Goal: Transaction & Acquisition: Purchase product/service

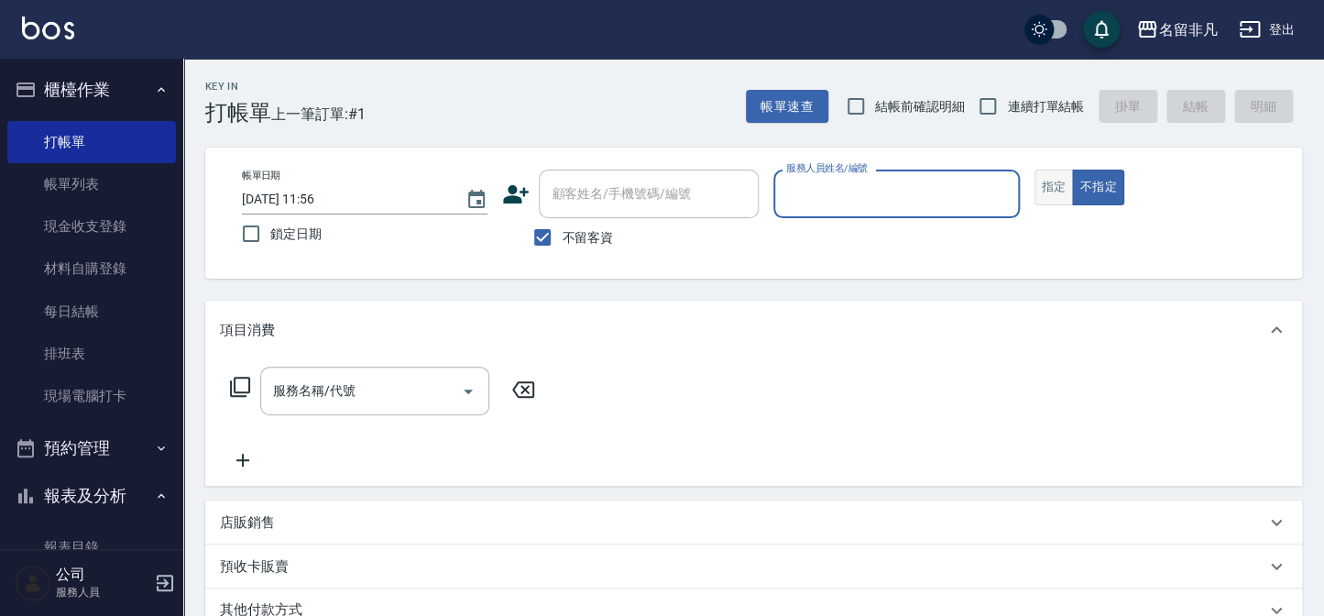
click at [1061, 181] on button "指定" at bounding box center [1054, 188] width 39 height 36
drag, startPoint x: 823, startPoint y: 175, endPoint x: 826, endPoint y: 212, distance: 36.8
click at [823, 178] on div "服務人員姓名/編號" at bounding box center [896, 194] width 246 height 49
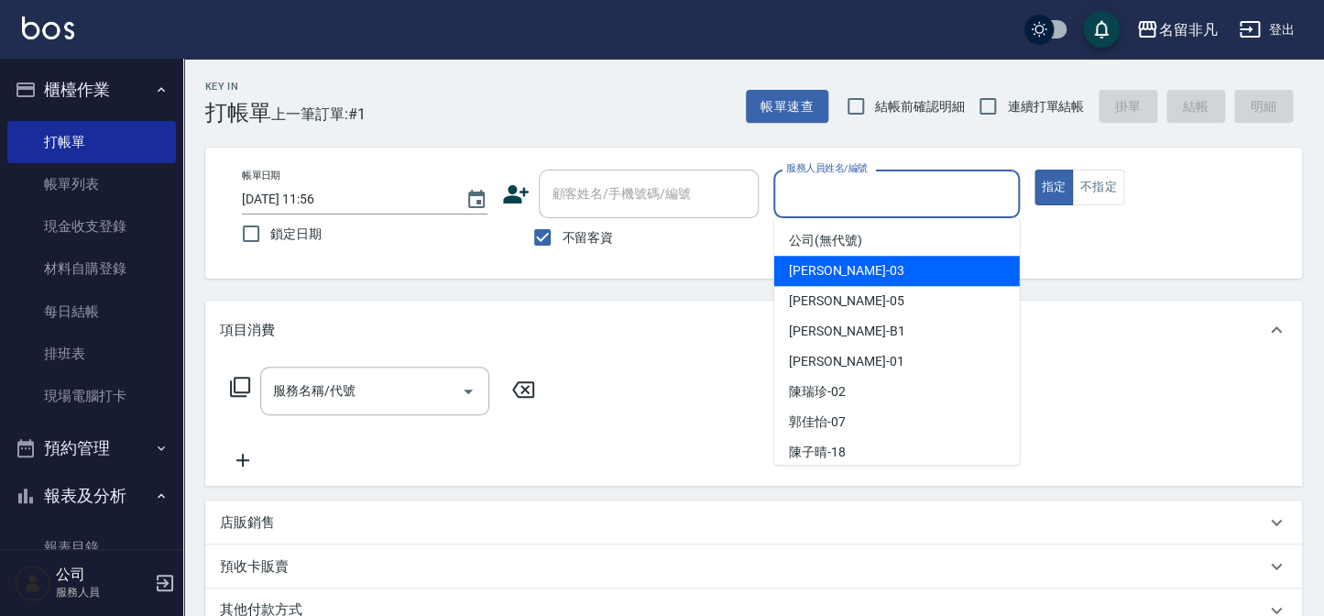
click at [856, 269] on div "[PERSON_NAME] -03" at bounding box center [897, 271] width 246 height 30
type input "[PERSON_NAME]-03"
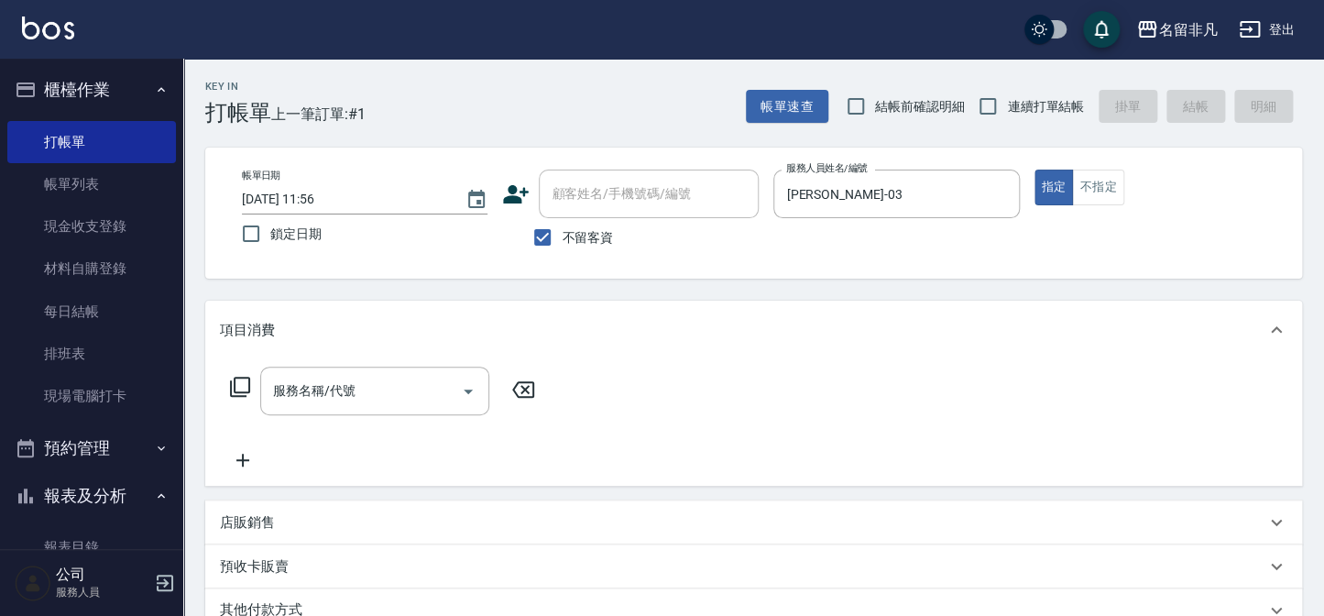
click at [237, 384] on icon at bounding box center [240, 387] width 22 height 22
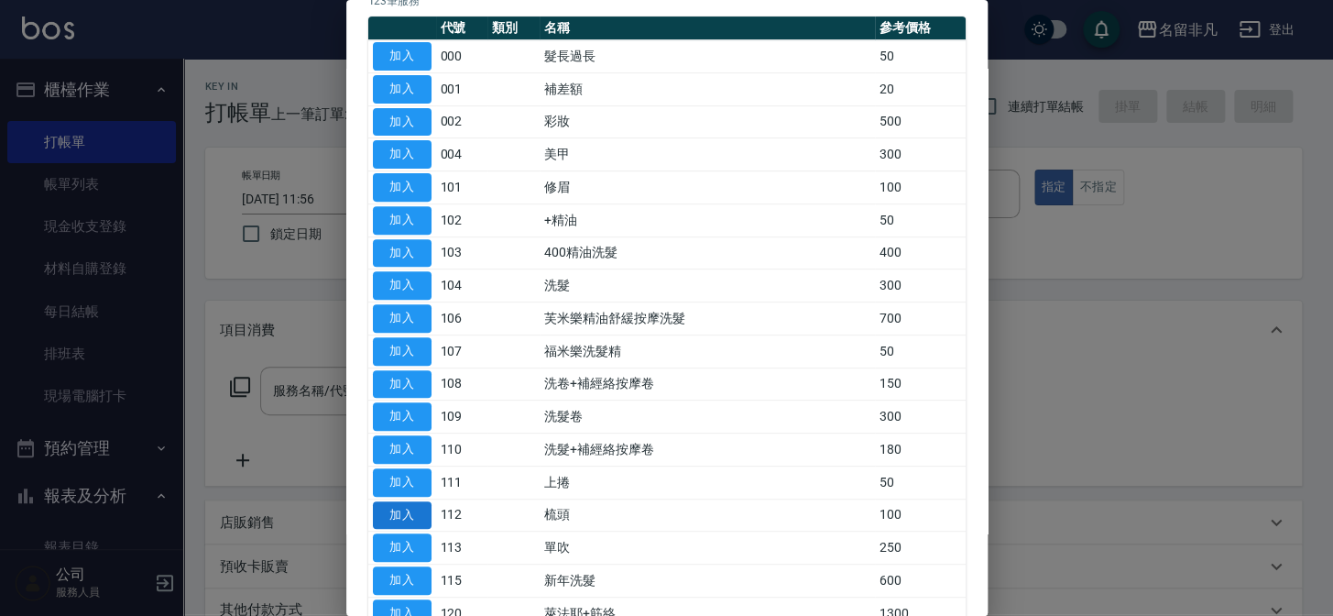
scroll to position [166, 0]
click at [396, 411] on button "加入" at bounding box center [402, 415] width 59 height 28
type input "洗髮卷(109)"
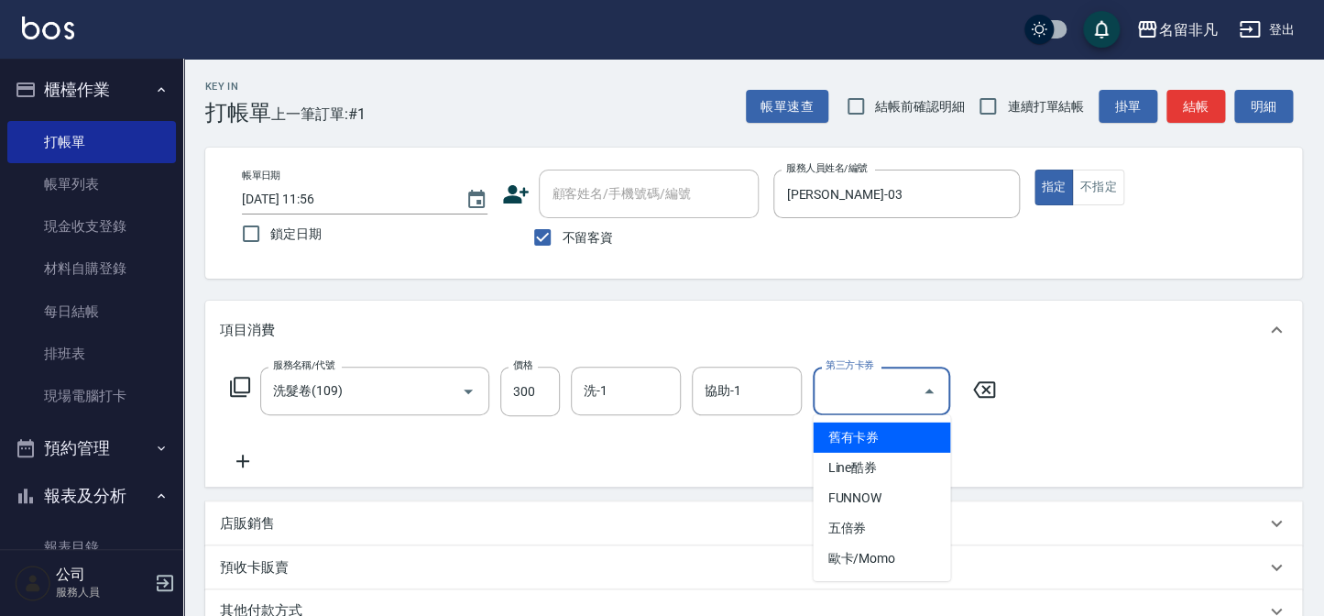
click at [871, 392] on div "第三方卡券 第三方卡券" at bounding box center [881, 391] width 137 height 49
click at [886, 435] on span "舊有卡券" at bounding box center [881, 437] width 137 height 30
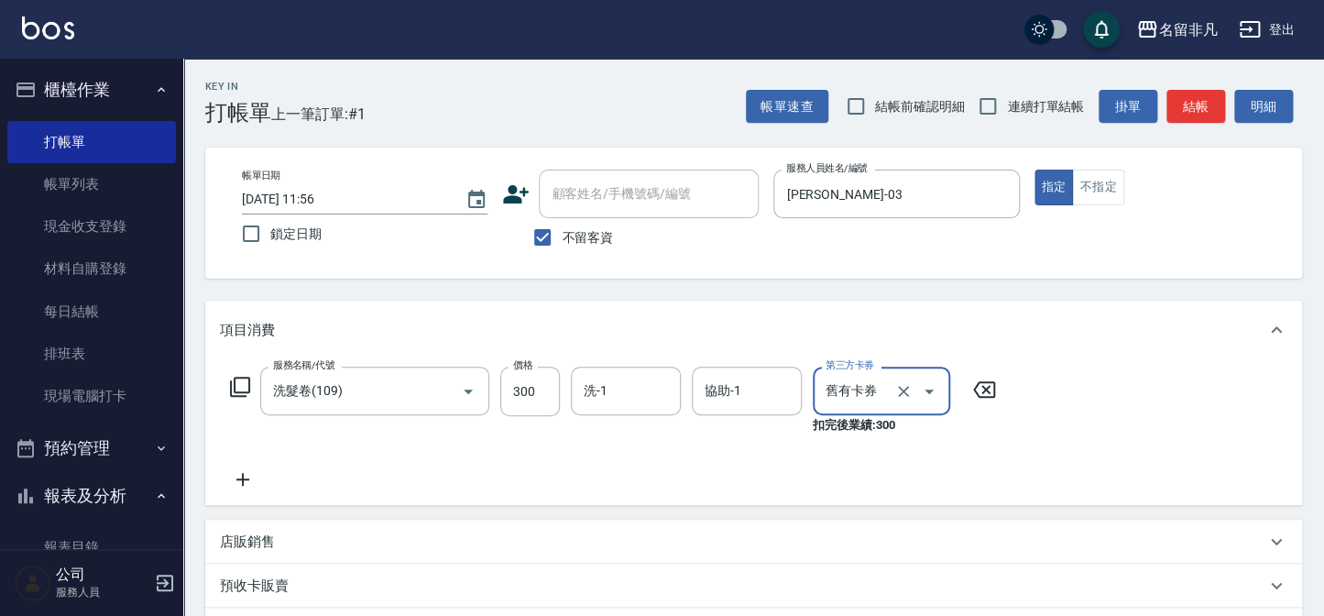
type input "舊有卡券"
click at [243, 482] on icon at bounding box center [242, 479] width 13 height 13
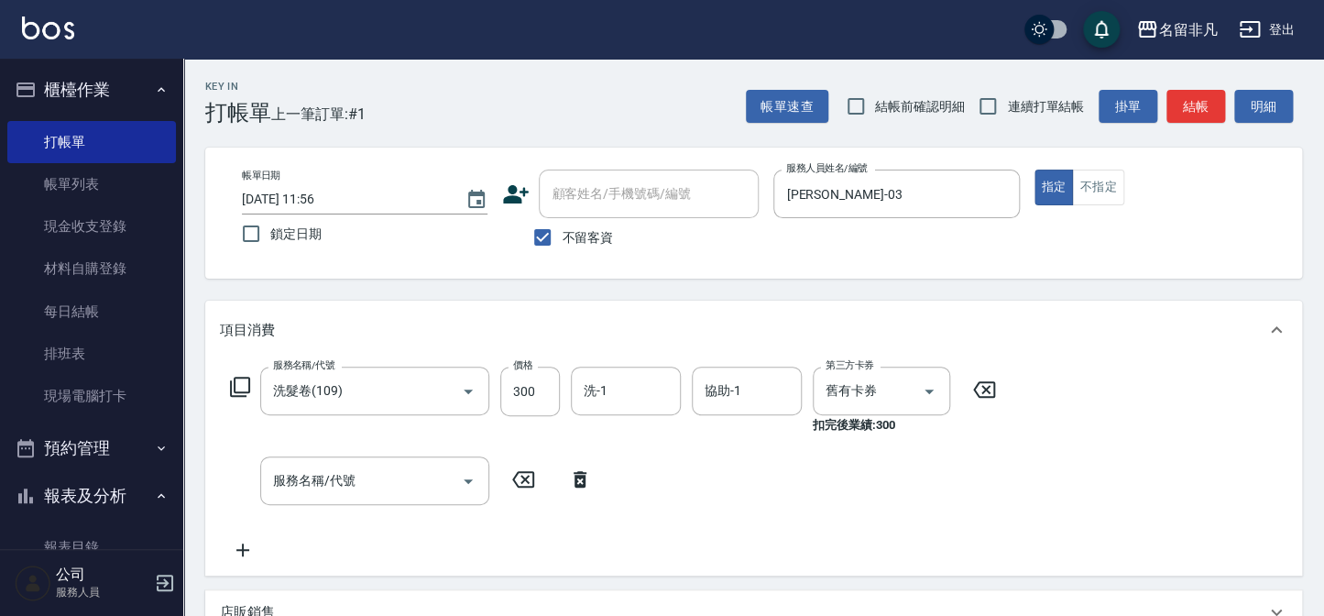
click at [239, 384] on icon at bounding box center [240, 387] width 22 height 22
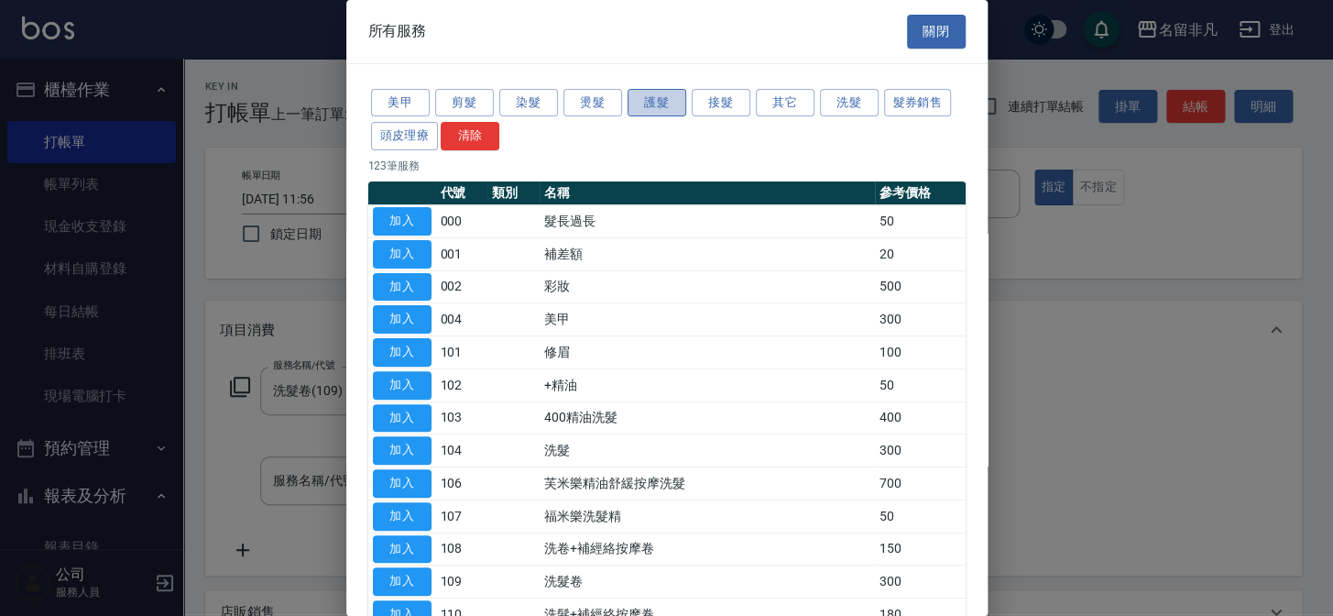
click at [653, 100] on button "護髮" at bounding box center [657, 103] width 59 height 28
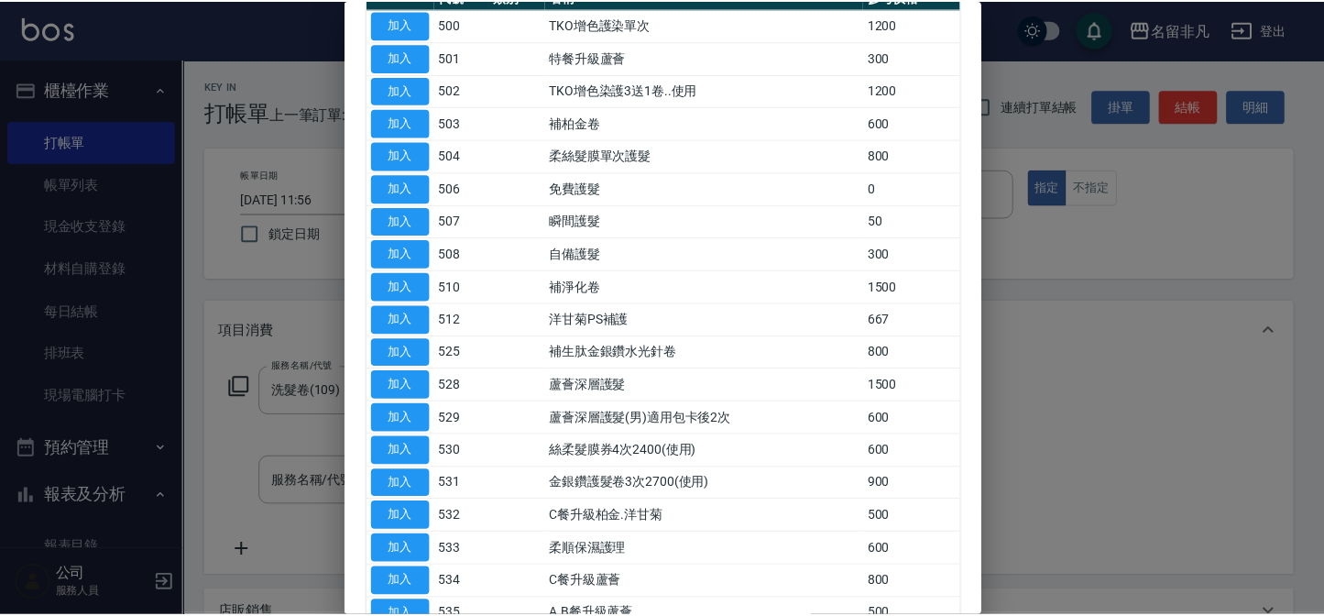
scroll to position [249, 0]
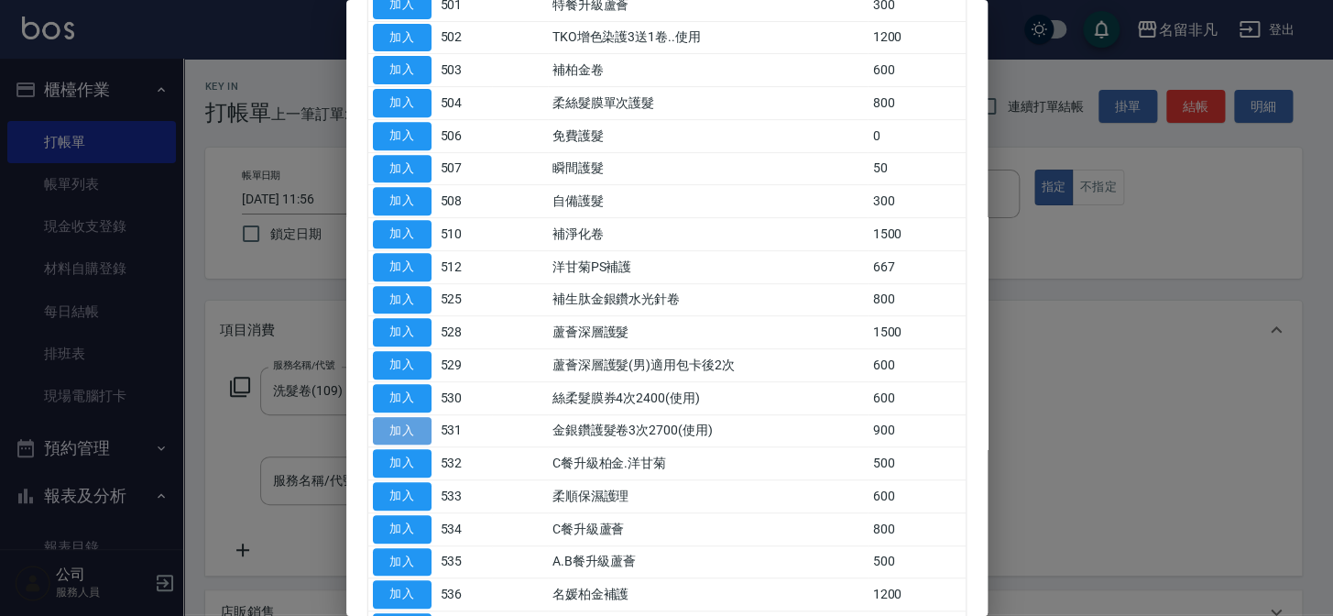
click at [415, 418] on button "加入" at bounding box center [402, 431] width 59 height 28
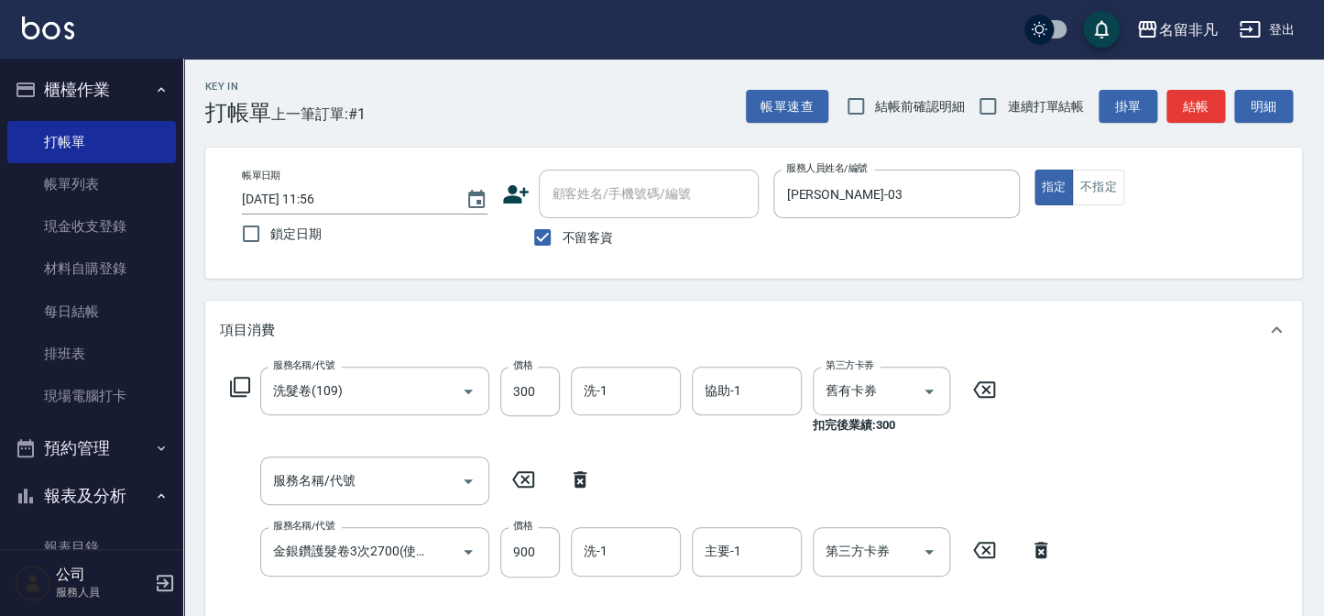
click at [577, 469] on icon at bounding box center [580, 479] width 46 height 22
type input "金銀鑽護髮卷3次2700(使用)(531)"
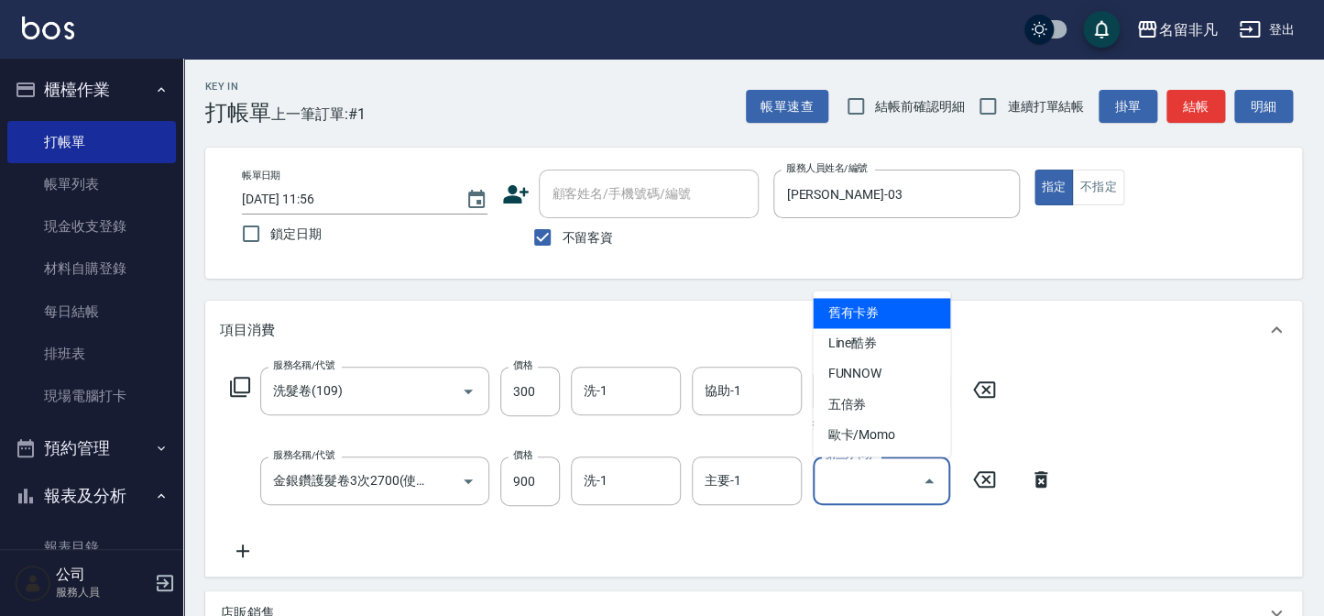
click at [849, 494] on input "第三方卡券" at bounding box center [867, 481] width 93 height 32
click at [877, 307] on span "舊有卡券" at bounding box center [881, 313] width 137 height 30
type input "舊有卡券"
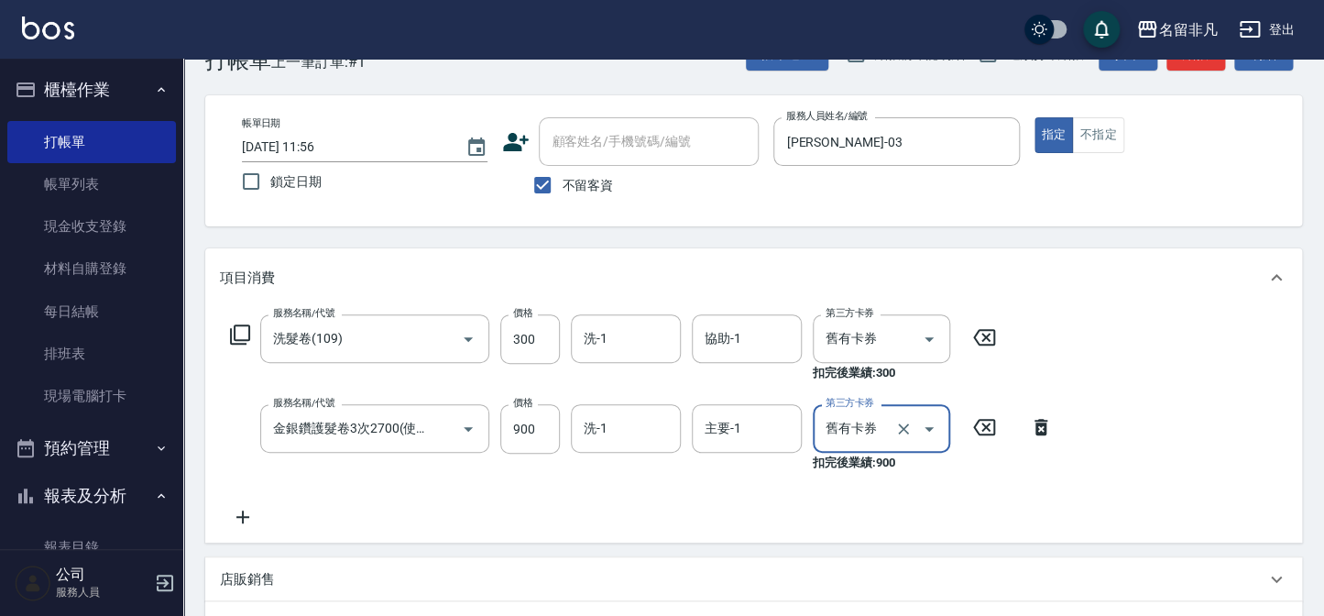
scroll to position [0, 0]
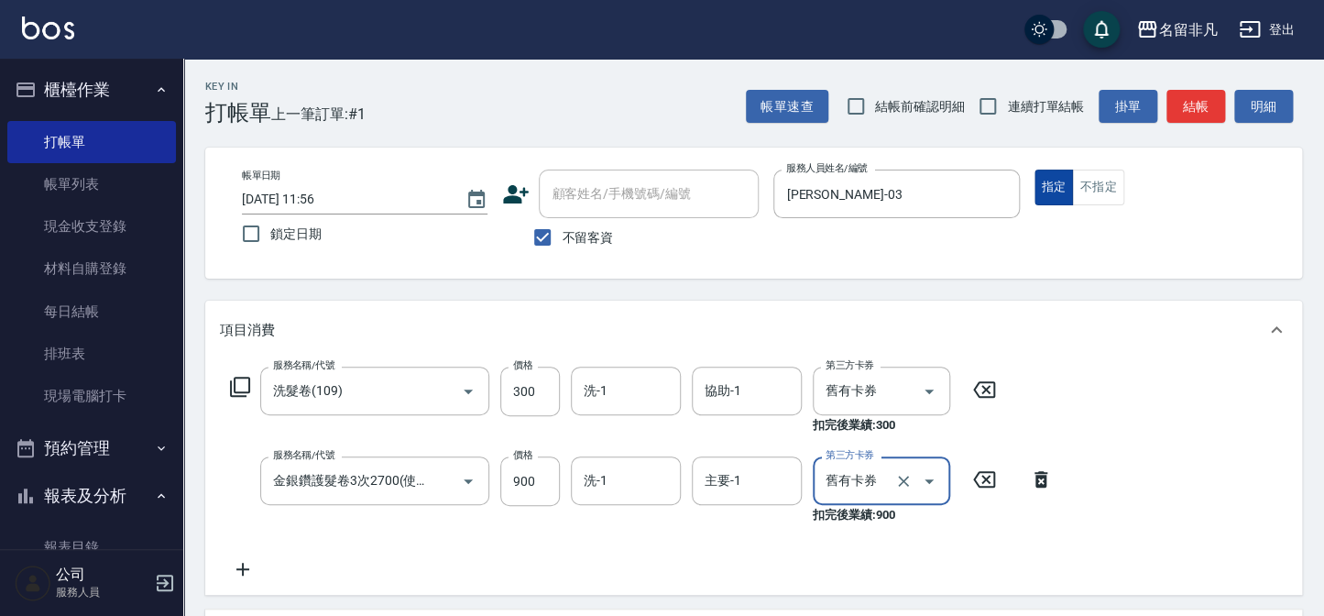
click at [1058, 182] on button "指定" at bounding box center [1054, 188] width 39 height 36
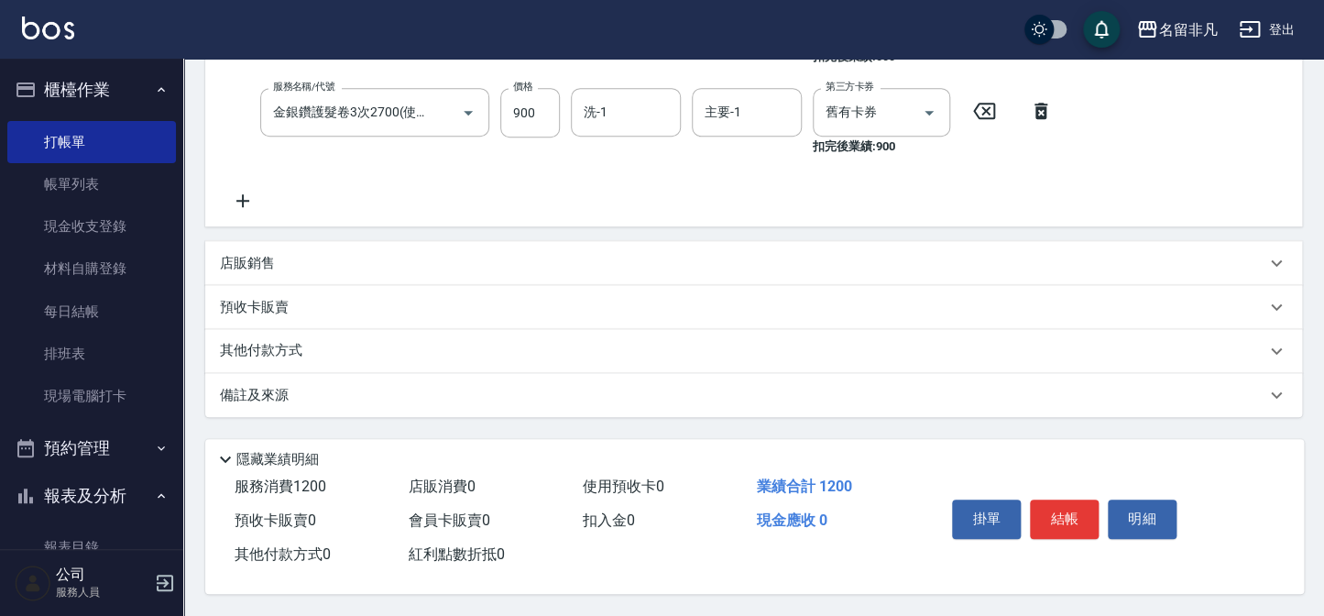
scroll to position [373, 0]
click at [1061, 504] on button "結帳" at bounding box center [1064, 518] width 69 height 38
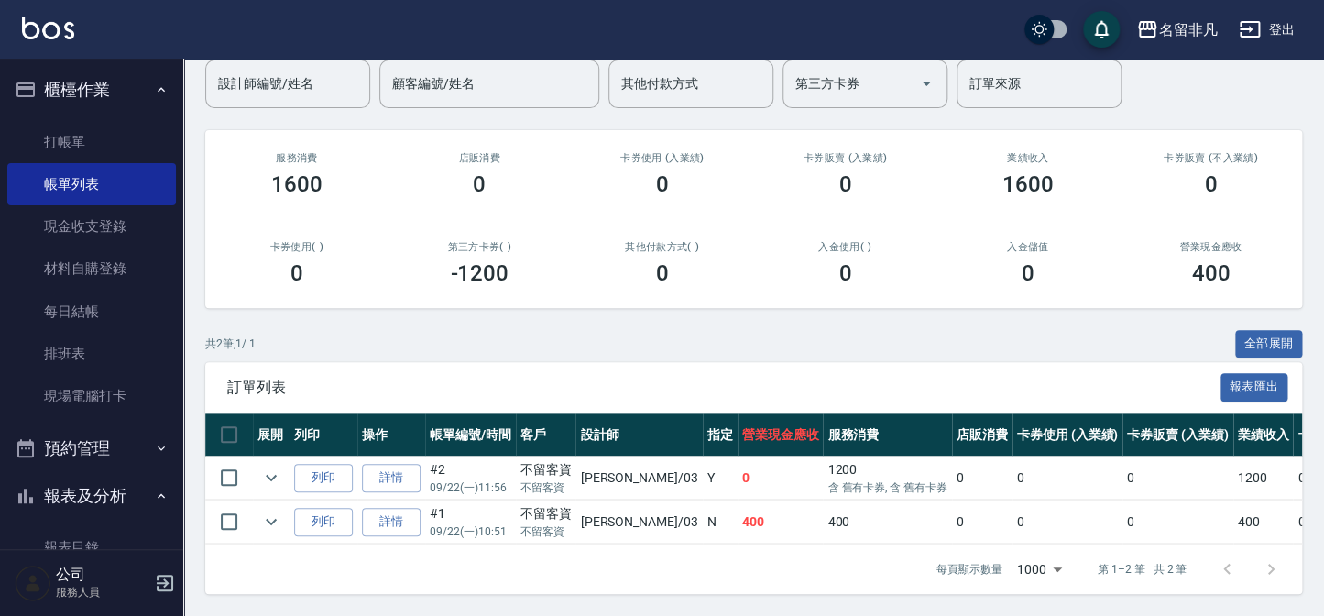
scroll to position [165, 0]
click at [318, 466] on button "列印" at bounding box center [323, 478] width 59 height 28
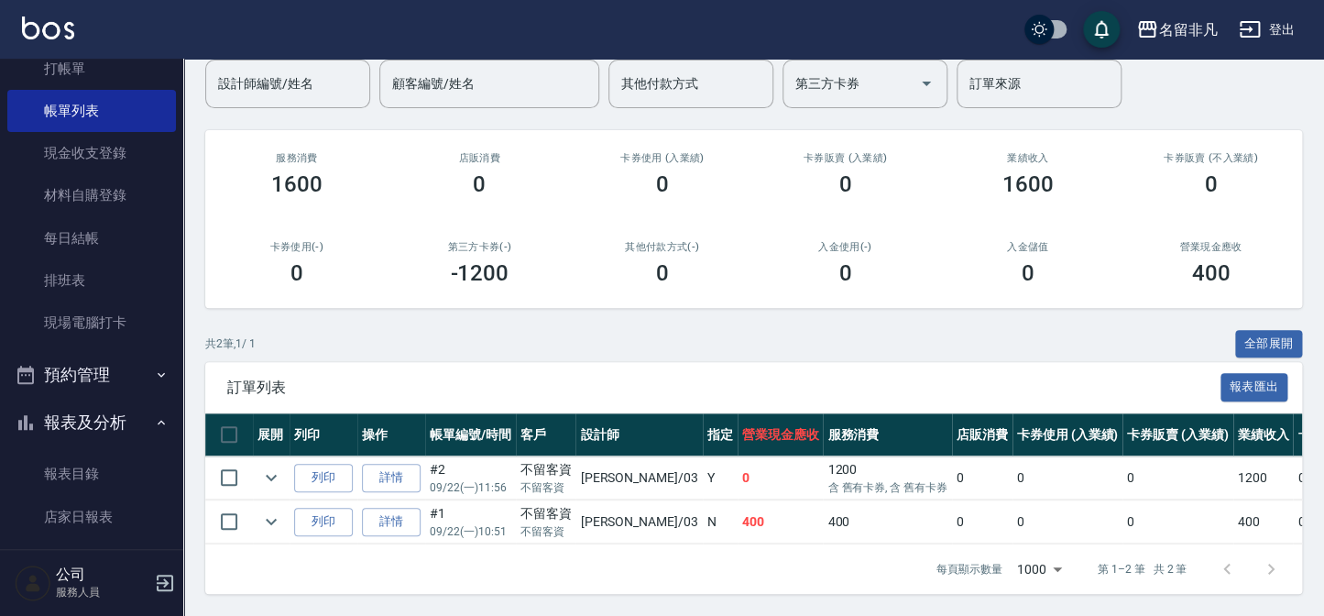
scroll to position [249, 0]
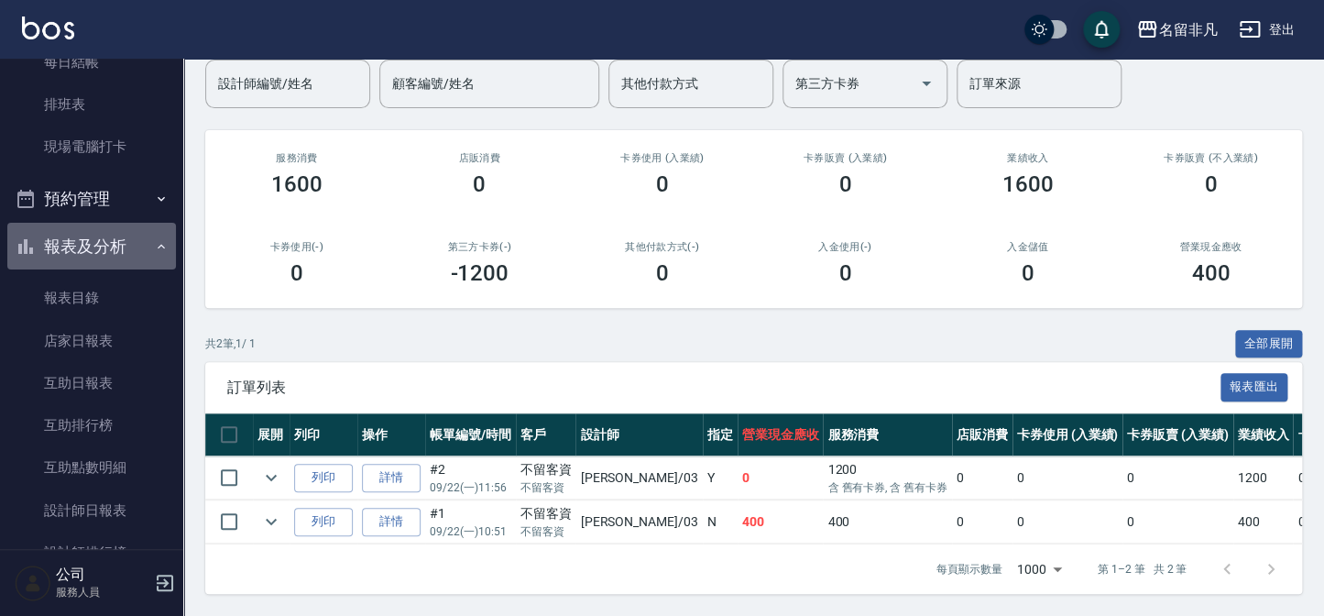
click at [96, 236] on button "報表及分析" at bounding box center [91, 247] width 169 height 48
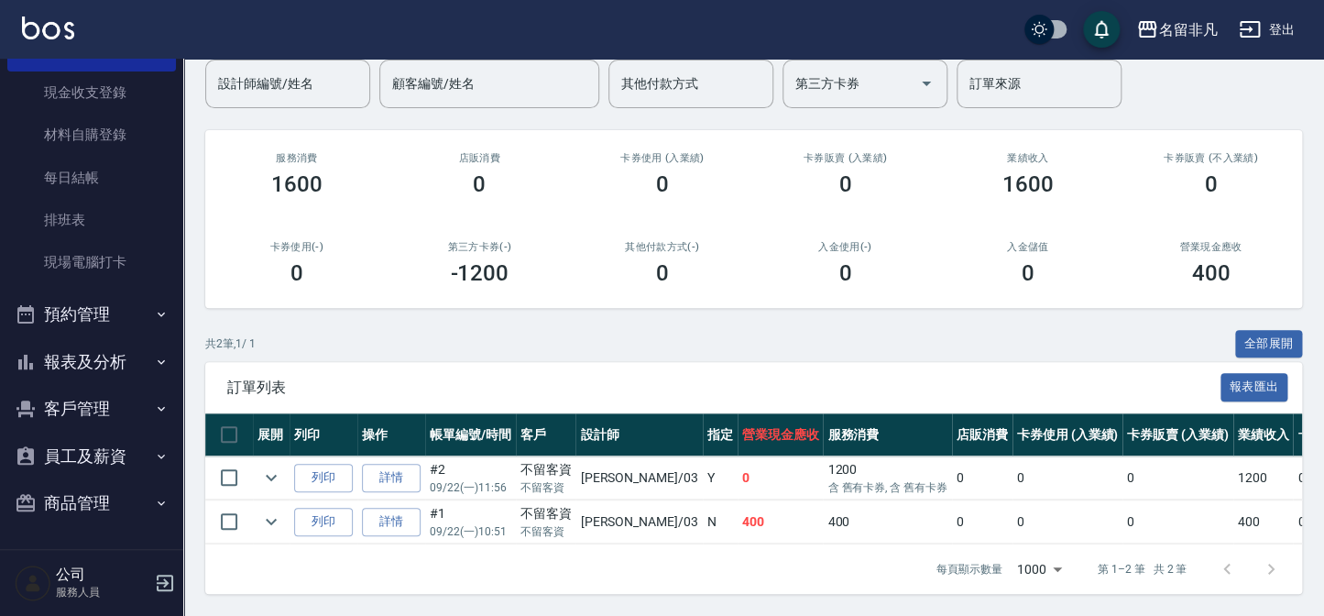
scroll to position [134, 0]
click at [109, 362] on button "報表及分析" at bounding box center [91, 362] width 169 height 48
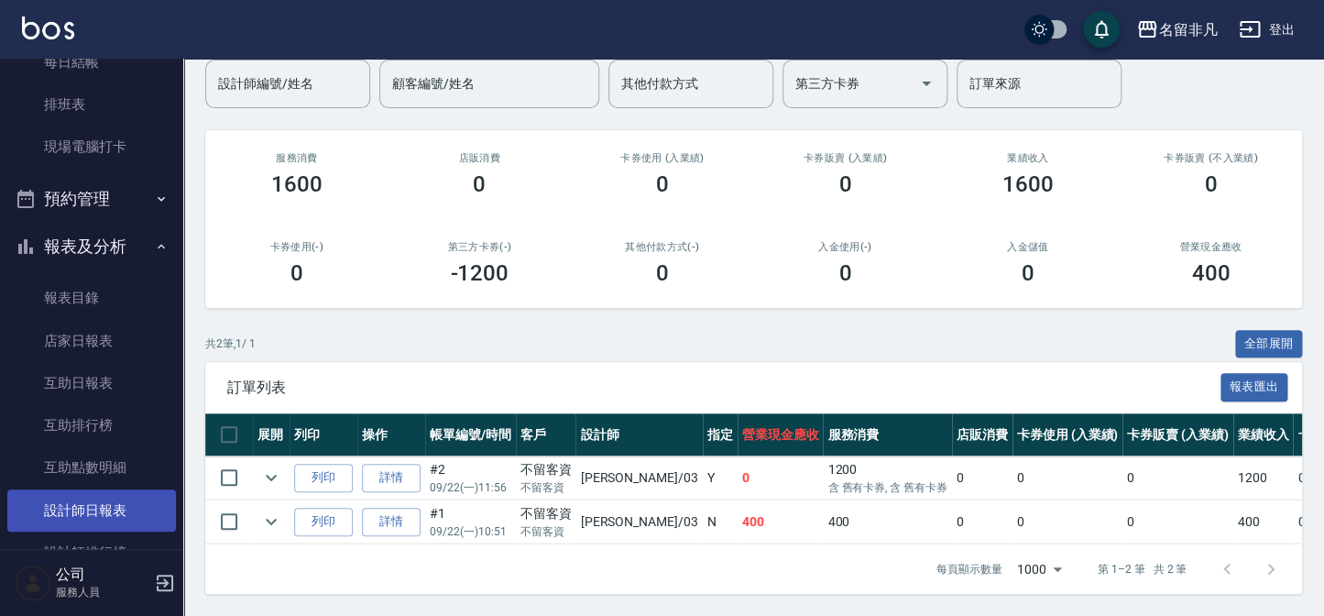
click at [113, 504] on link "設計師日報表" at bounding box center [91, 510] width 169 height 42
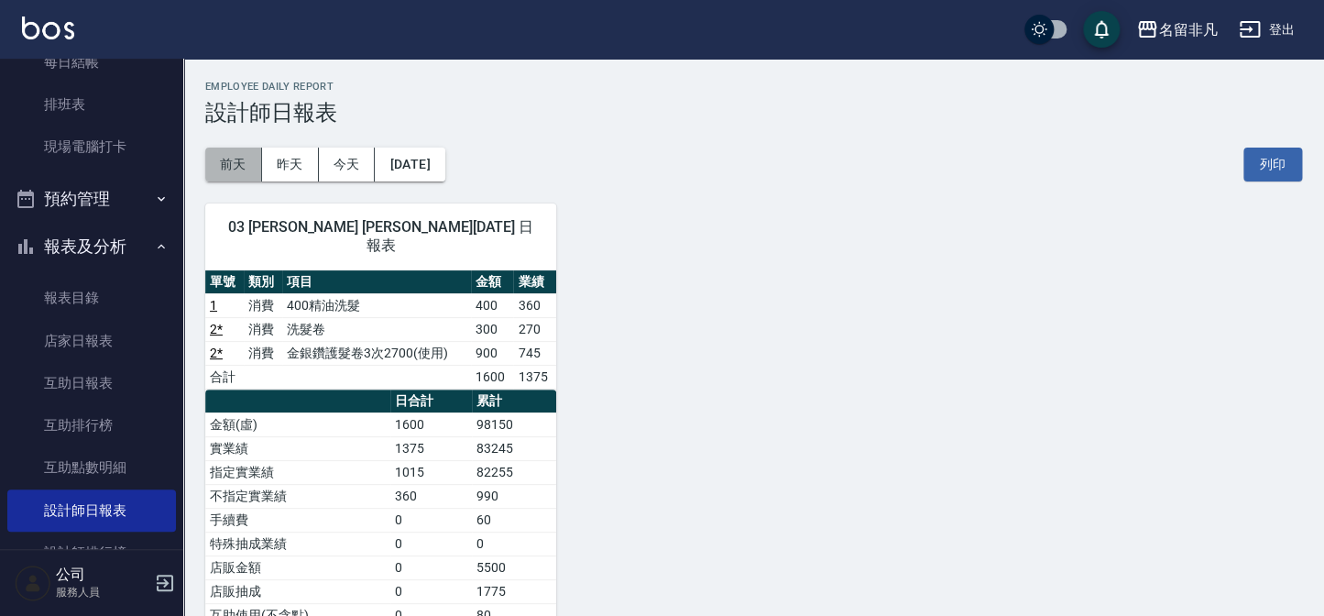
click at [230, 148] on button "前天" at bounding box center [233, 165] width 57 height 34
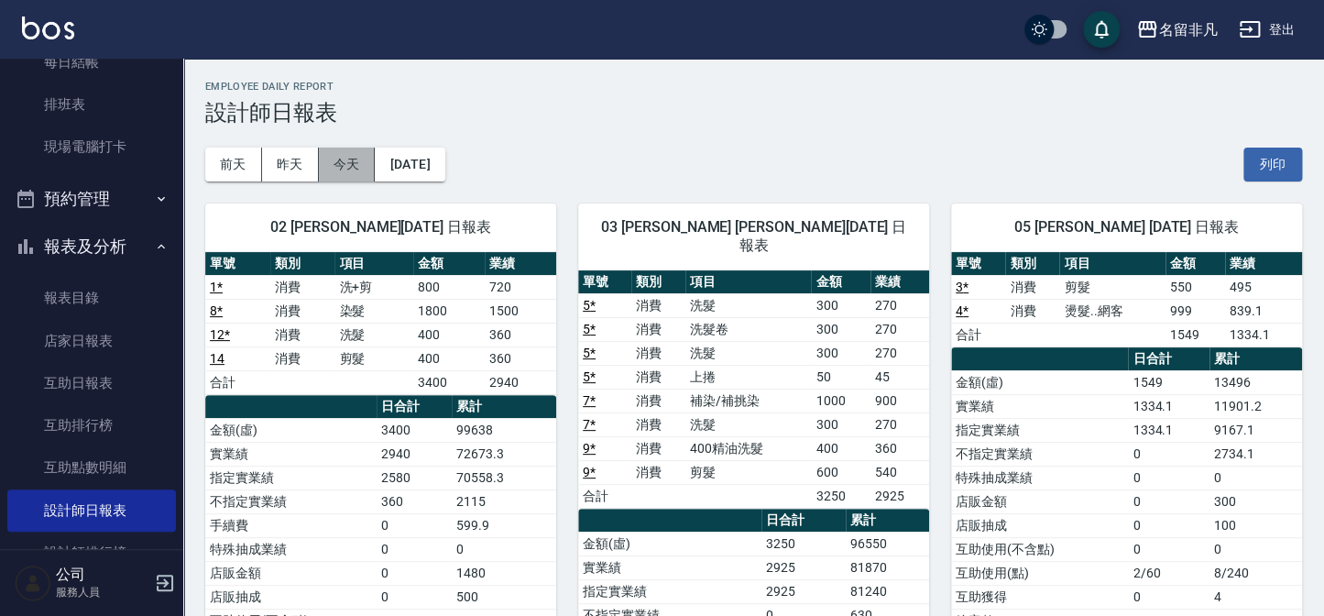
click at [339, 161] on button "今天" at bounding box center [347, 165] width 57 height 34
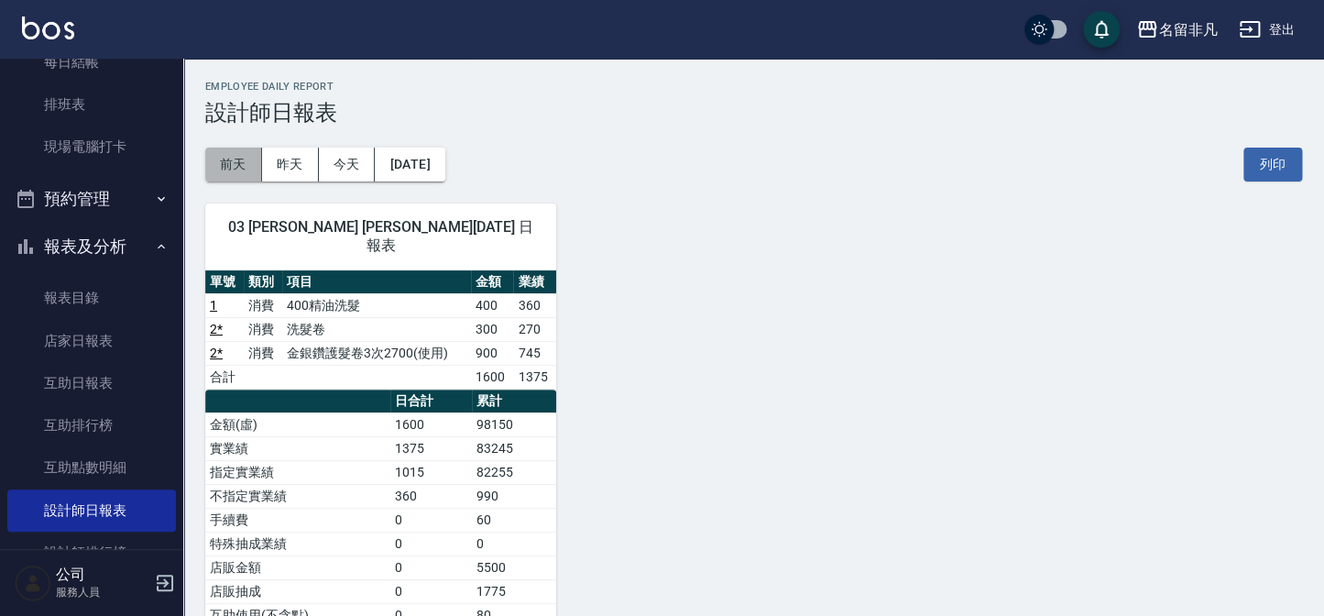
click at [226, 156] on button "前天" at bounding box center [233, 165] width 57 height 34
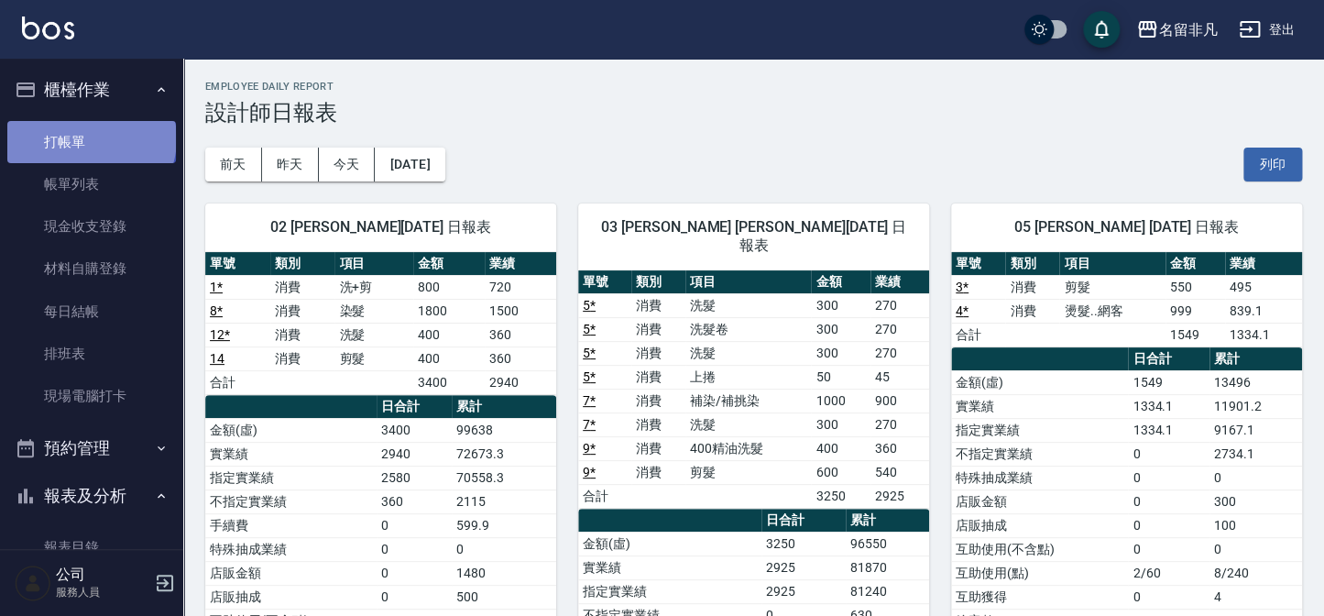
click at [90, 138] on link "打帳單" at bounding box center [91, 142] width 169 height 42
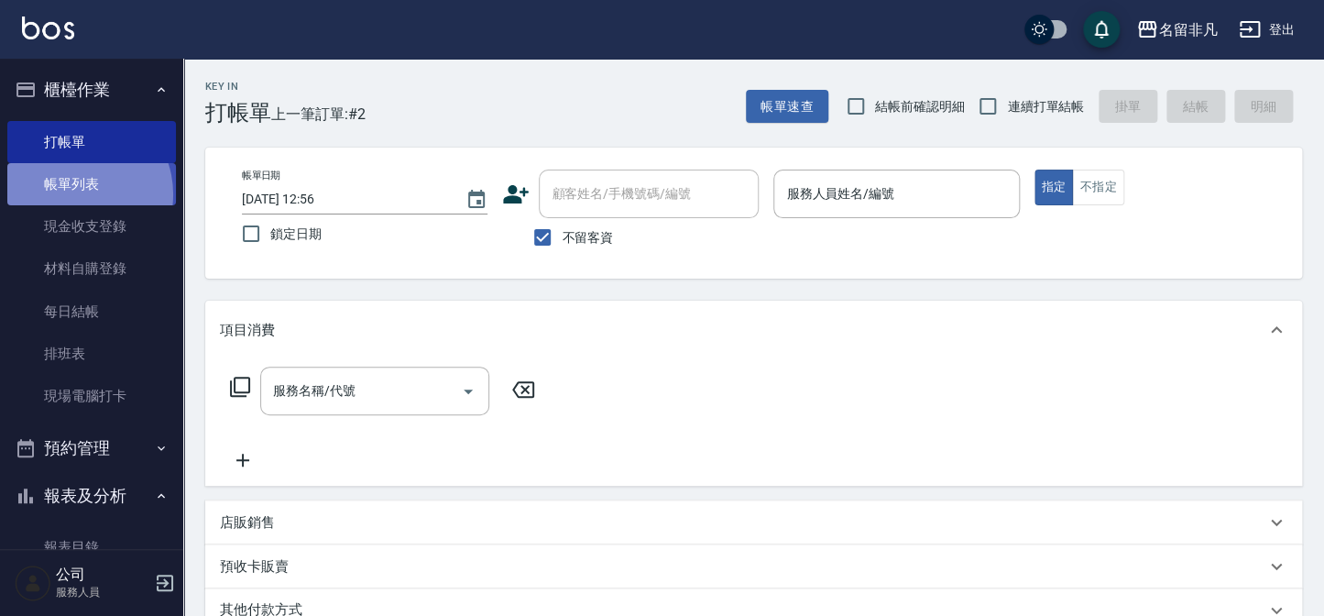
click at [73, 194] on link "帳單列表" at bounding box center [91, 184] width 169 height 42
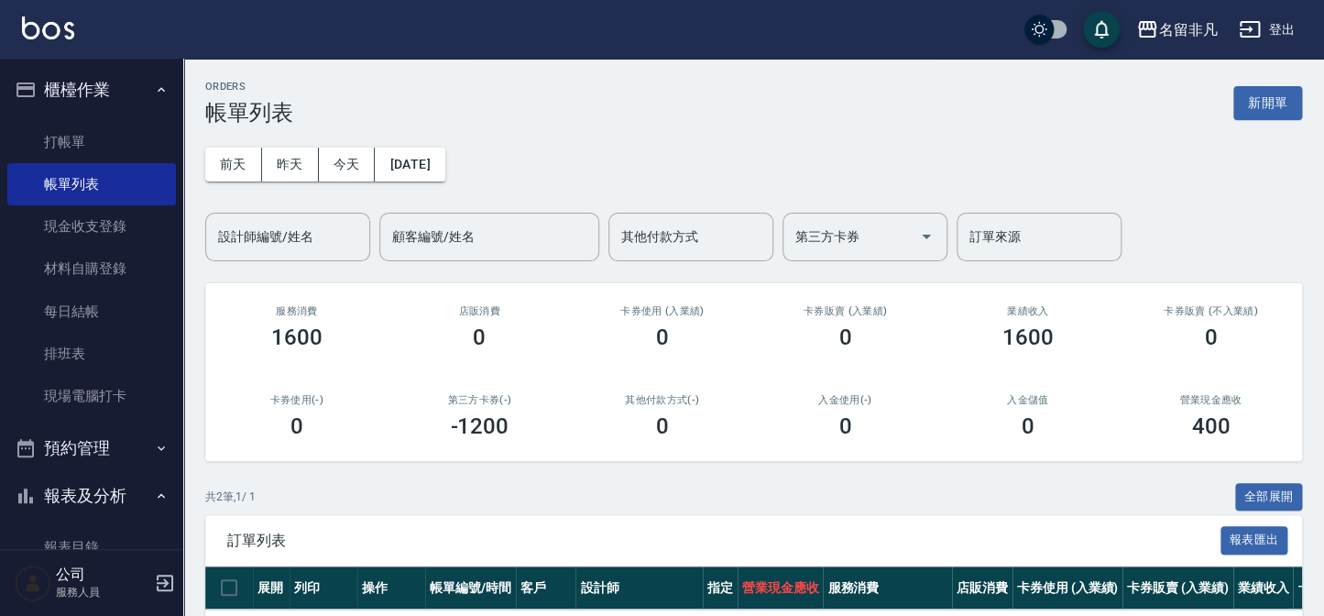
click at [1284, 120] on div "ORDERS 帳單列表 新開單" at bounding box center [753, 103] width 1097 height 45
click at [1280, 116] on button "新開單" at bounding box center [1267, 103] width 69 height 34
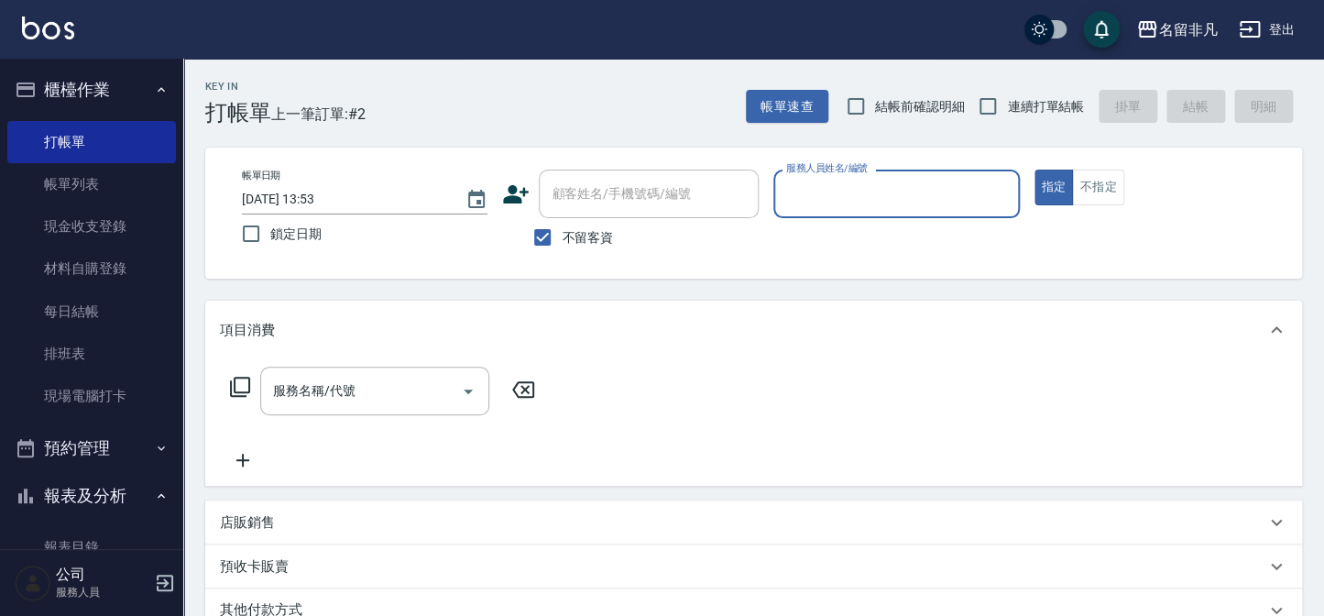
click at [784, 182] on input "服務人員姓名/編號" at bounding box center [896, 194] width 229 height 32
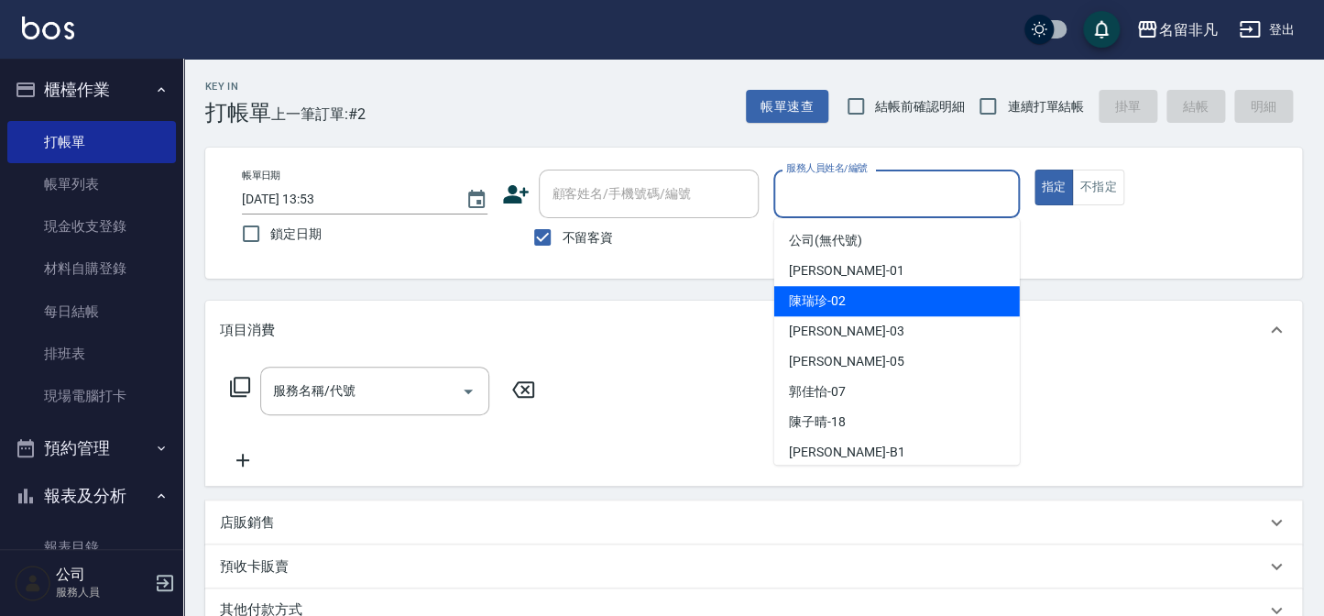
click at [833, 293] on span "[PERSON_NAME]-02" at bounding box center [817, 300] width 57 height 19
type input "[PERSON_NAME]-02"
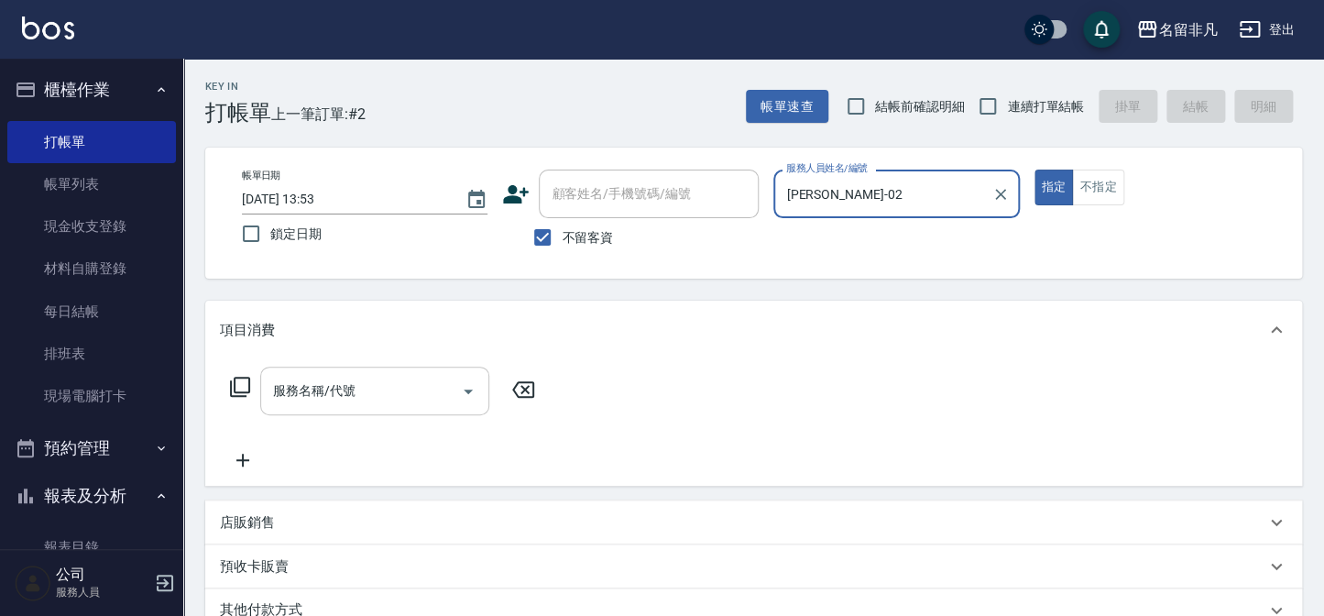
click at [355, 402] on input "服務名稱/代號" at bounding box center [360, 391] width 185 height 32
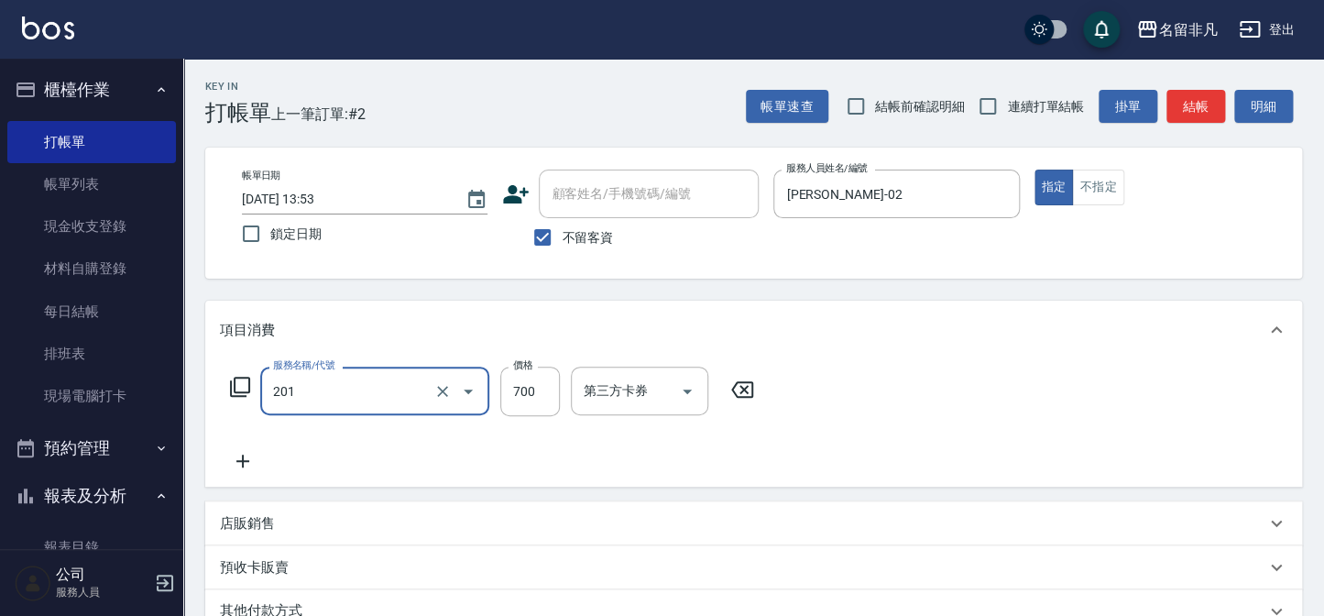
type input "洗+剪(201)"
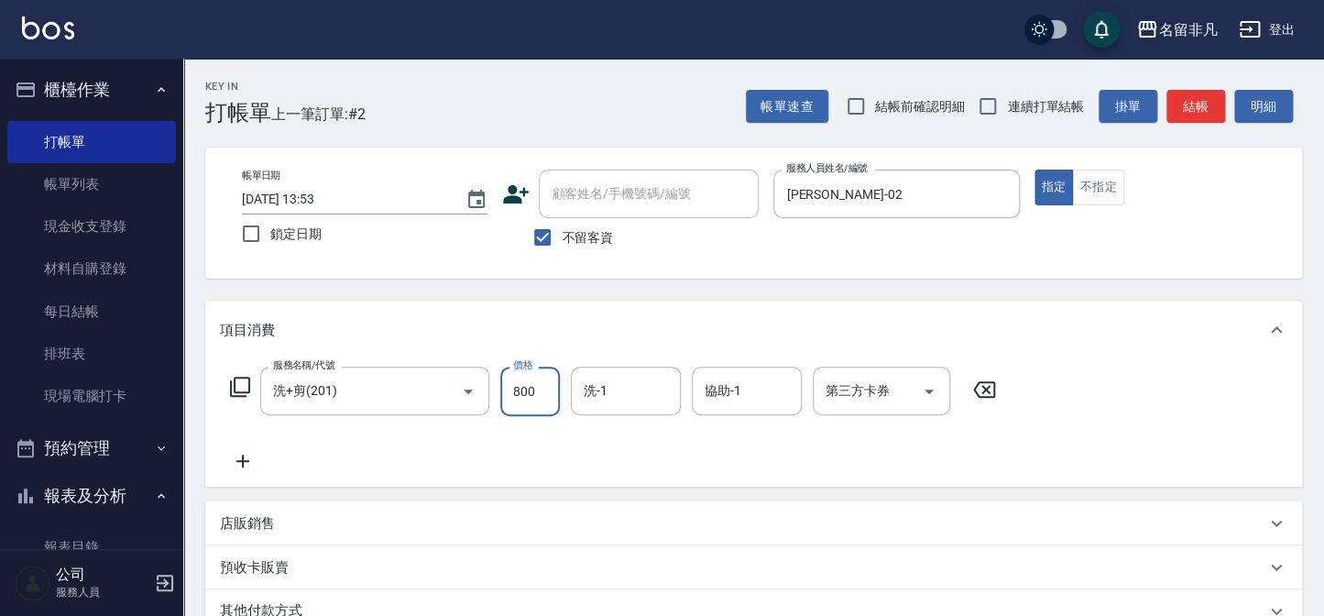
type input "800"
type input "1"
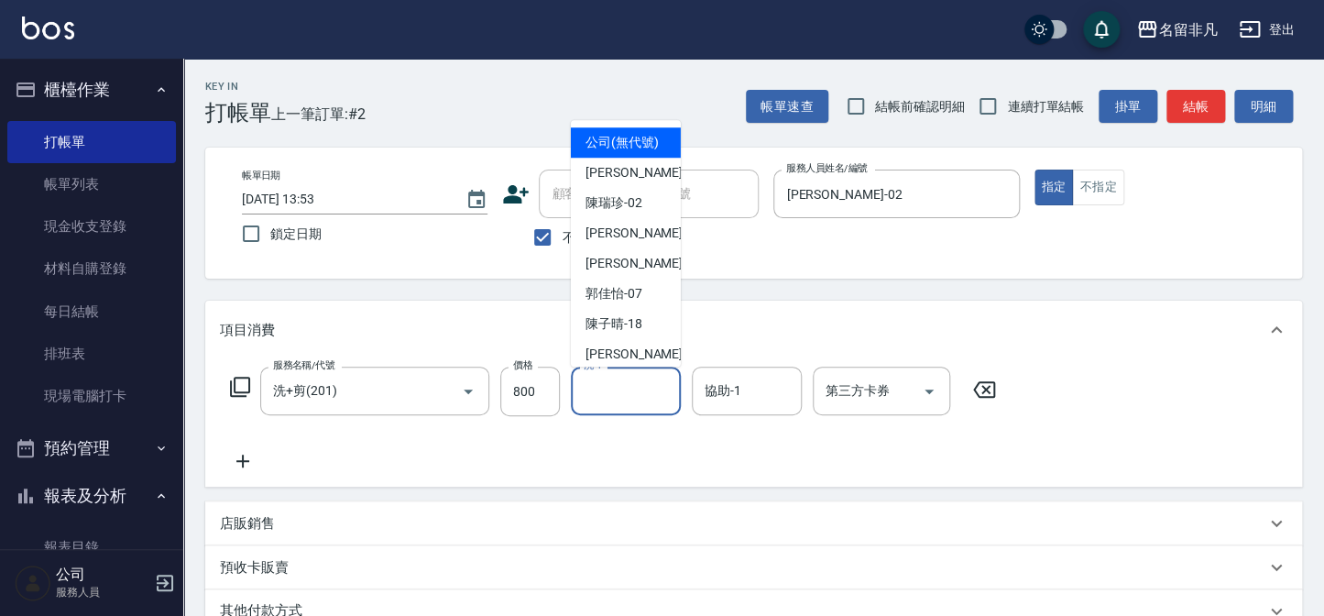
click at [564, 83] on div "Key In 打帳單 上一筆訂單:#2 帳單速查 結帳前確認明細 連續打單結帳 掛單 結帳 明細" at bounding box center [742, 92] width 1119 height 67
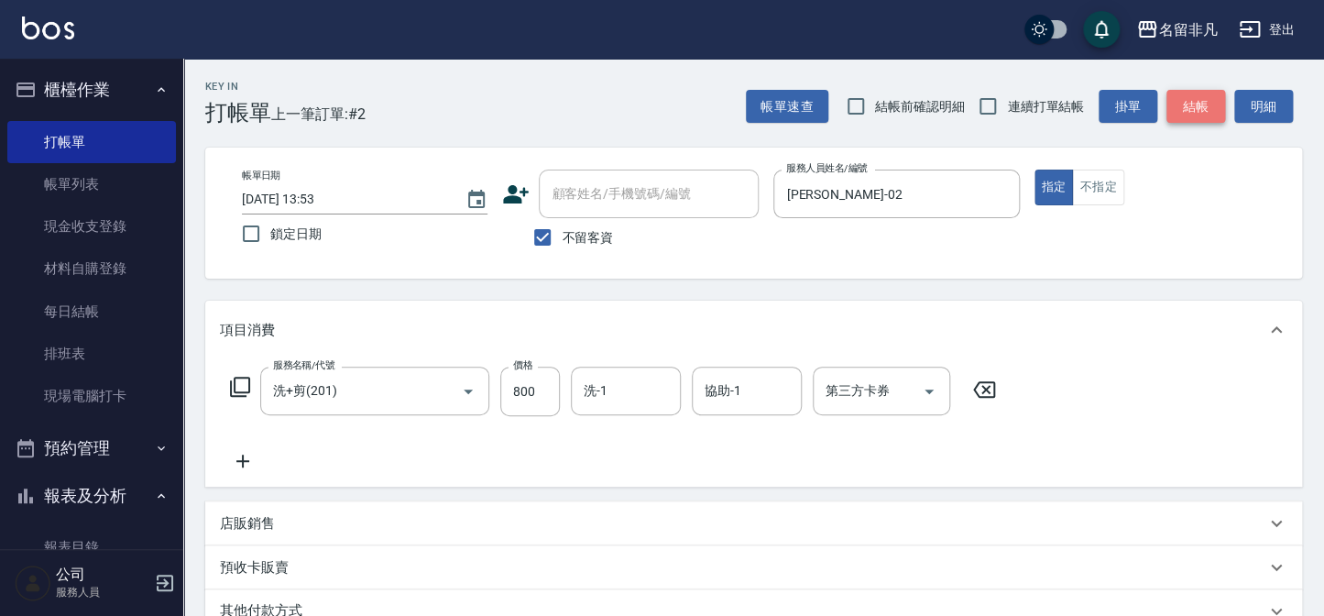
click at [1210, 96] on button "結帳" at bounding box center [1195, 107] width 59 height 34
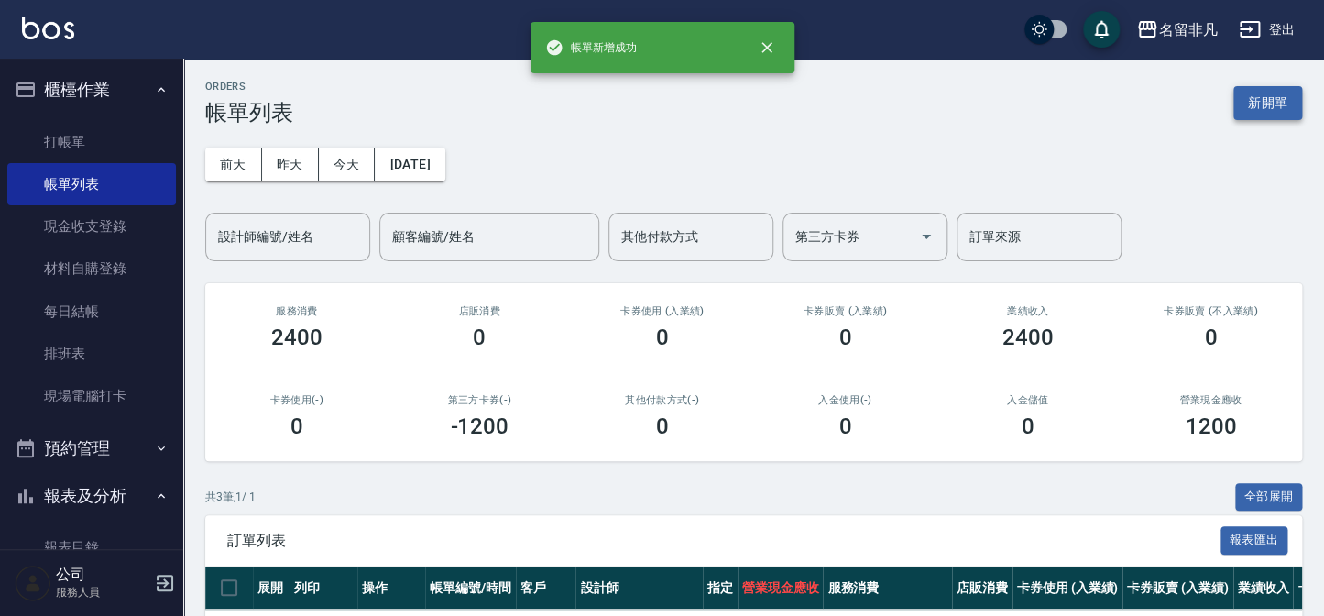
click at [1268, 106] on button "新開單" at bounding box center [1267, 103] width 69 height 34
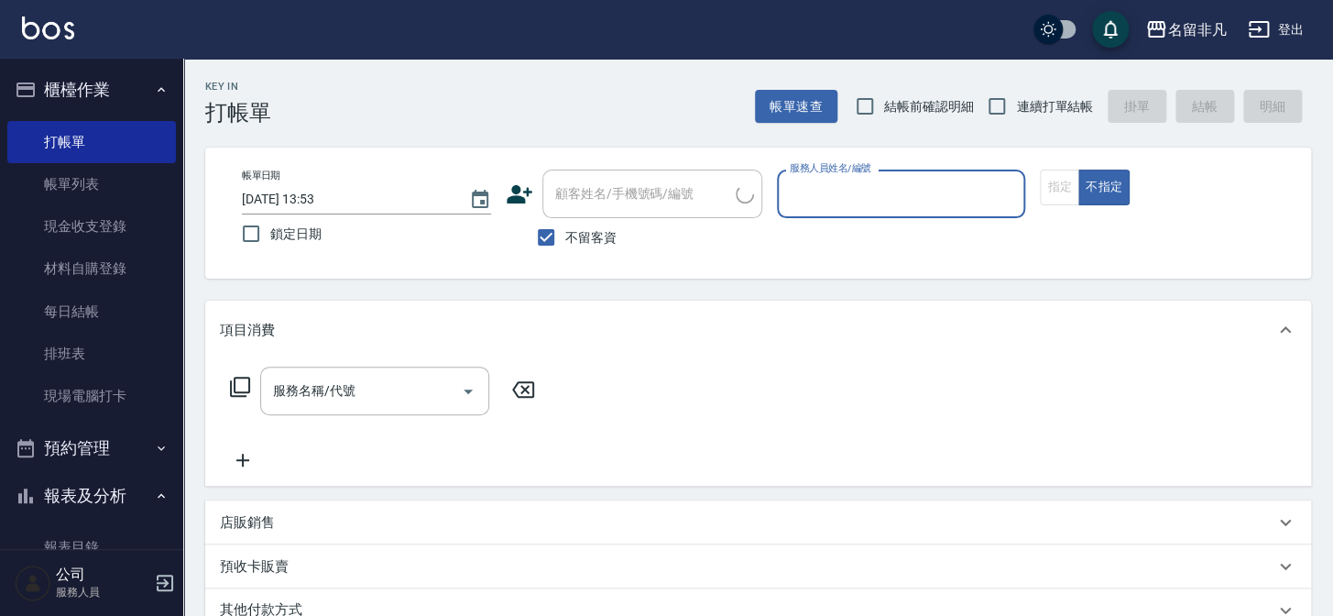
click at [853, 197] on input "服務人員姓名/編號" at bounding box center [901, 194] width 233 height 32
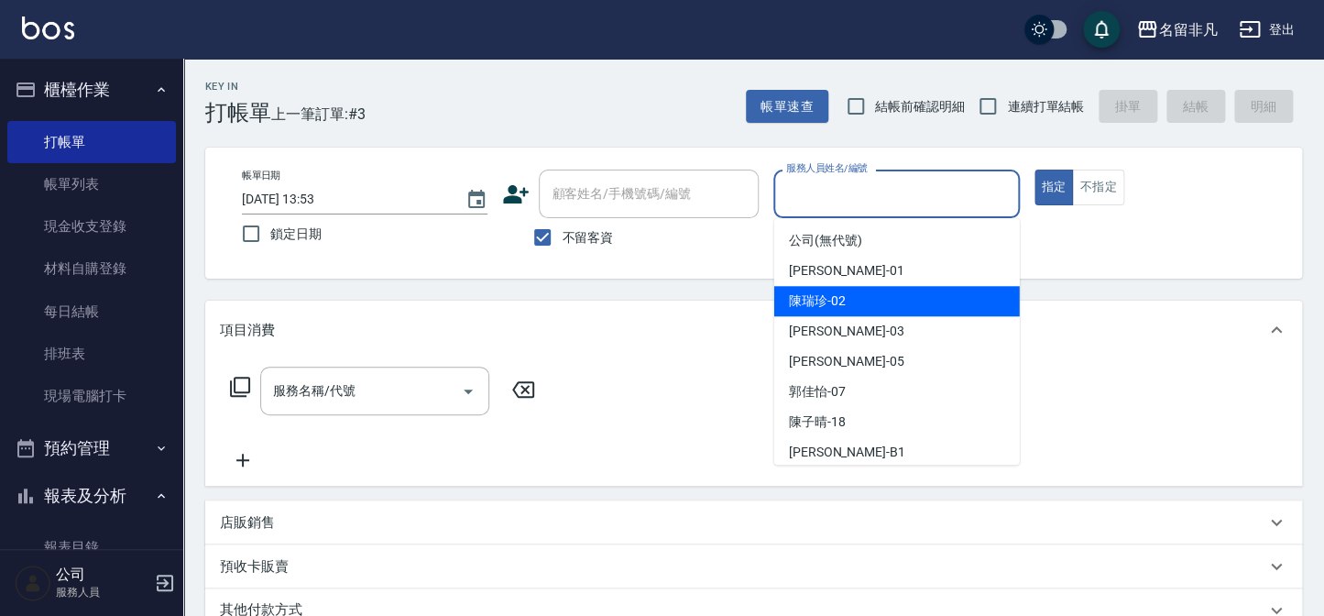
click at [839, 295] on span "[PERSON_NAME]-02" at bounding box center [817, 300] width 57 height 19
type input "[PERSON_NAME]-02"
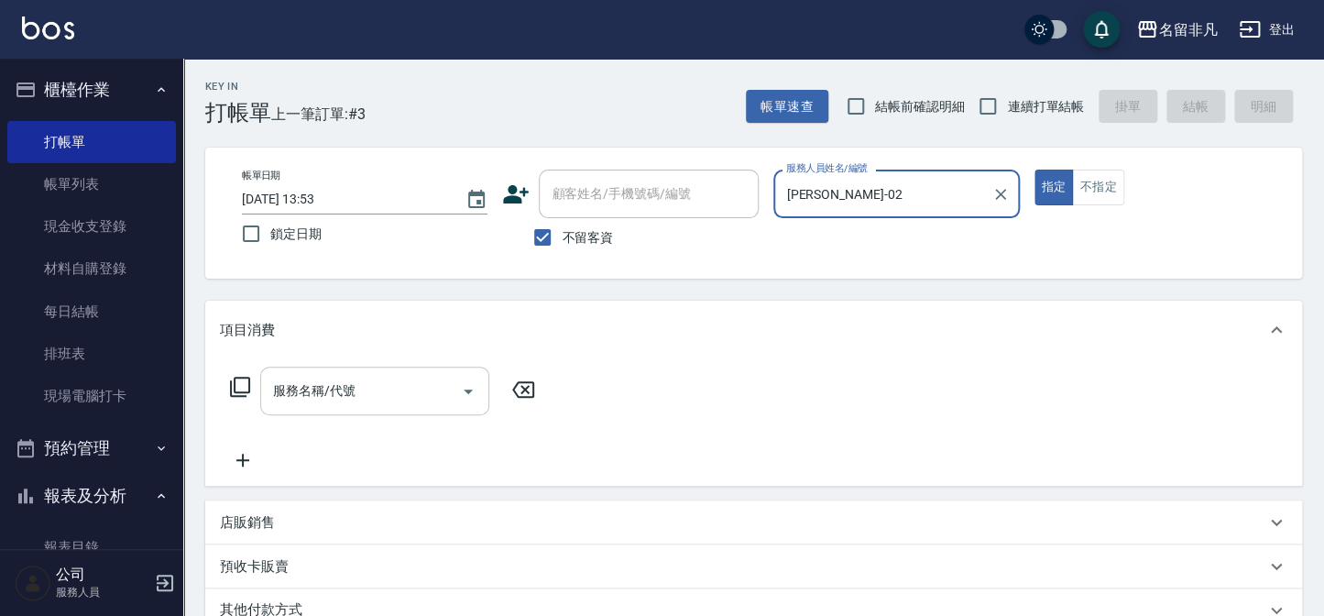
click at [286, 386] on div "服務名稱/代號 服務名稱/代號" at bounding box center [374, 391] width 229 height 49
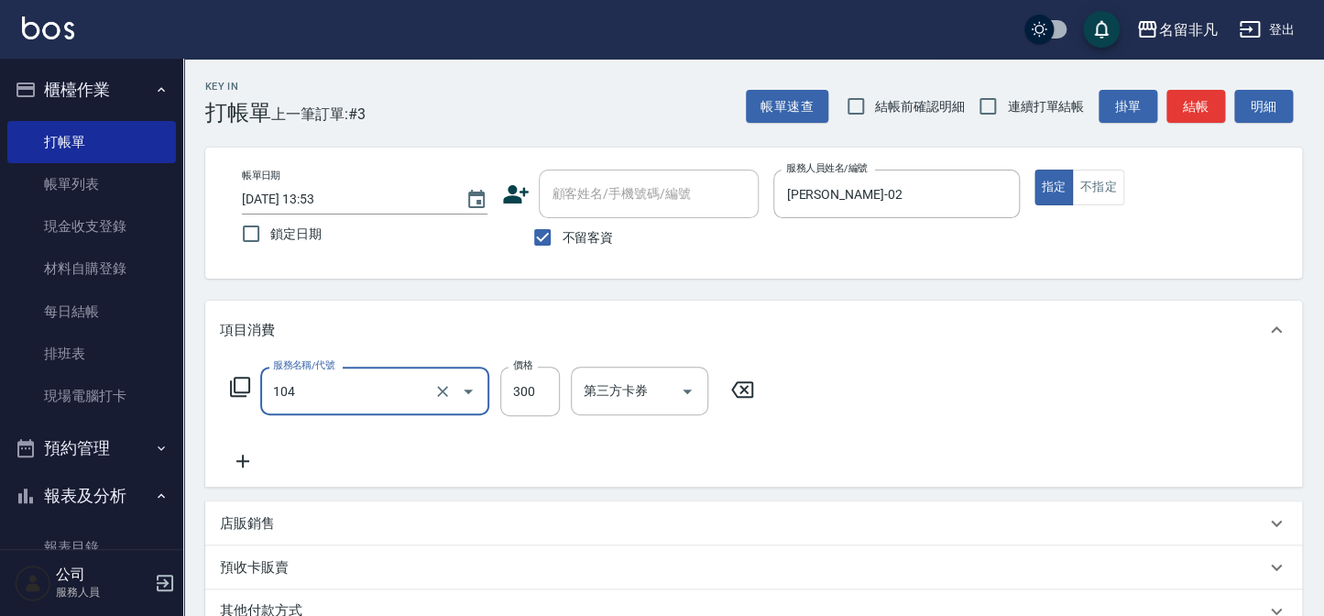
type input "洗髮(104)"
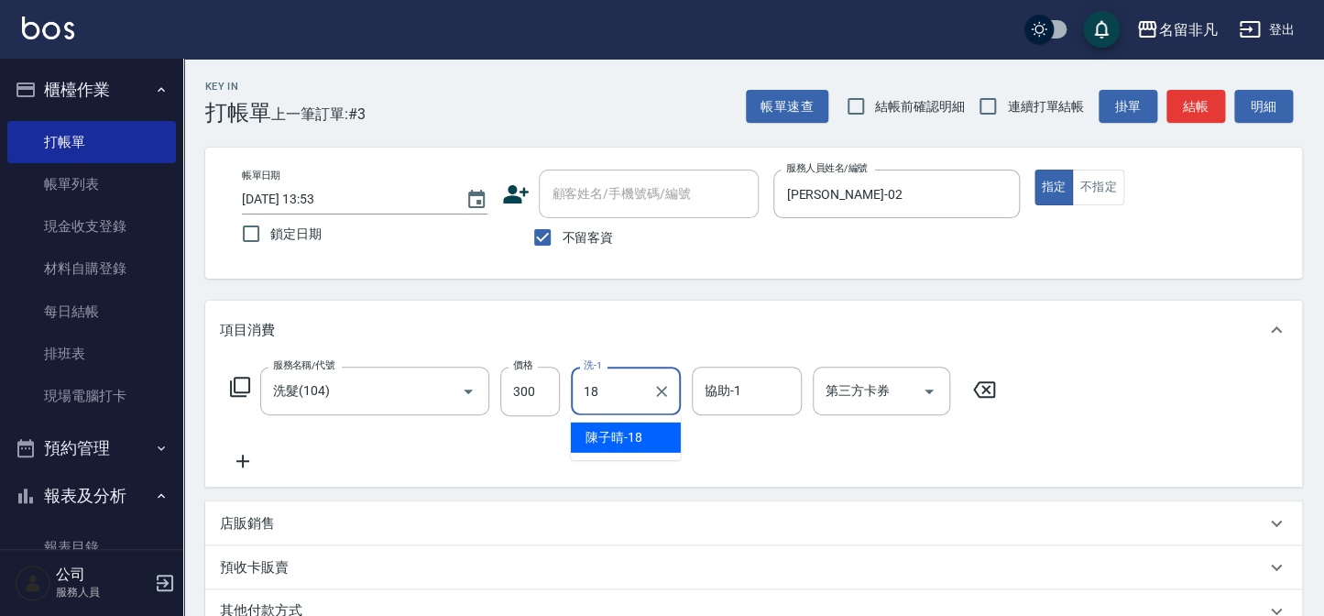
type input "[PERSON_NAME]-18"
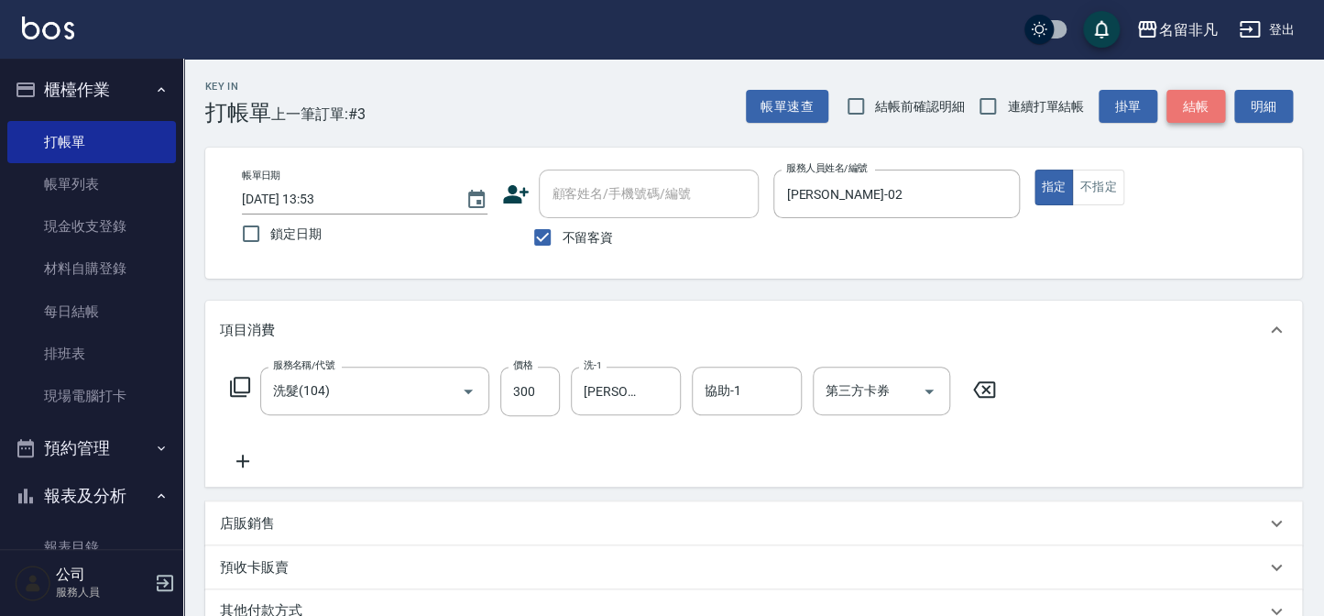
click at [1210, 116] on button "結帳" at bounding box center [1195, 107] width 59 height 34
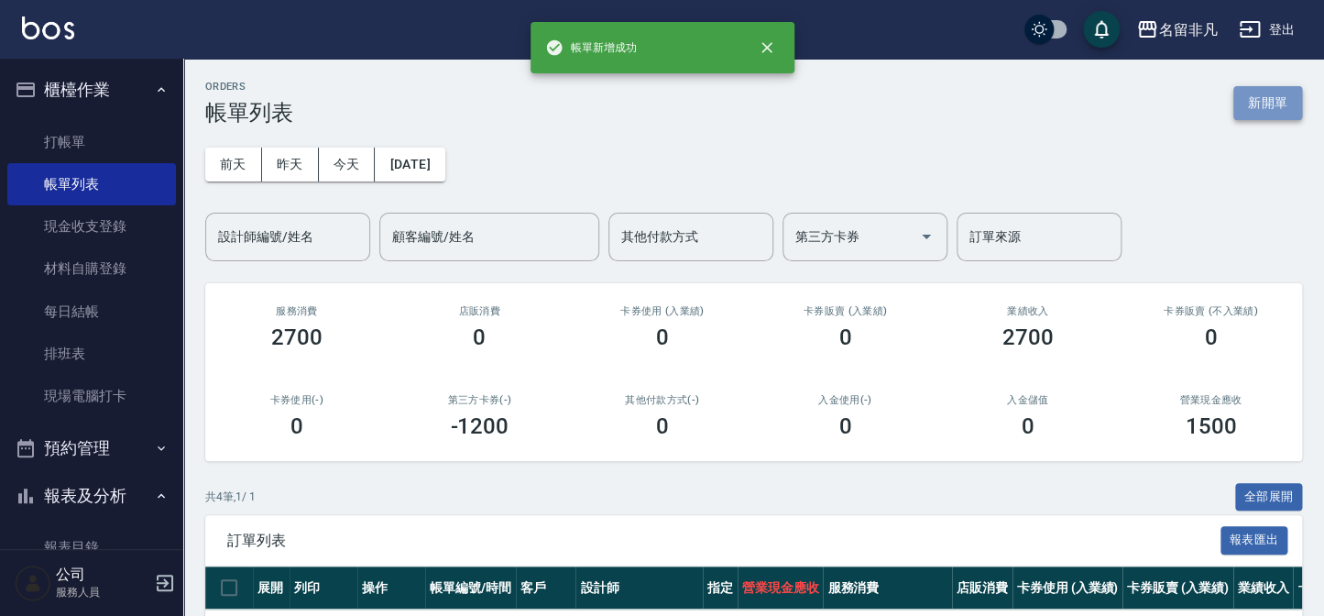
click at [1259, 90] on button "新開單" at bounding box center [1267, 103] width 69 height 34
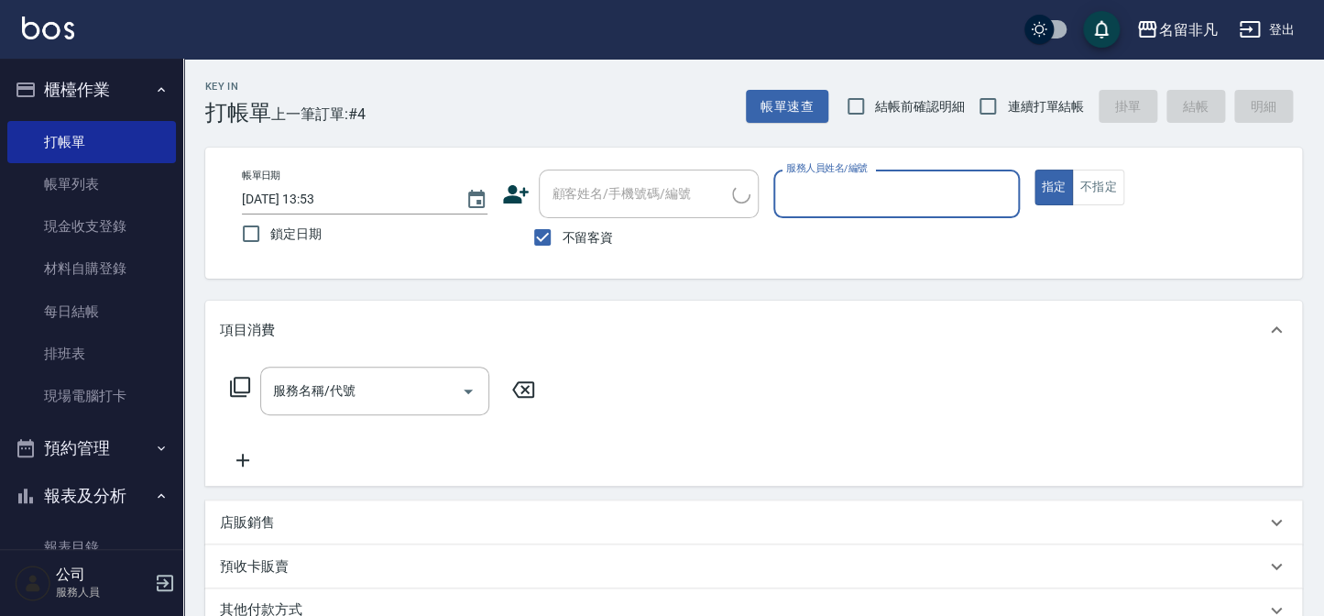
click at [870, 183] on input "服務人員姓名/編號" at bounding box center [896, 194] width 229 height 32
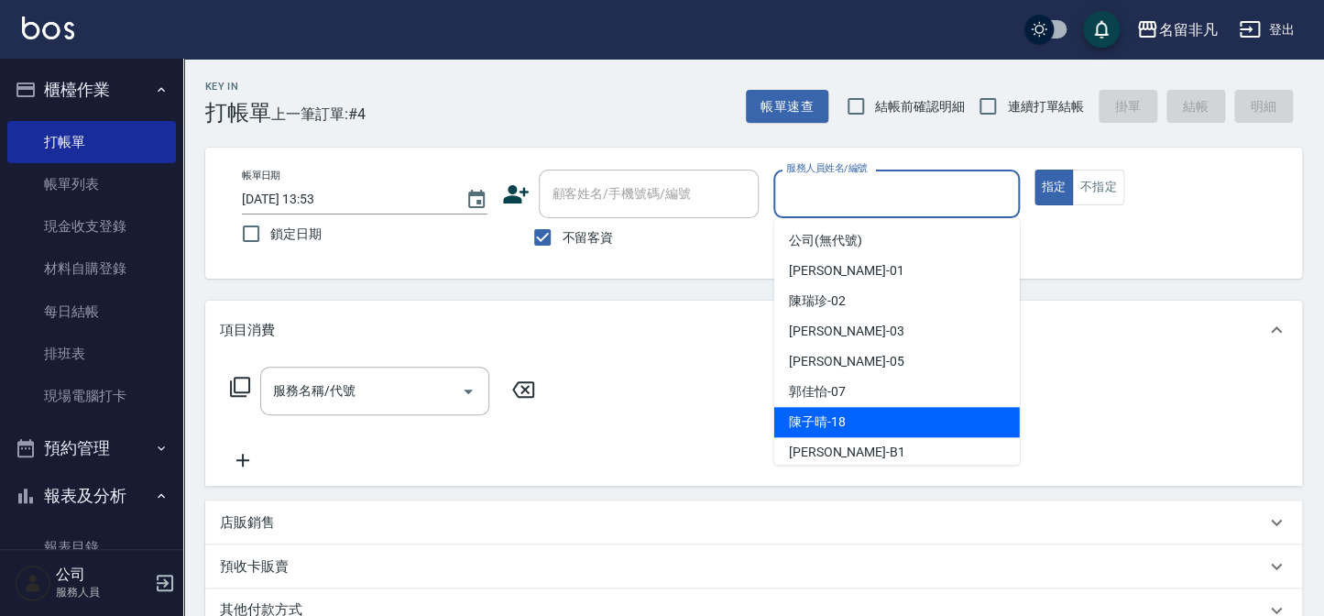
click at [851, 432] on div "[PERSON_NAME]-18" at bounding box center [897, 422] width 246 height 30
click at [933, 192] on input "[PERSON_NAME]-18" at bounding box center [883, 194] width 202 height 32
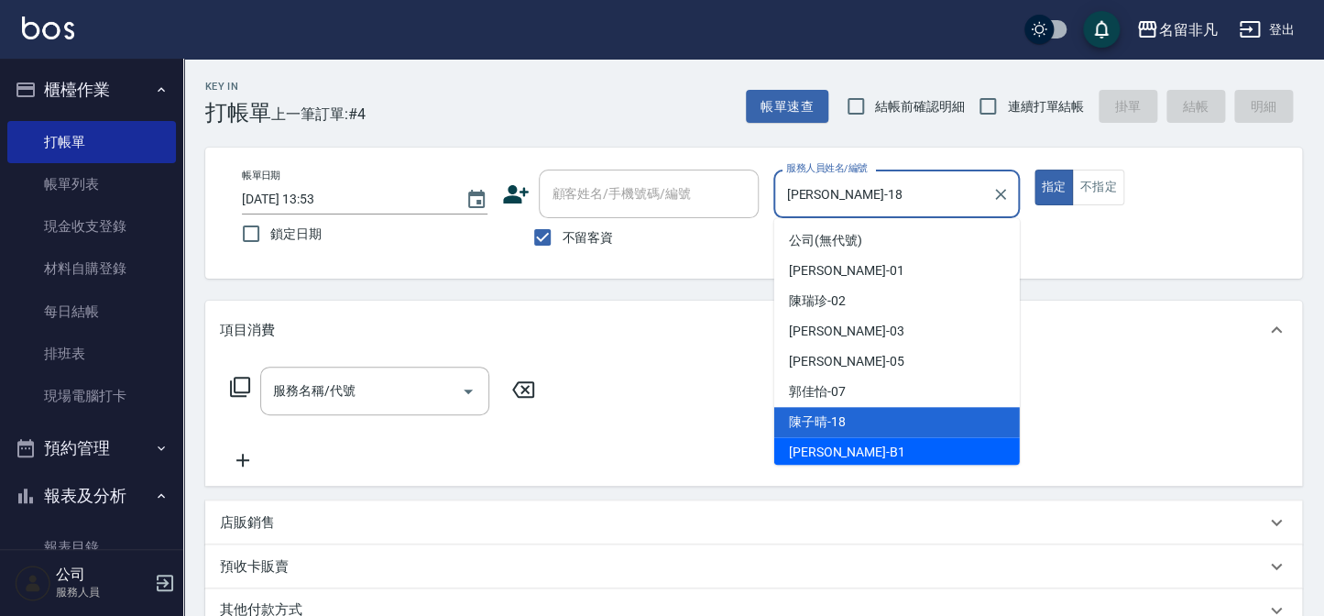
click at [809, 453] on span "[PERSON_NAME] -B1" at bounding box center [847, 452] width 116 height 19
type input "[PERSON_NAME]-B1"
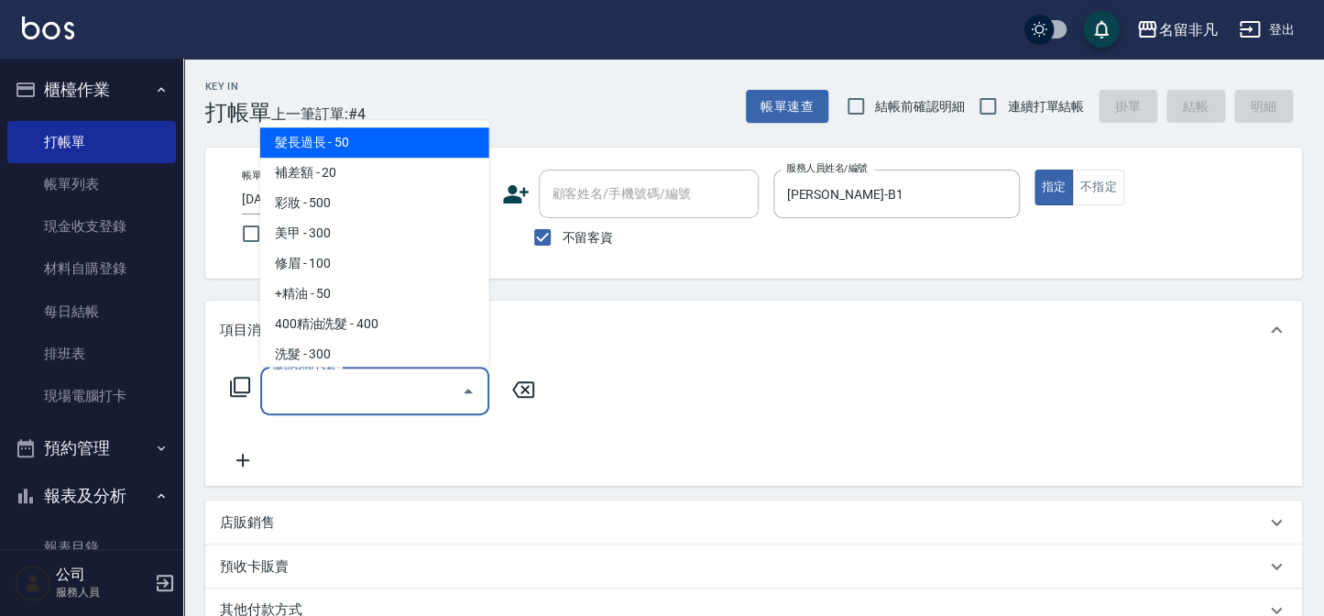
click at [319, 397] on div "服務名稱/代號 服務名稱/代號" at bounding box center [374, 391] width 229 height 49
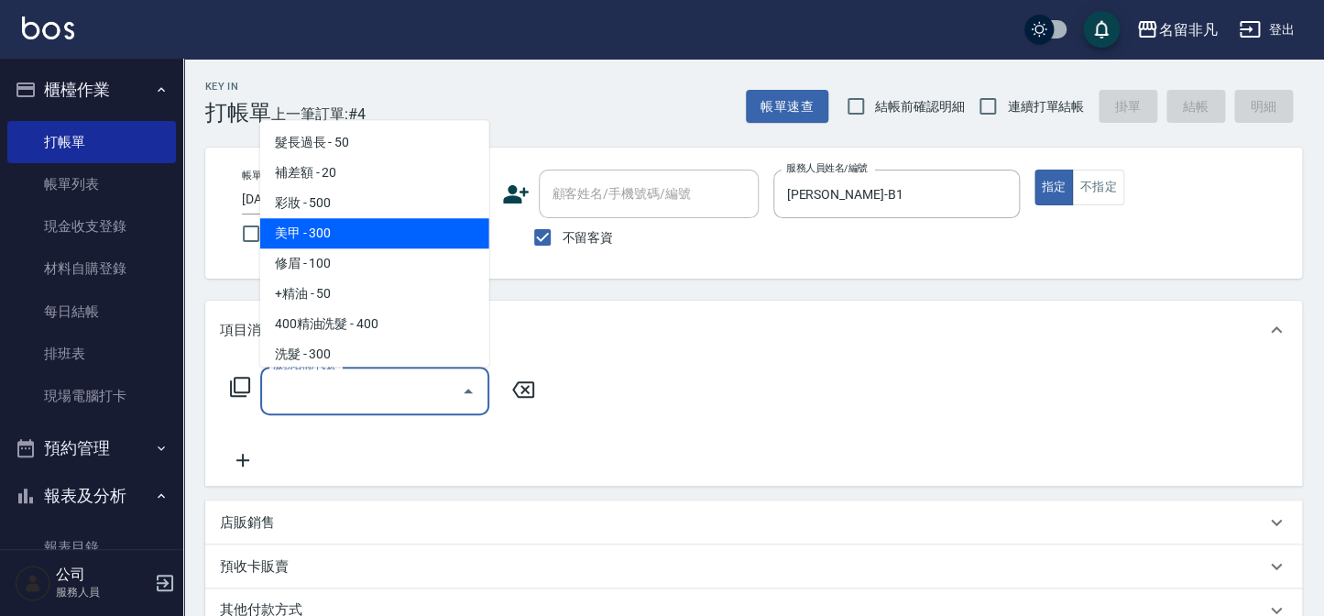
click at [334, 230] on span "美甲 - 300" at bounding box center [374, 233] width 229 height 30
type input "美甲(004)"
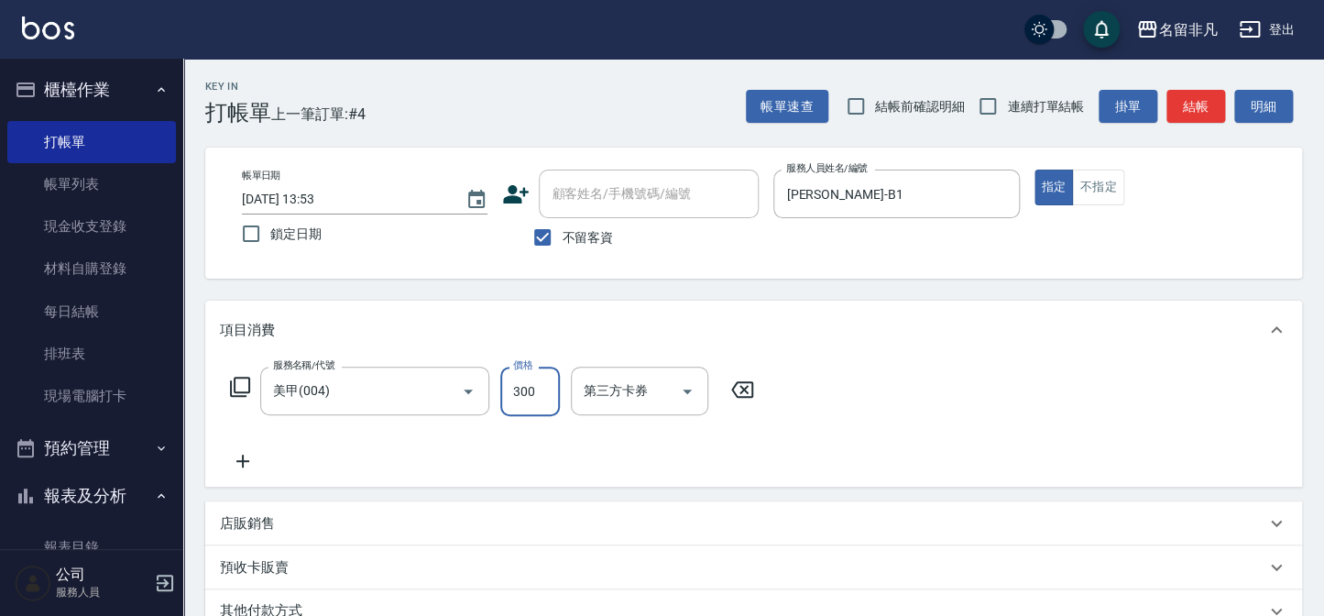
click at [523, 393] on input "300" at bounding box center [530, 391] width 60 height 49
type input "600"
click at [1200, 96] on button "結帳" at bounding box center [1195, 107] width 59 height 34
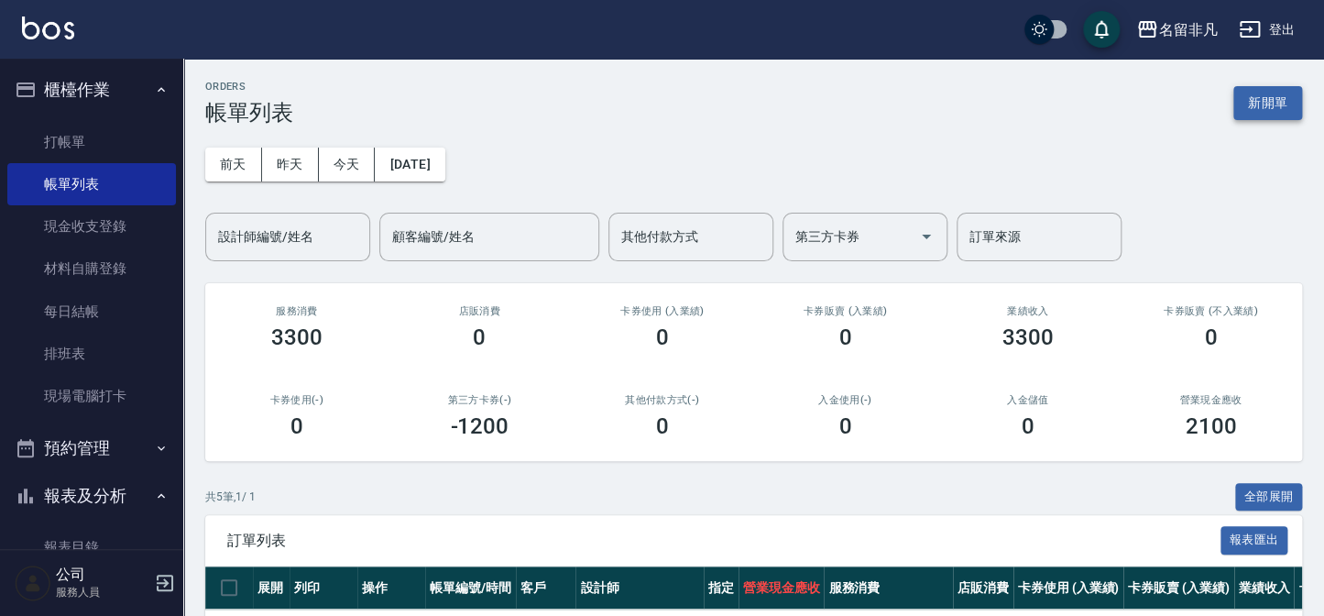
click at [1264, 101] on button "新開單" at bounding box center [1267, 103] width 69 height 34
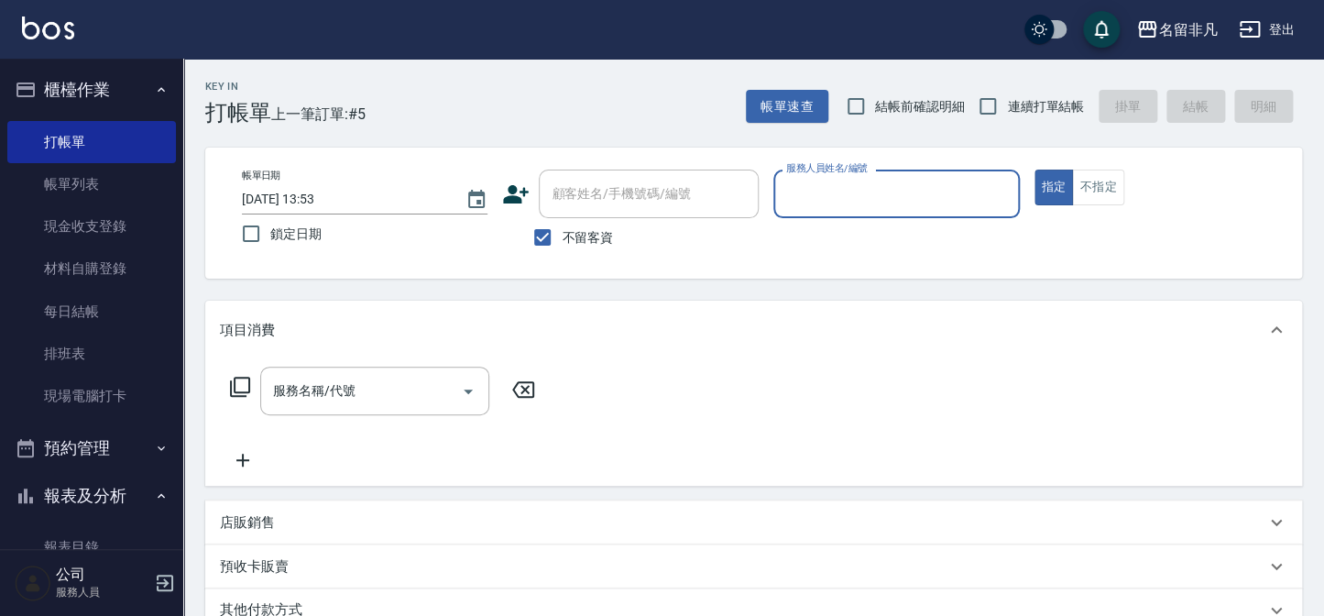
click at [896, 176] on div "服務人員姓名/編號" at bounding box center [896, 194] width 246 height 49
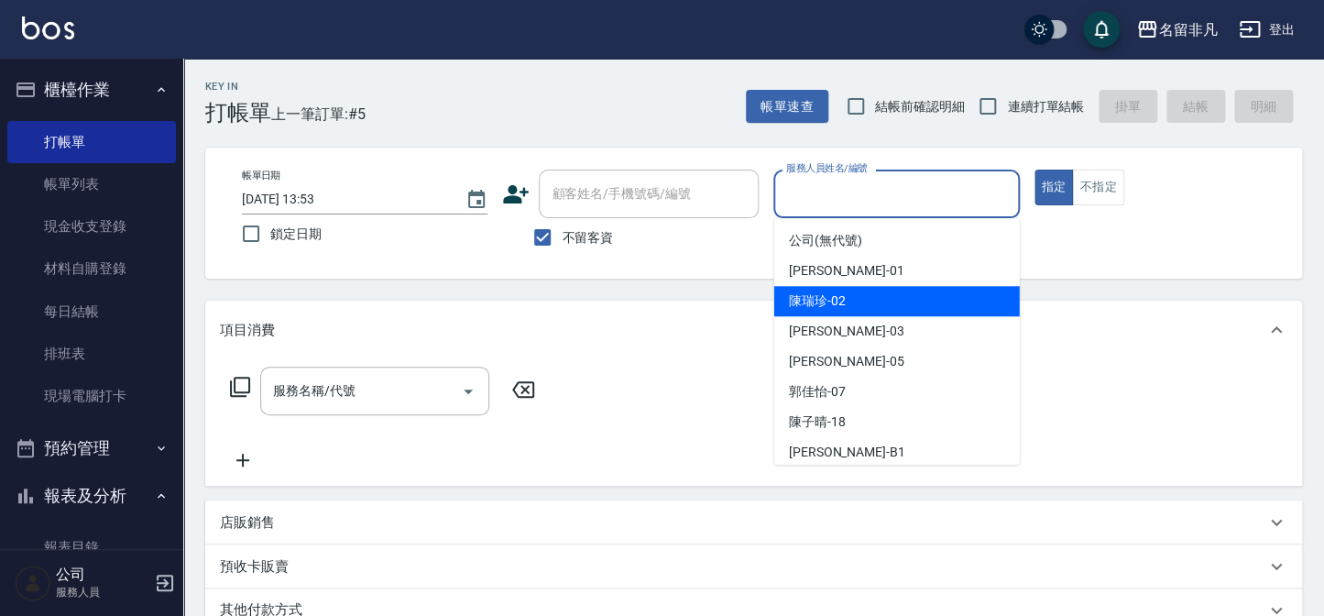
click at [902, 303] on div "[PERSON_NAME]-02" at bounding box center [897, 301] width 246 height 30
type input "[PERSON_NAME]-02"
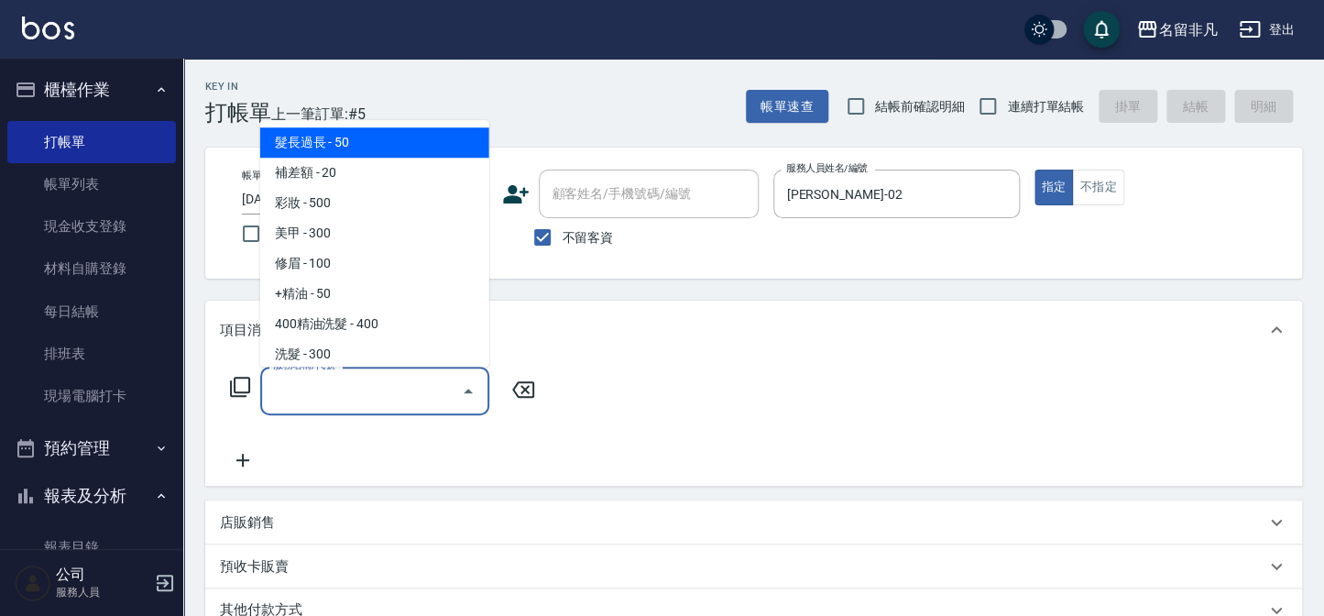
click at [352, 393] on input "服務名稱/代號" at bounding box center [360, 391] width 185 height 32
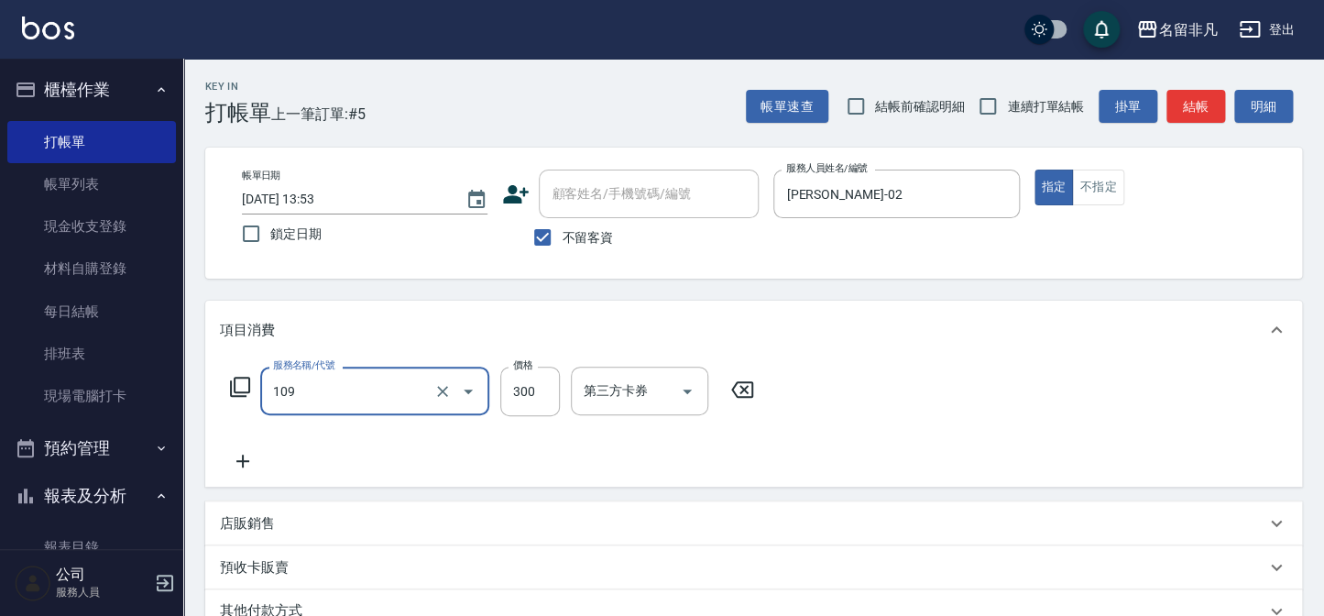
type input "洗髮卷(109)"
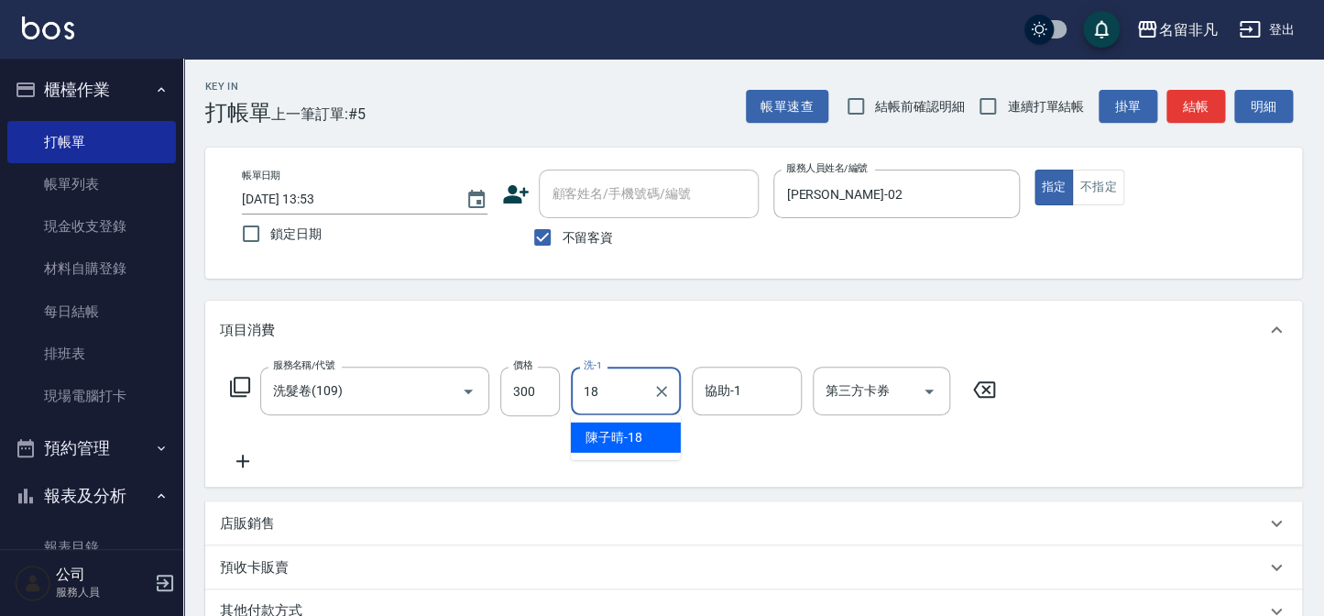
type input "[PERSON_NAME]-18"
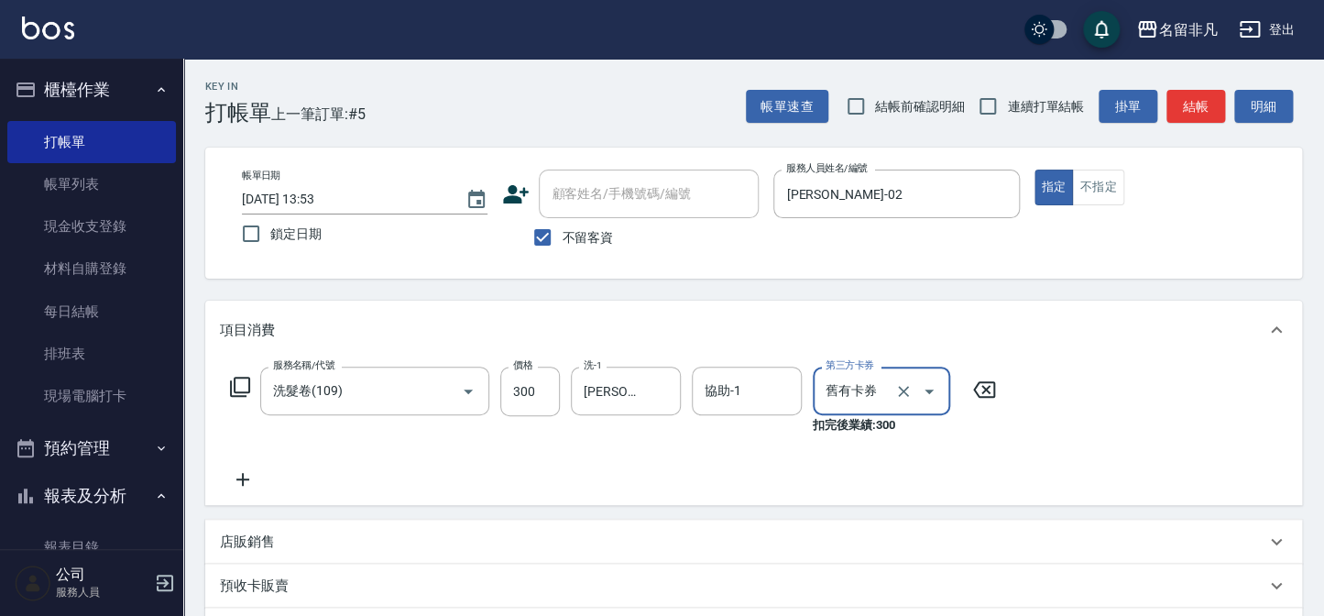
type input "舊有卡券"
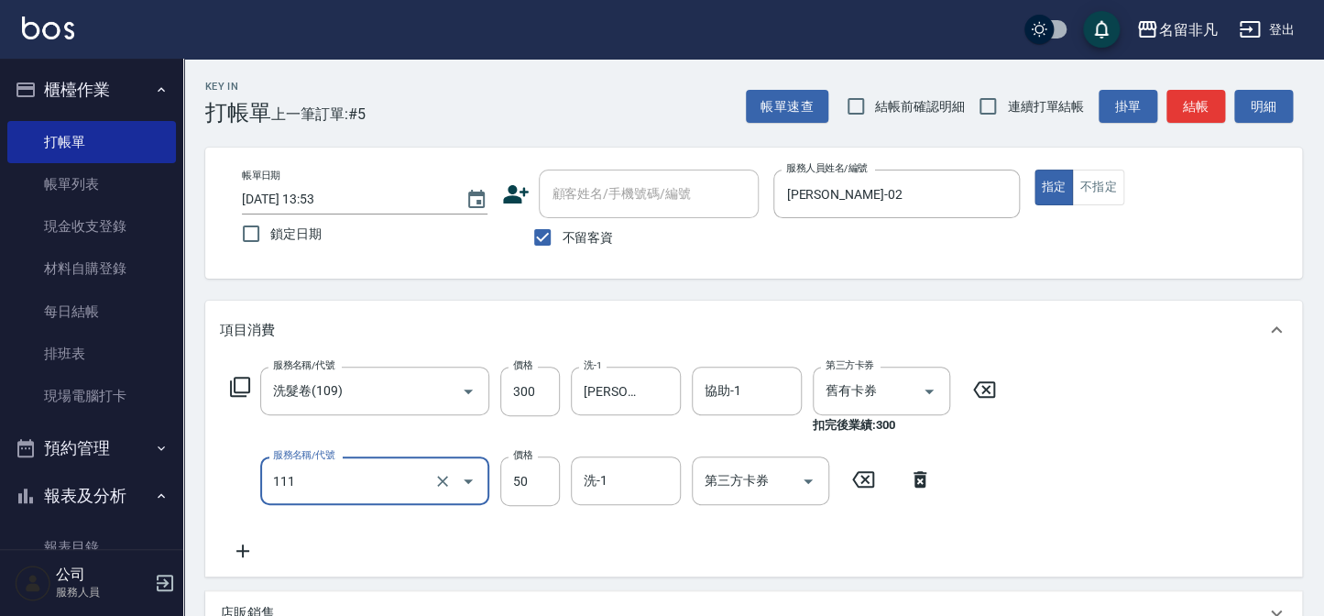
type input "上捲(111)"
type input "200"
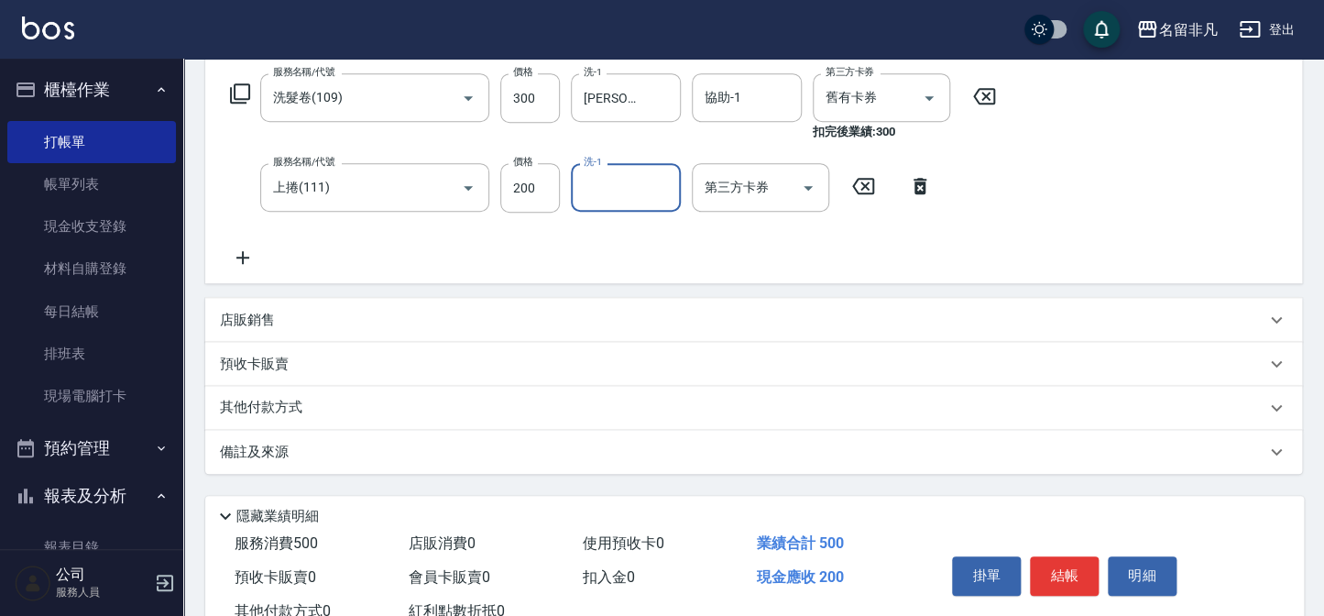
scroll to position [333, 0]
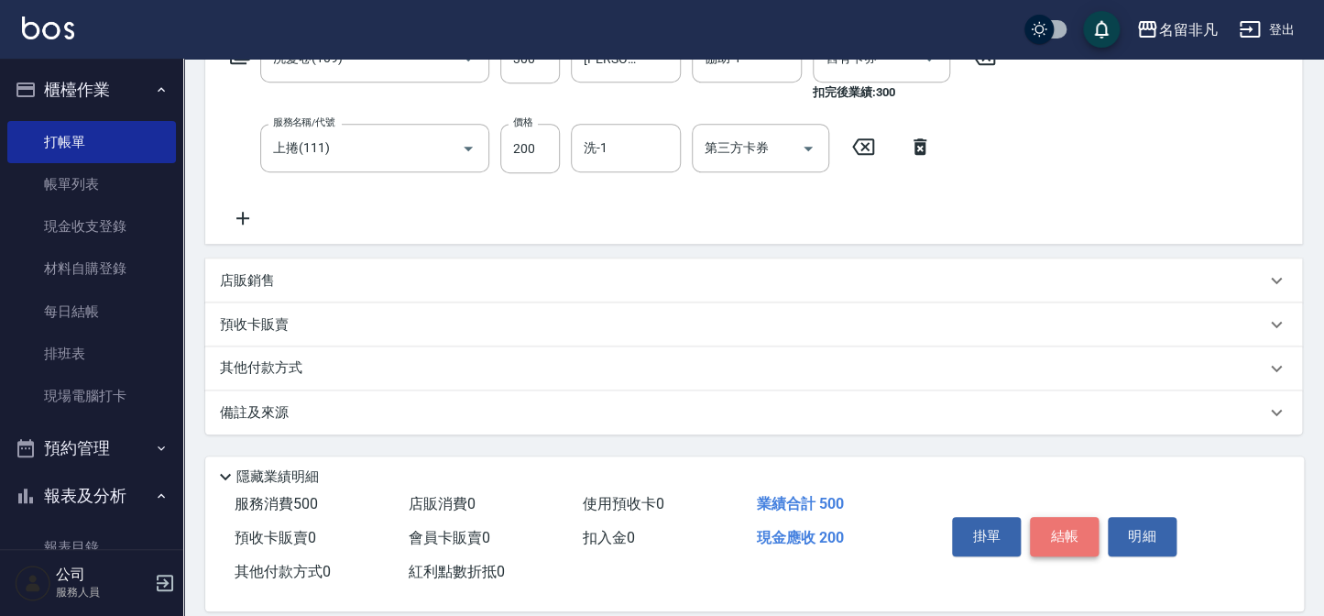
click at [1078, 530] on button "結帳" at bounding box center [1064, 536] width 69 height 38
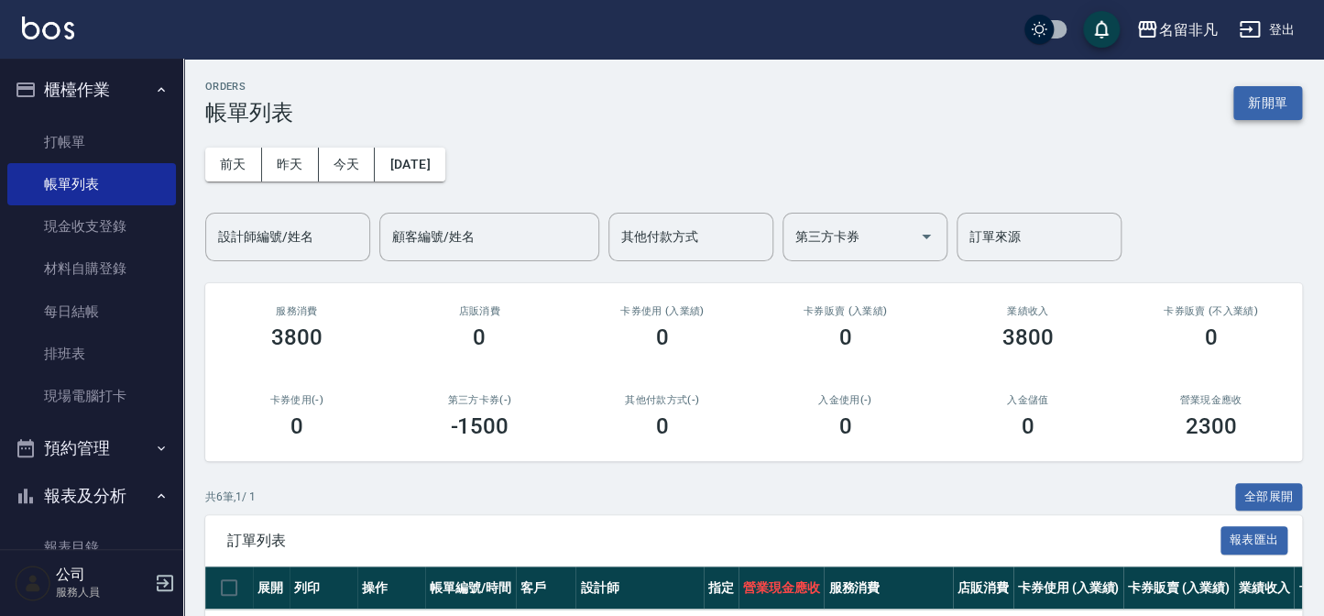
click at [1259, 95] on button "新開單" at bounding box center [1267, 103] width 69 height 34
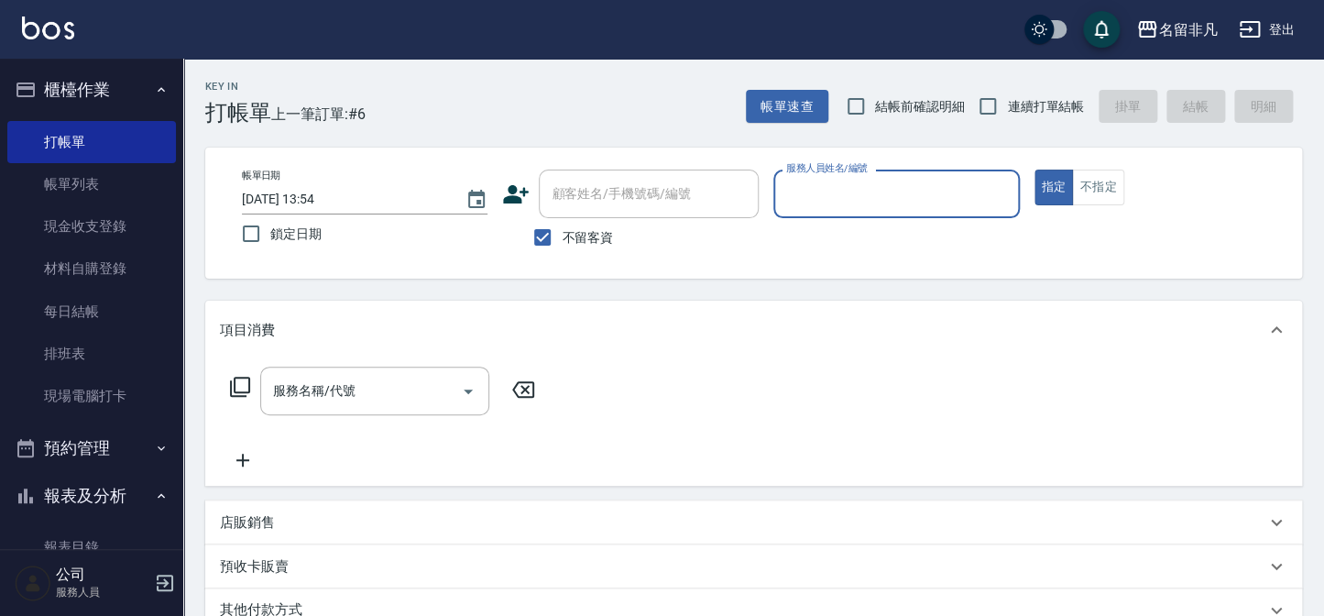
click at [859, 194] on input "服務人員姓名/編號" at bounding box center [896, 194] width 229 height 32
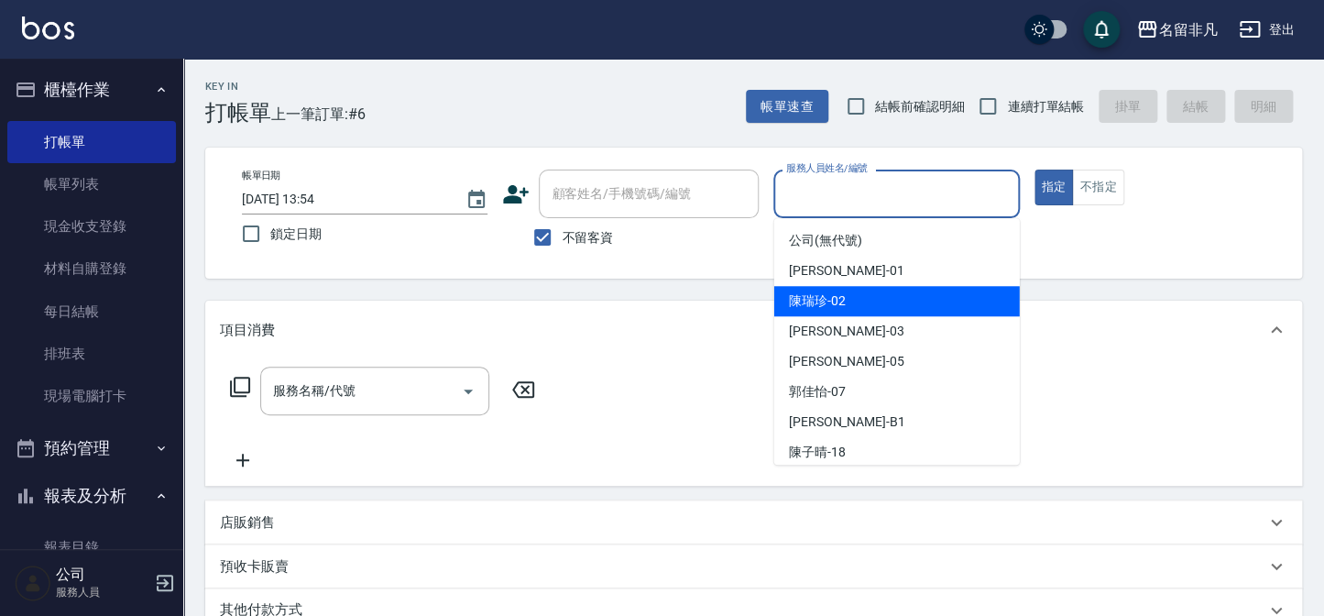
click at [858, 301] on div "[PERSON_NAME]-02" at bounding box center [897, 301] width 246 height 30
type input "[PERSON_NAME]-02"
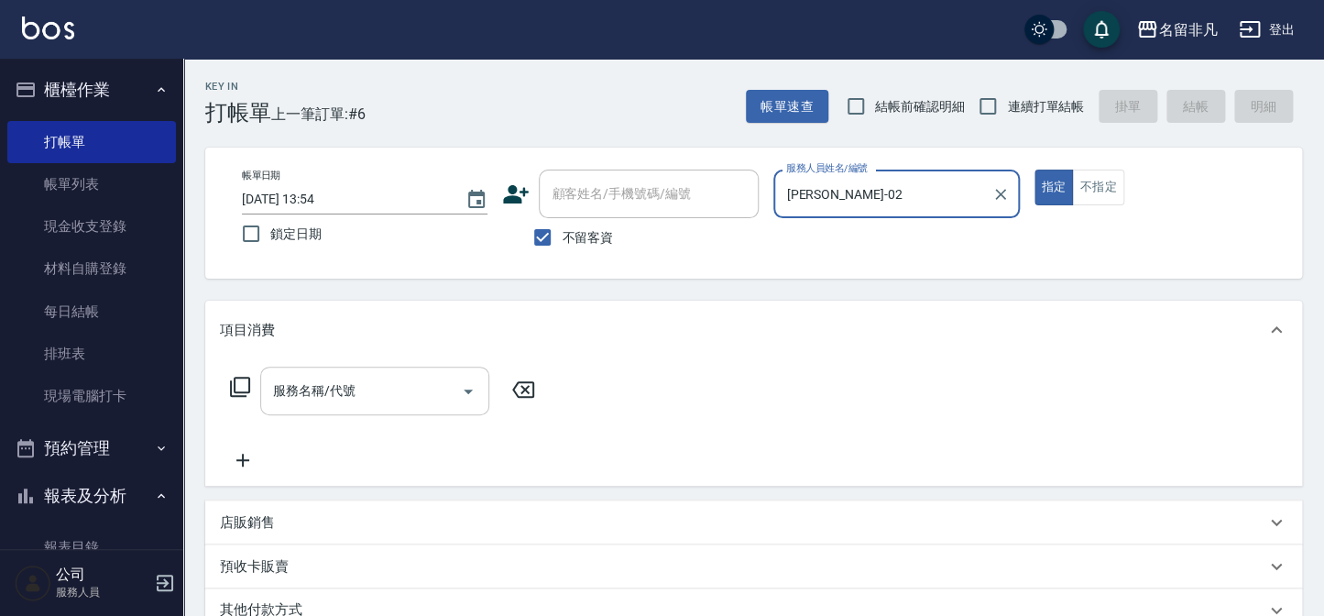
click at [393, 400] on input "服務名稱/代號" at bounding box center [360, 391] width 185 height 32
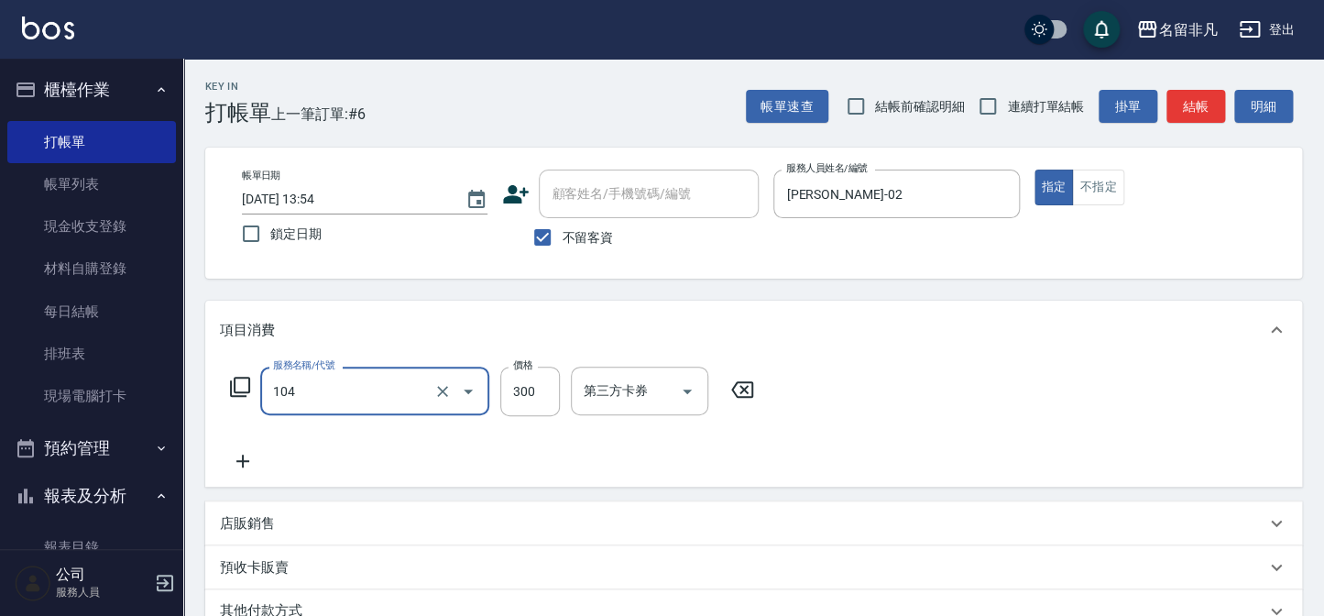
type input "洗髮(104)"
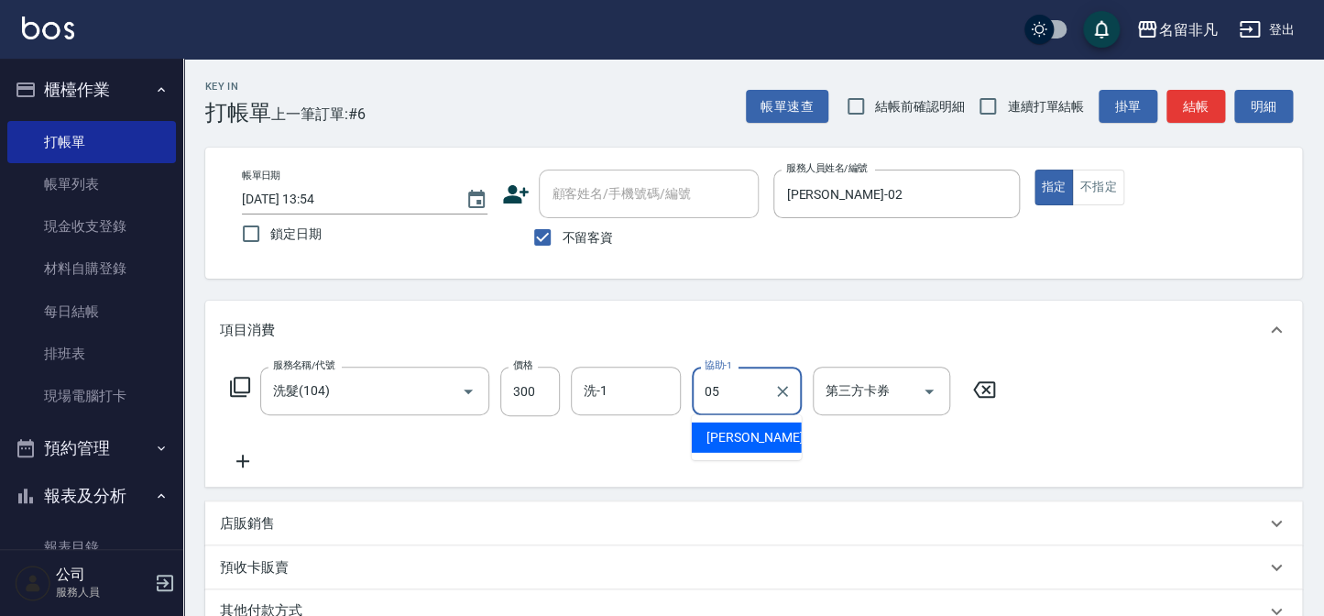
type input "[PERSON_NAME]-05"
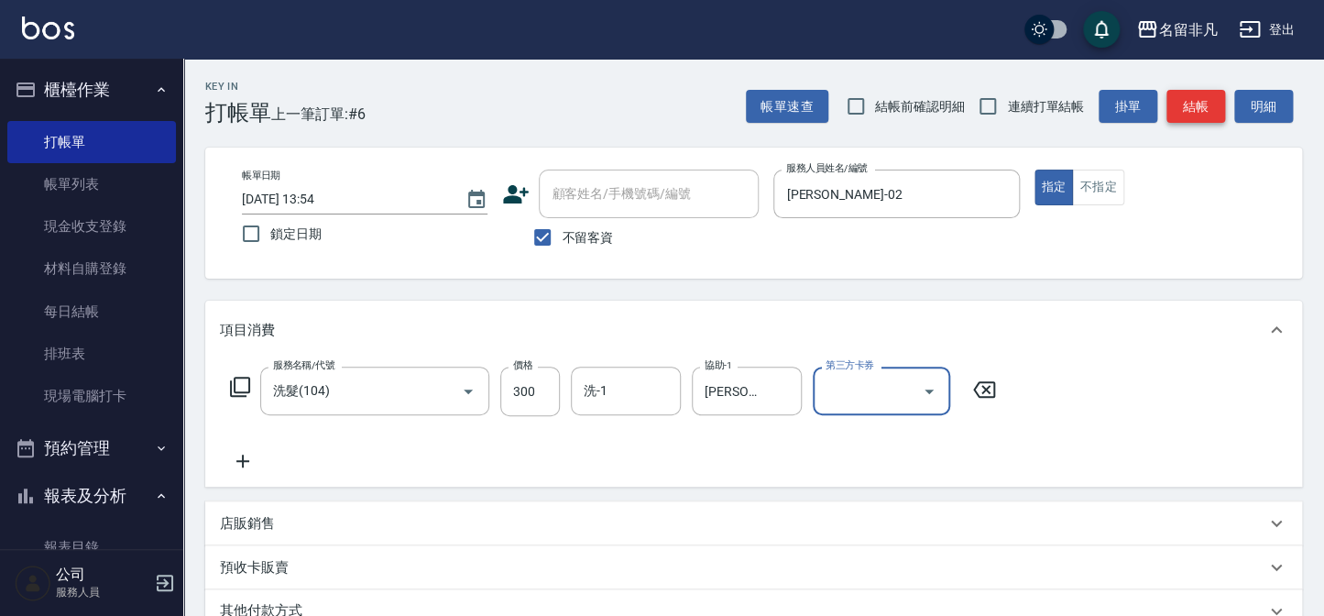
click at [1198, 108] on button "結帳" at bounding box center [1195, 107] width 59 height 34
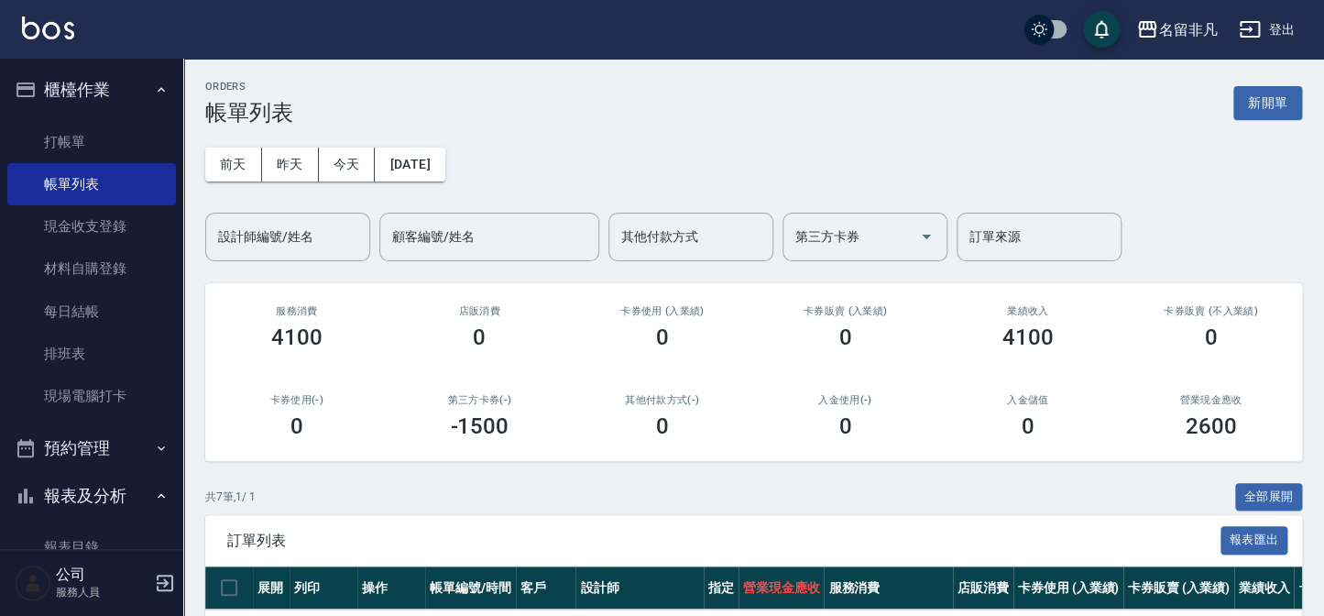
drag, startPoint x: 1267, startPoint y: 102, endPoint x: 1253, endPoint y: 108, distance: 16.0
click at [1266, 100] on button "新開單" at bounding box center [1267, 103] width 69 height 34
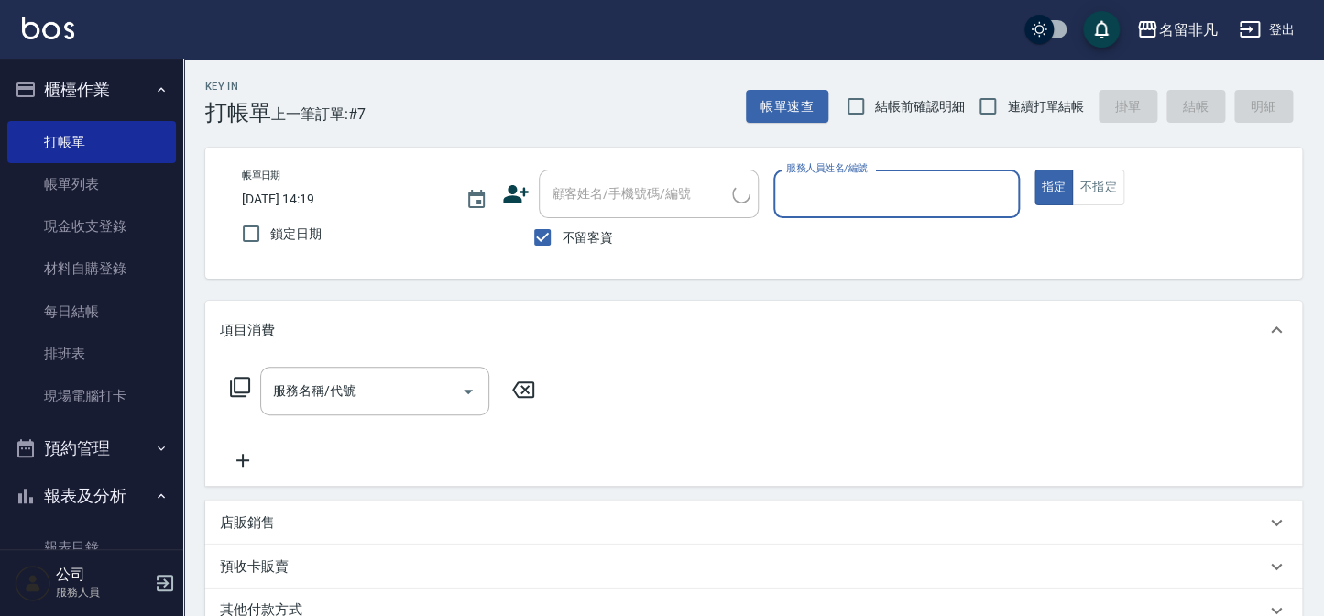
click at [900, 194] on input "服務人員姓名/編號" at bounding box center [896, 194] width 229 height 32
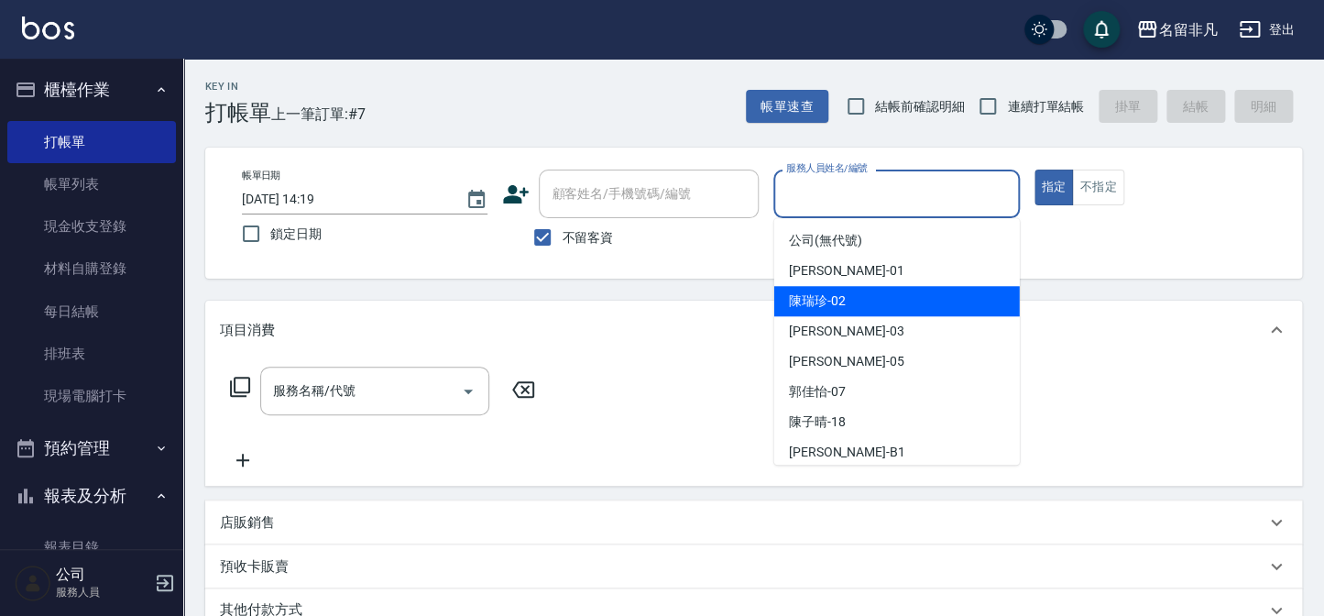
click at [837, 299] on span "[PERSON_NAME]-02" at bounding box center [817, 300] width 57 height 19
type input "[PERSON_NAME]-02"
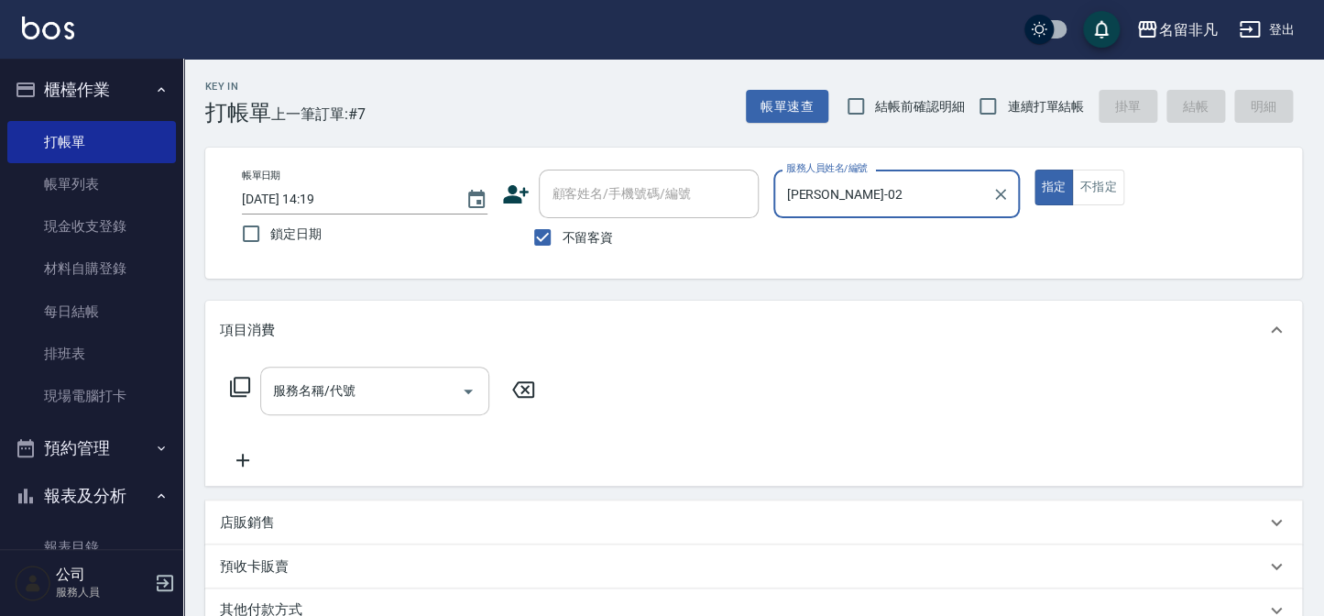
drag, startPoint x: 411, startPoint y: 382, endPoint x: 425, endPoint y: 375, distance: 15.6
click at [411, 382] on input "服務名稱/代號" at bounding box center [360, 391] width 185 height 32
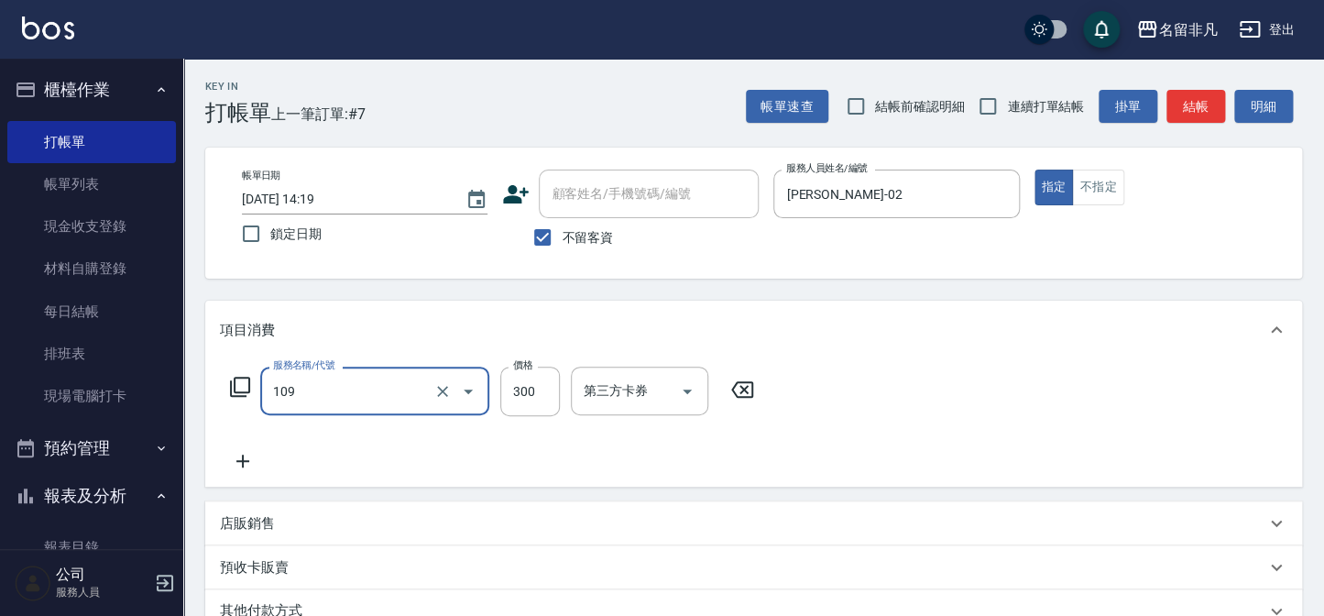
type input "洗髮卷(109)"
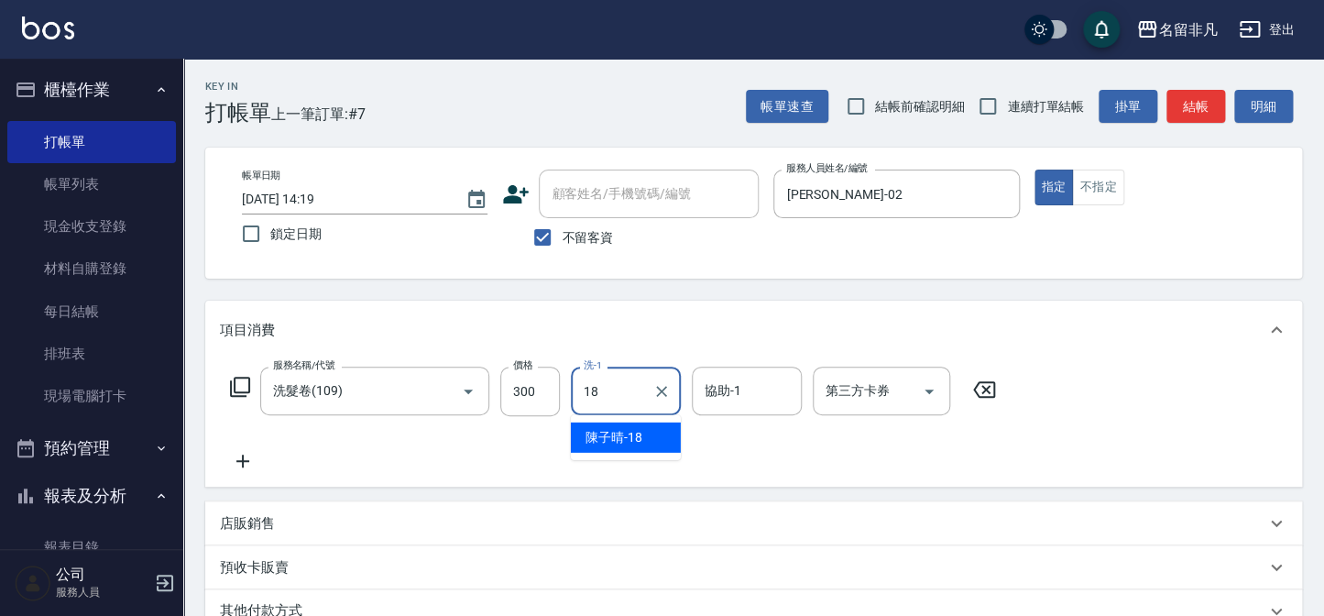
type input "[PERSON_NAME]-18"
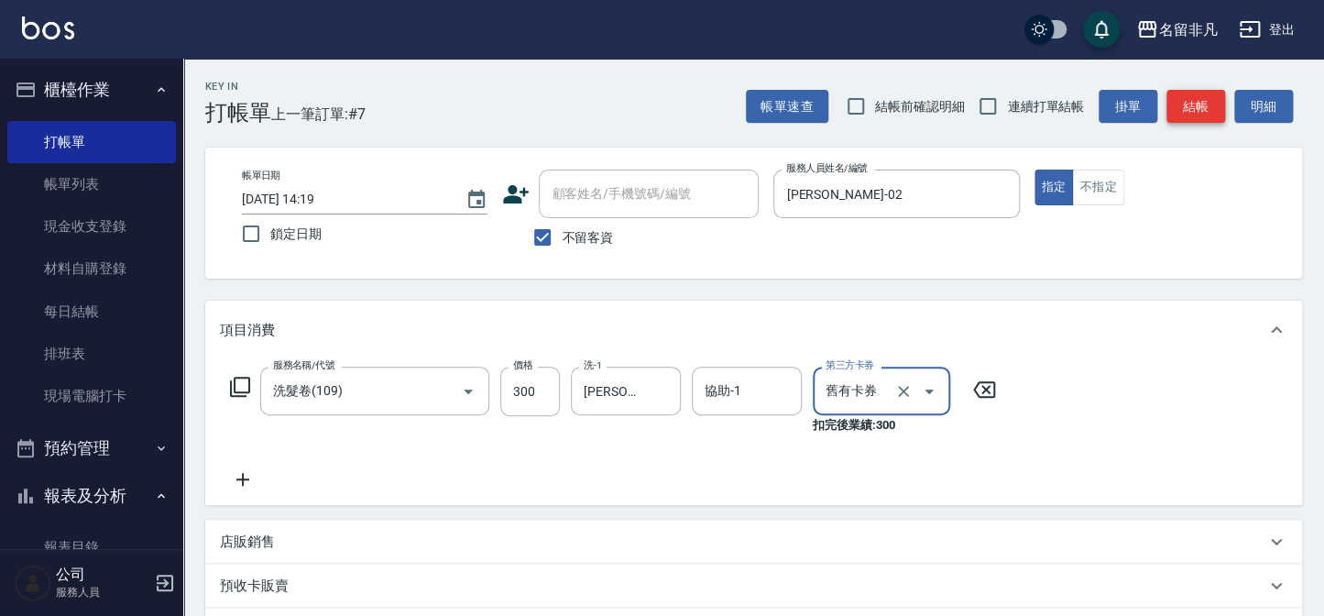
type input "舊有卡券"
click at [1188, 111] on button "結帳" at bounding box center [1195, 107] width 59 height 34
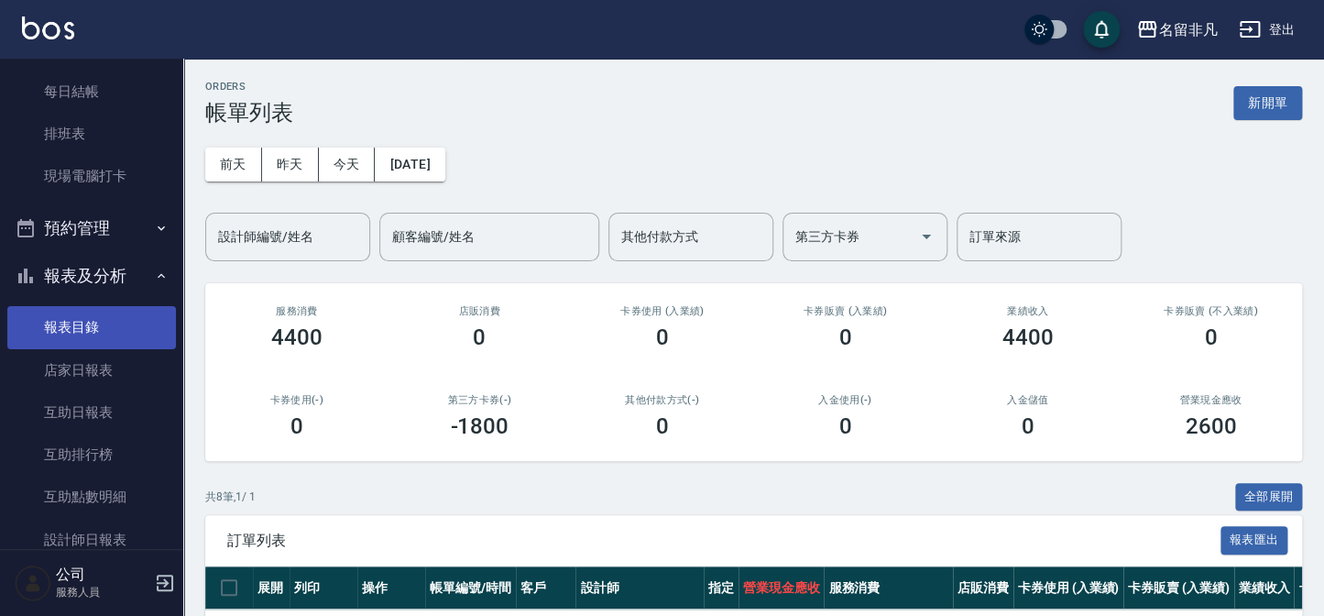
scroll to position [333, 0]
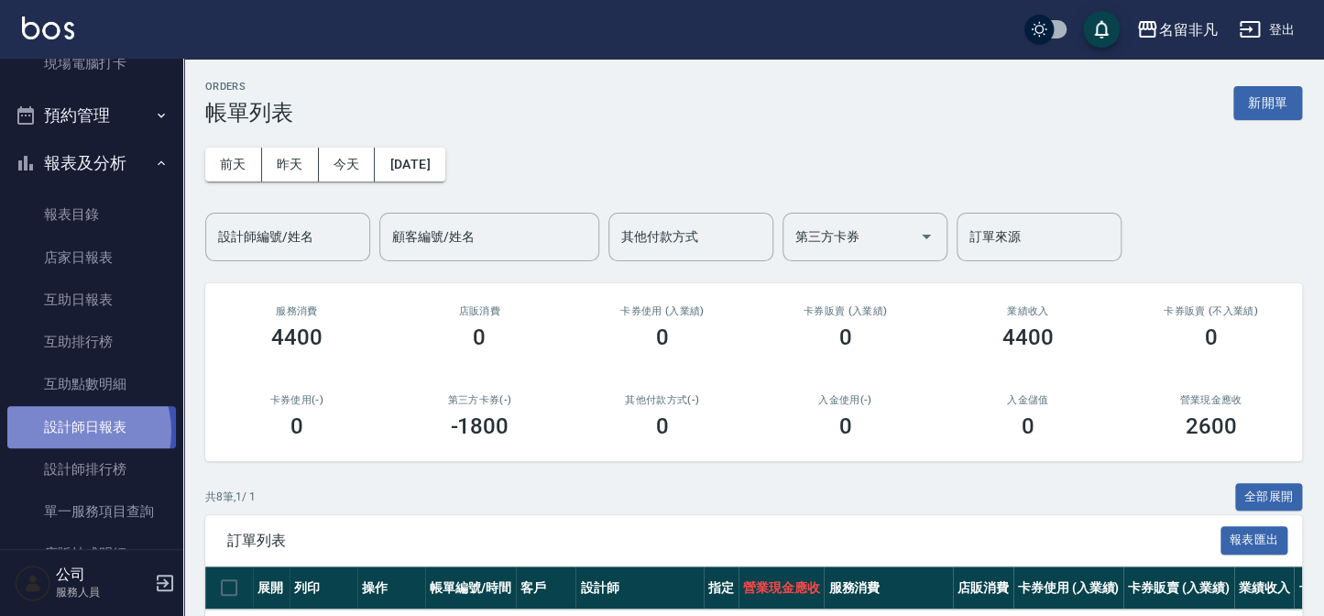
click at [78, 431] on link "設計師日報表" at bounding box center [91, 427] width 169 height 42
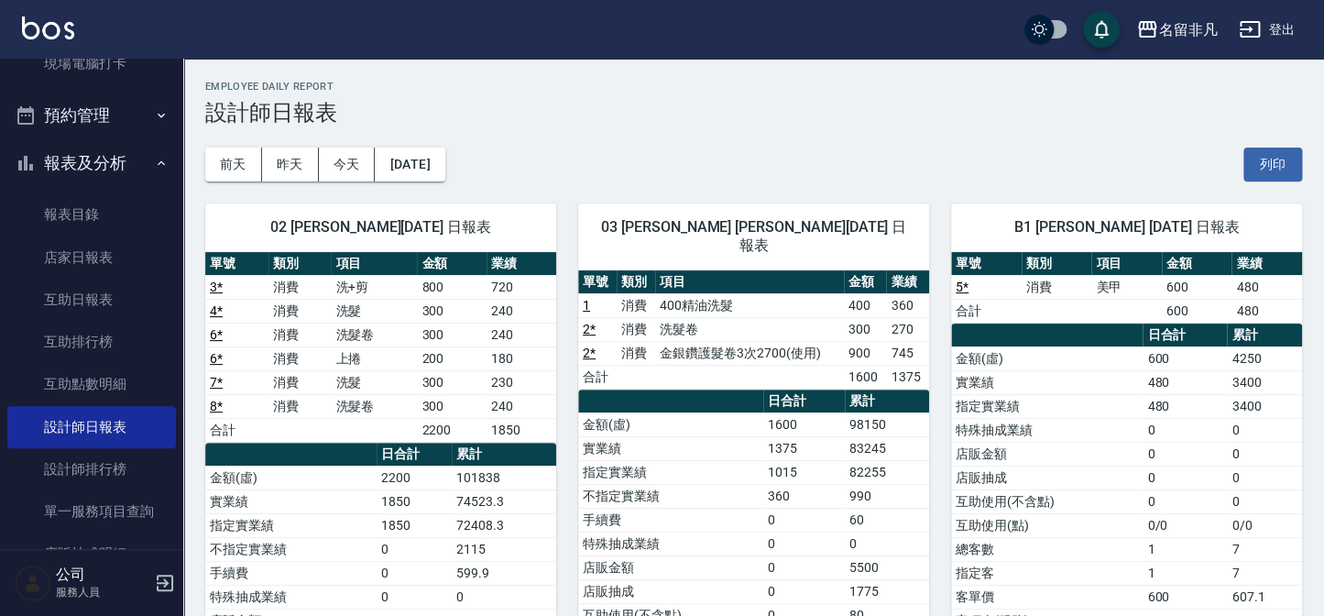
drag, startPoint x: 88, startPoint y: 137, endPoint x: 87, endPoint y: 147, distance: 10.1
click at [88, 142] on ul "櫃檯作業 打帳單 帳單列表 現金收支登錄 材料自購登錄 每日結帳 排班表 現場電腦打卡 預約管理 預約管理 單日預約紀錄 單週預約紀錄 報表及分析 報表目錄 …" at bounding box center [91, 249] width 169 height 1047
click at [85, 154] on button "報表及分析" at bounding box center [91, 163] width 169 height 48
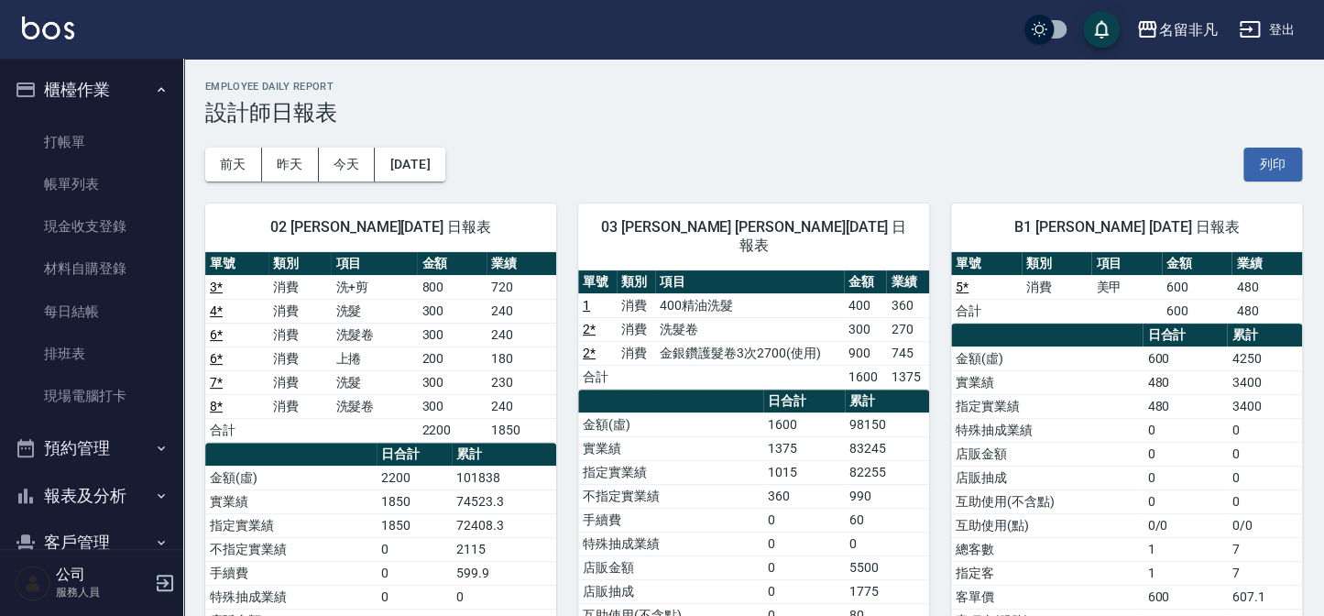
click at [85, 114] on ul "打帳單 帳單列表 現金收支登錄 材料自購登錄 每日結帳 排班表 現場電腦打卡" at bounding box center [91, 270] width 169 height 312
click at [81, 143] on link "打帳單" at bounding box center [91, 142] width 169 height 42
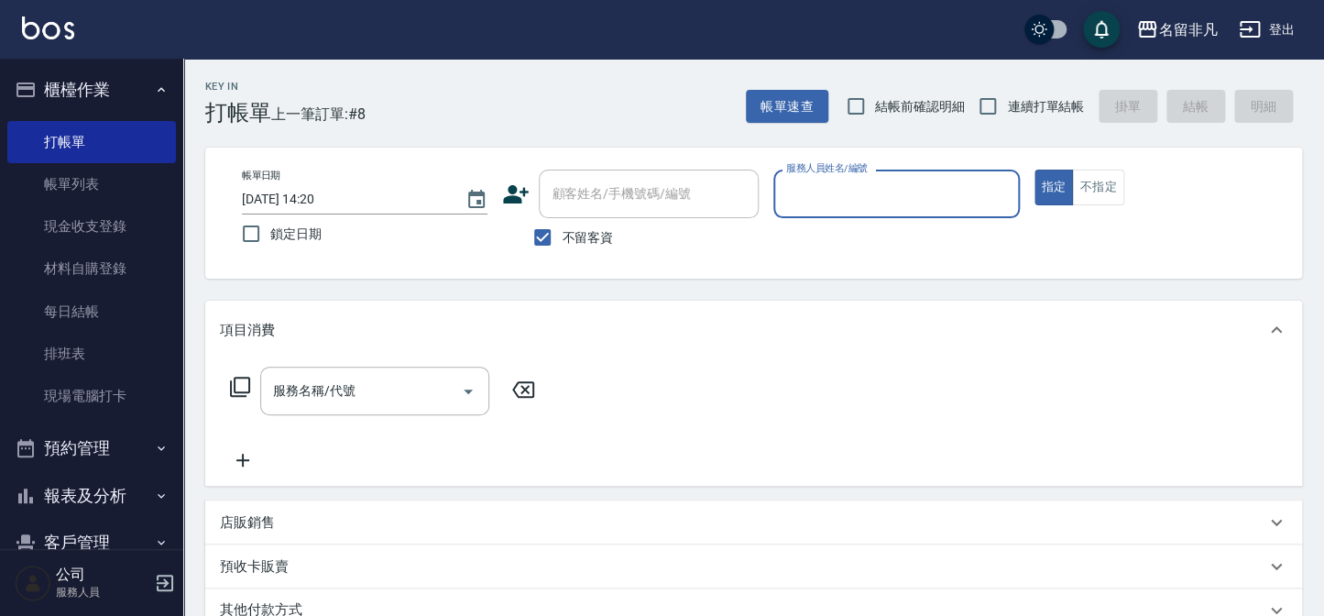
click at [912, 199] on input "服務人員姓名/編號" at bounding box center [896, 194] width 229 height 32
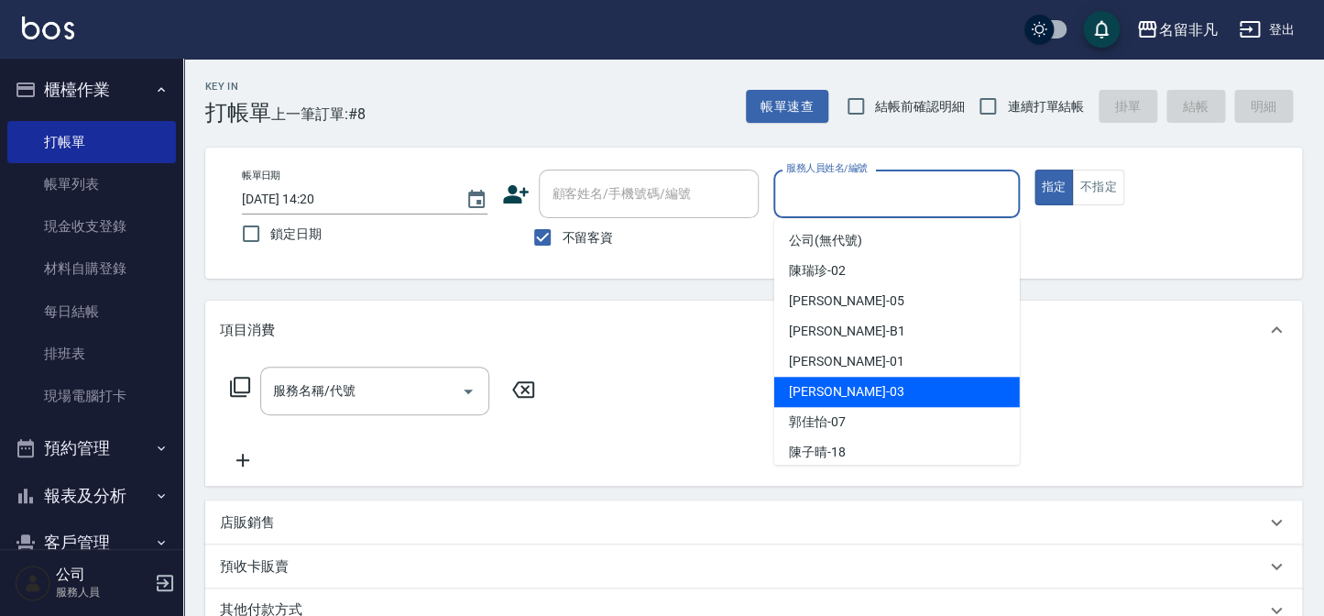
drag, startPoint x: 899, startPoint y: 400, endPoint x: 985, endPoint y: 277, distance: 150.0
click at [901, 399] on div "[PERSON_NAME] -03" at bounding box center [897, 392] width 246 height 30
type input "[PERSON_NAME]-03"
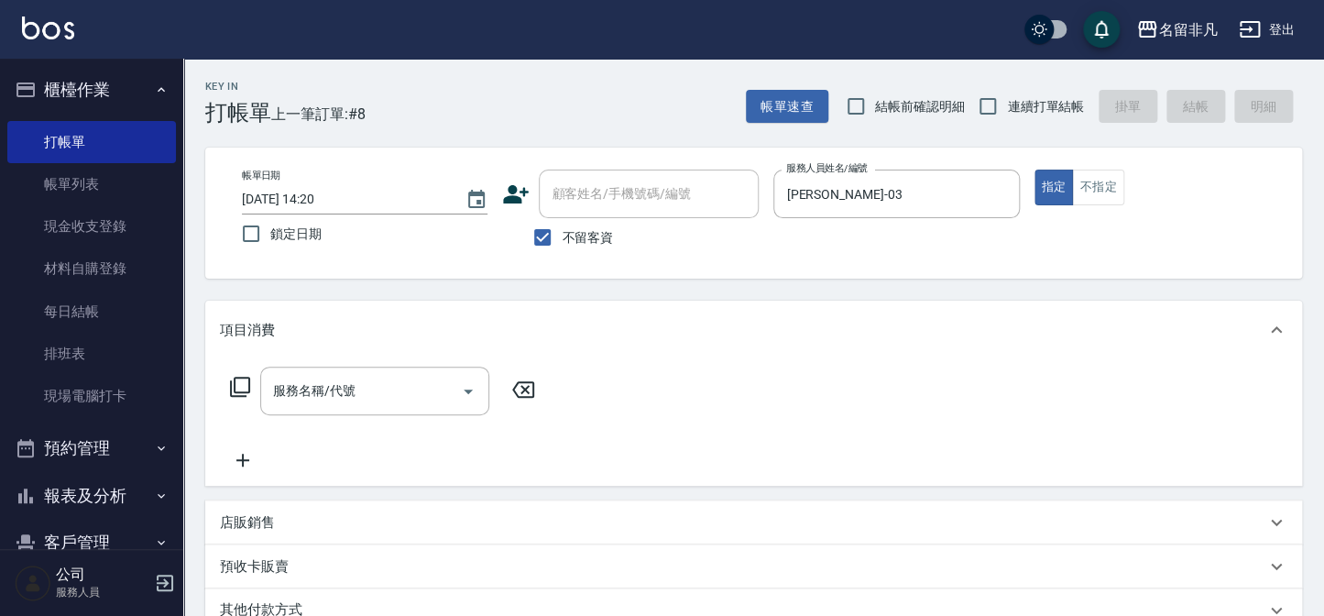
drag, startPoint x: 1048, startPoint y: 185, endPoint x: 278, endPoint y: 344, distance: 786.7
click at [531, 311] on div "Key In 打帳單 上一筆訂單:#8 帳單速查 結帳前確認明細 連續打單結帳 掛單 結帳 明細 帳單日期 [DATE] 14:20 鎖定日期 顧客姓名/手機…" at bounding box center [753, 467] width 1141 height 816
click at [234, 382] on icon at bounding box center [240, 387] width 20 height 20
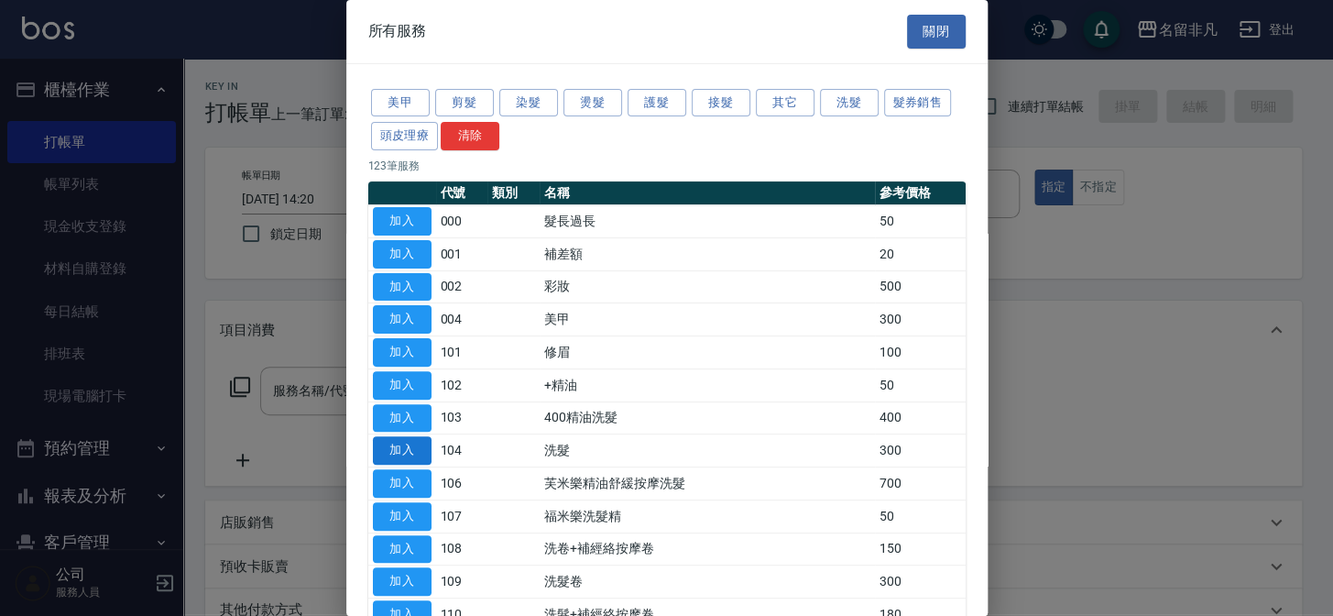
click at [390, 449] on button "加入" at bounding box center [402, 450] width 59 height 28
type input "洗髮(104)"
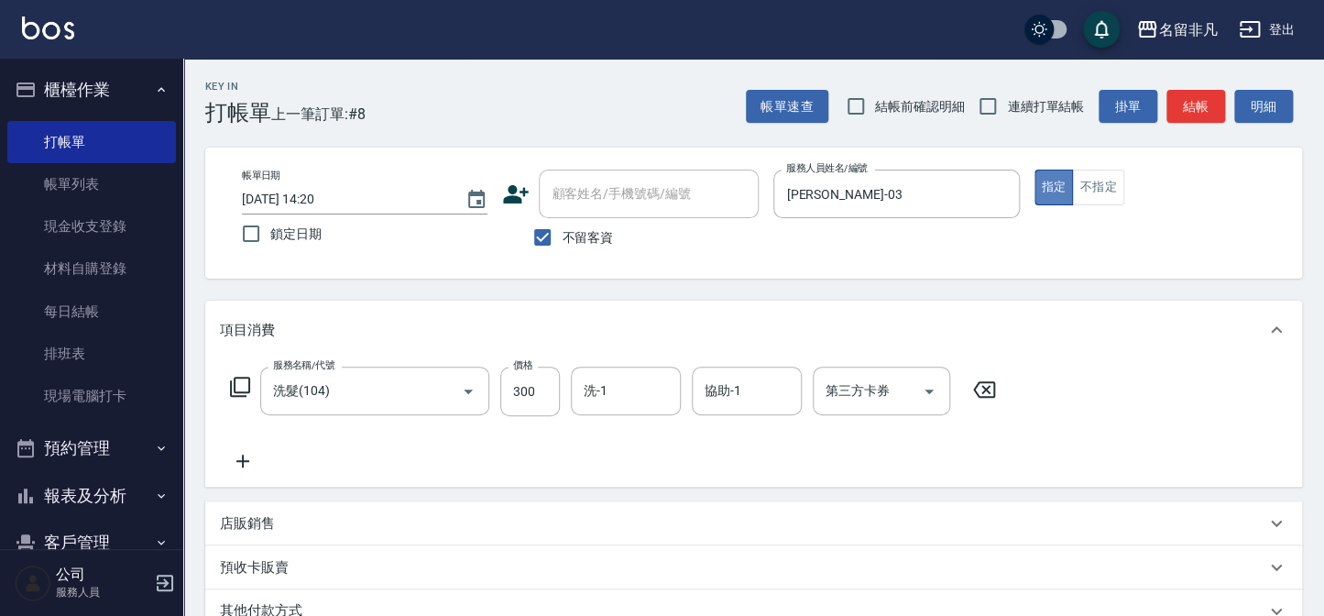
click at [1045, 179] on button "指定" at bounding box center [1054, 188] width 39 height 36
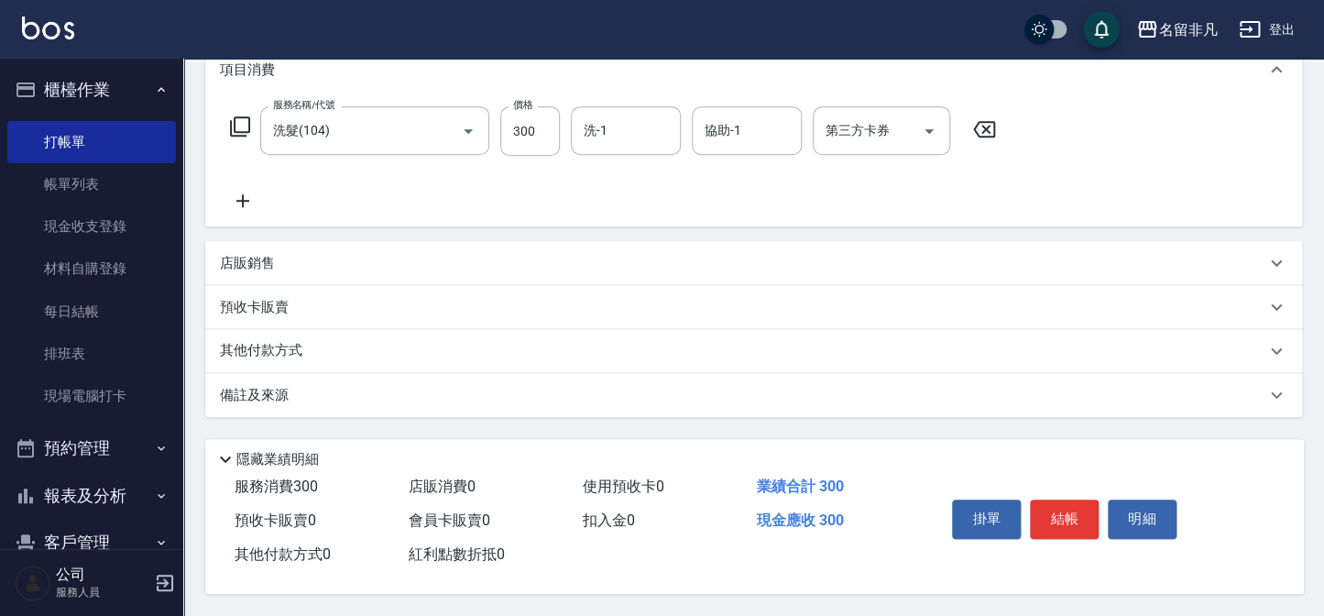
scroll to position [265, 0]
click at [1070, 504] on button "結帳" at bounding box center [1064, 518] width 69 height 38
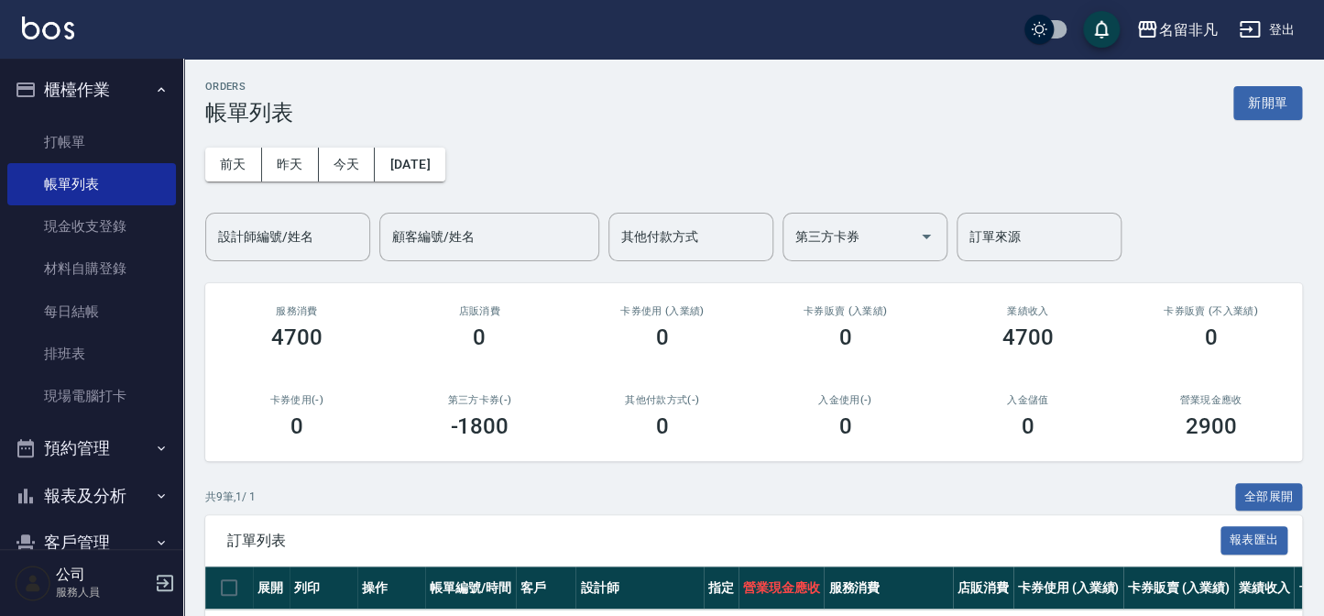
scroll to position [166, 0]
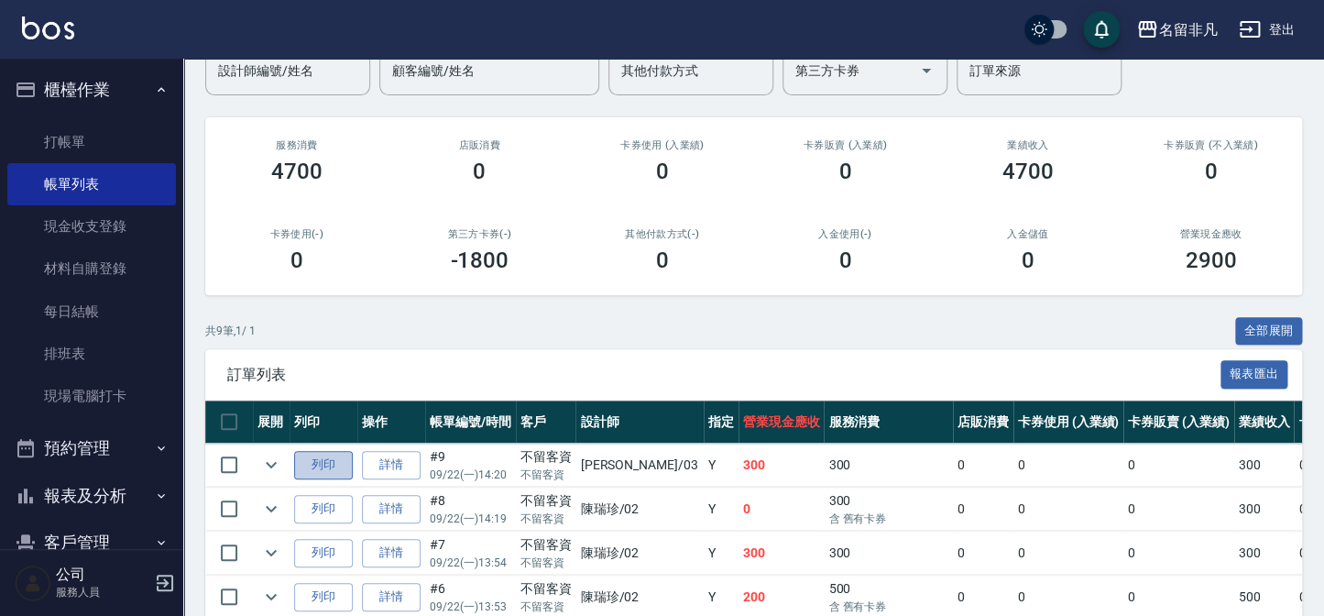
click at [323, 463] on button "列印" at bounding box center [323, 465] width 59 height 28
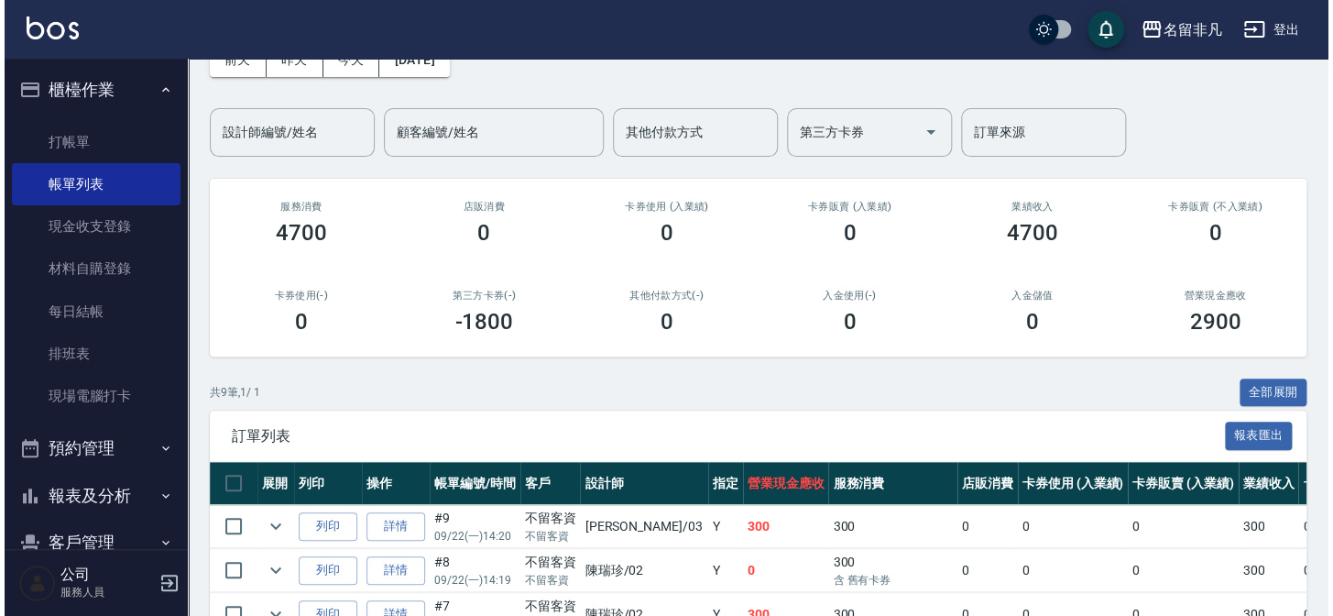
scroll to position [0, 0]
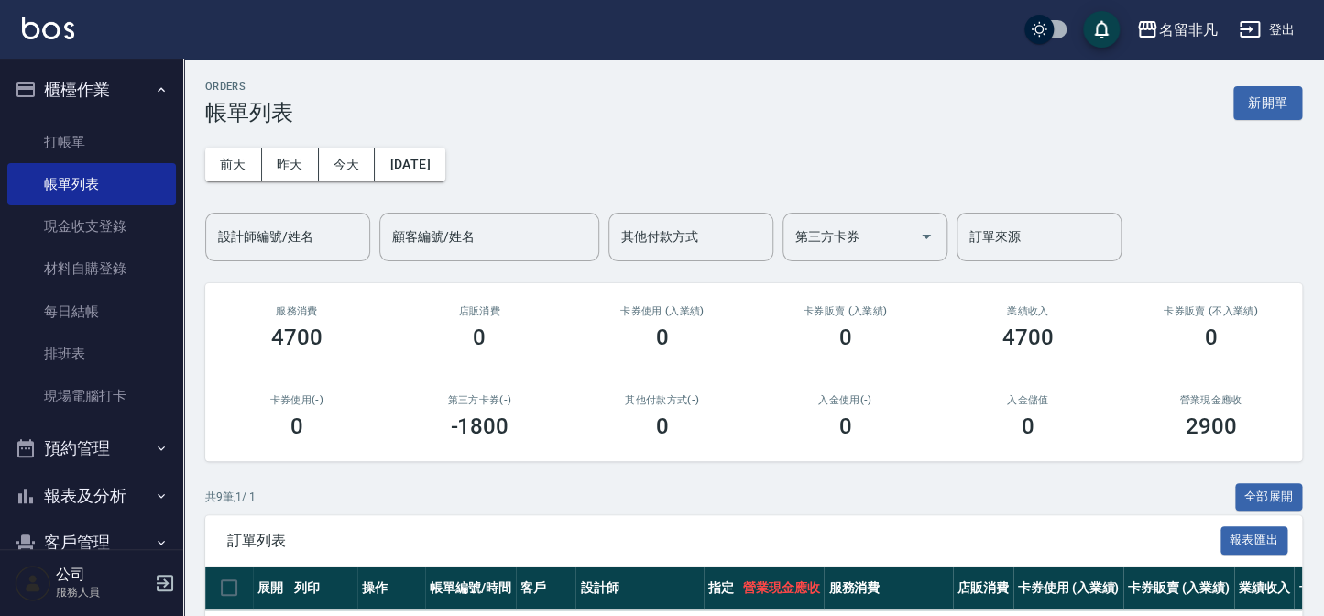
click at [1271, 101] on button "新開單" at bounding box center [1267, 103] width 69 height 34
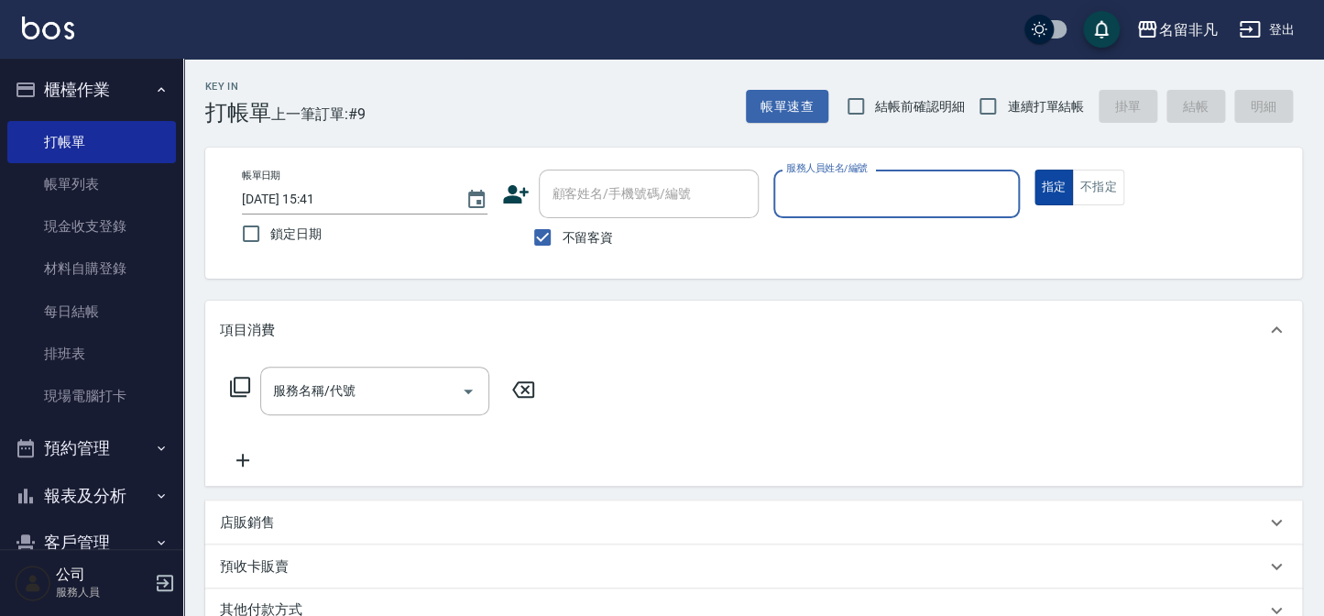
drag, startPoint x: 1047, startPoint y: 176, endPoint x: 1037, endPoint y: 179, distance: 10.4
click at [1045, 176] on button "指定" at bounding box center [1054, 188] width 39 height 36
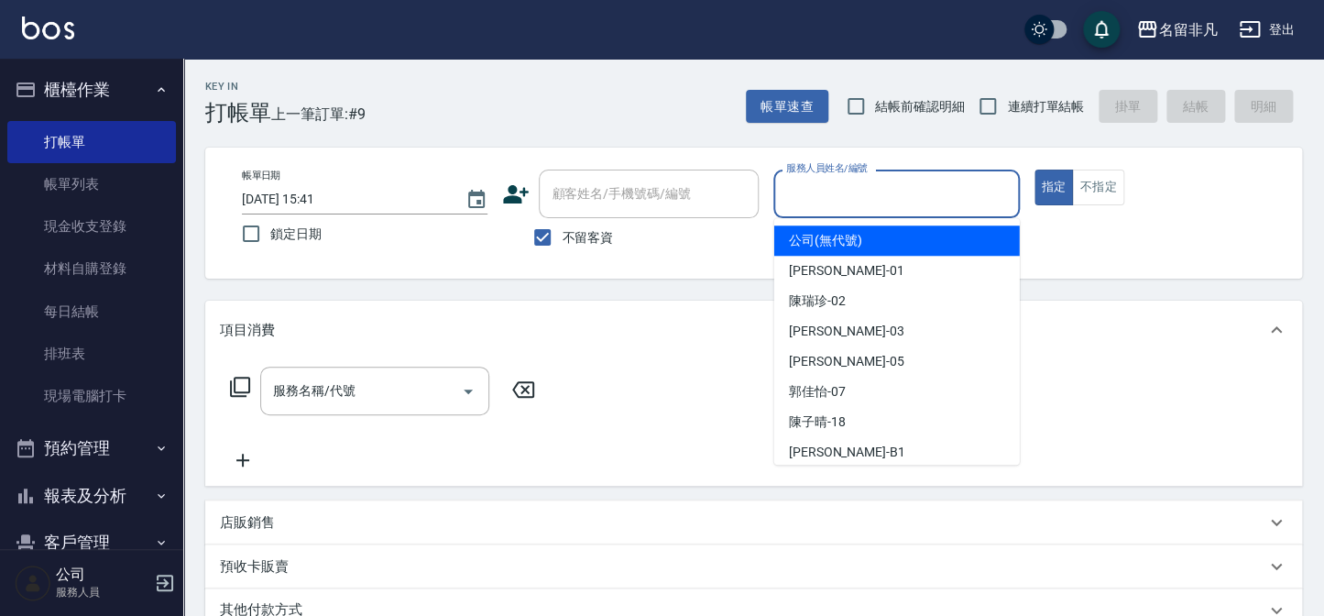
drag, startPoint x: 985, startPoint y: 188, endPoint x: 970, endPoint y: 230, distance: 44.6
click at [985, 191] on input "服務人員姓名/編號" at bounding box center [896, 194] width 229 height 32
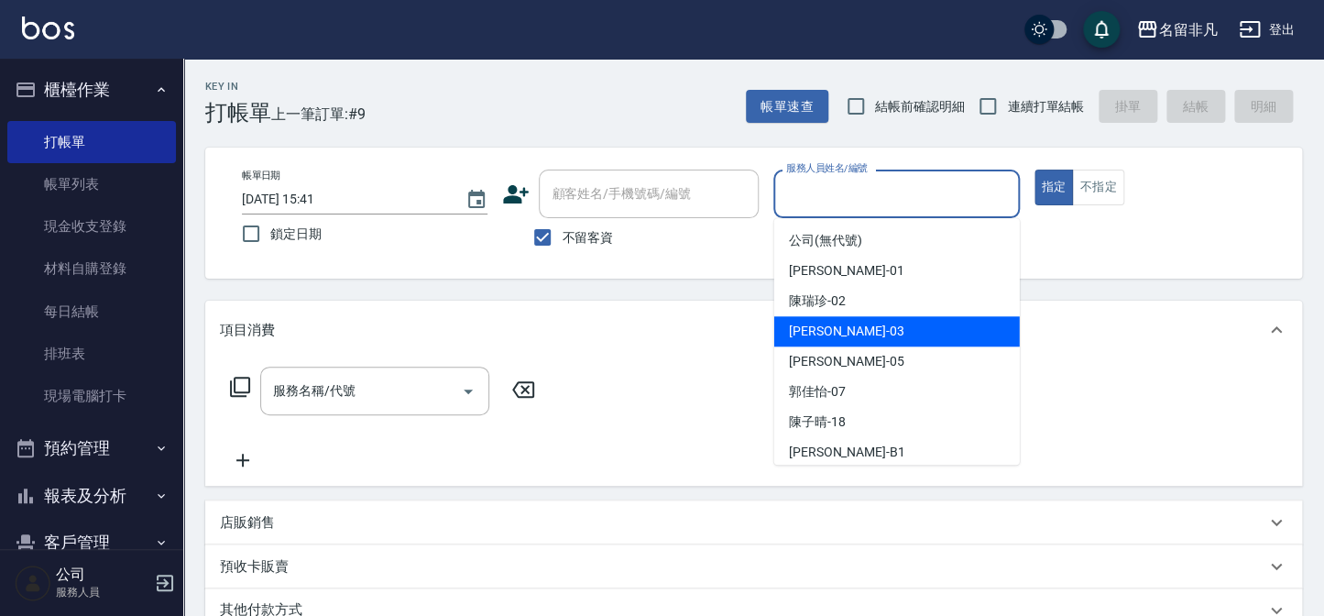
click at [927, 332] on div "[PERSON_NAME] -03" at bounding box center [897, 331] width 246 height 30
type input "[PERSON_NAME]-03"
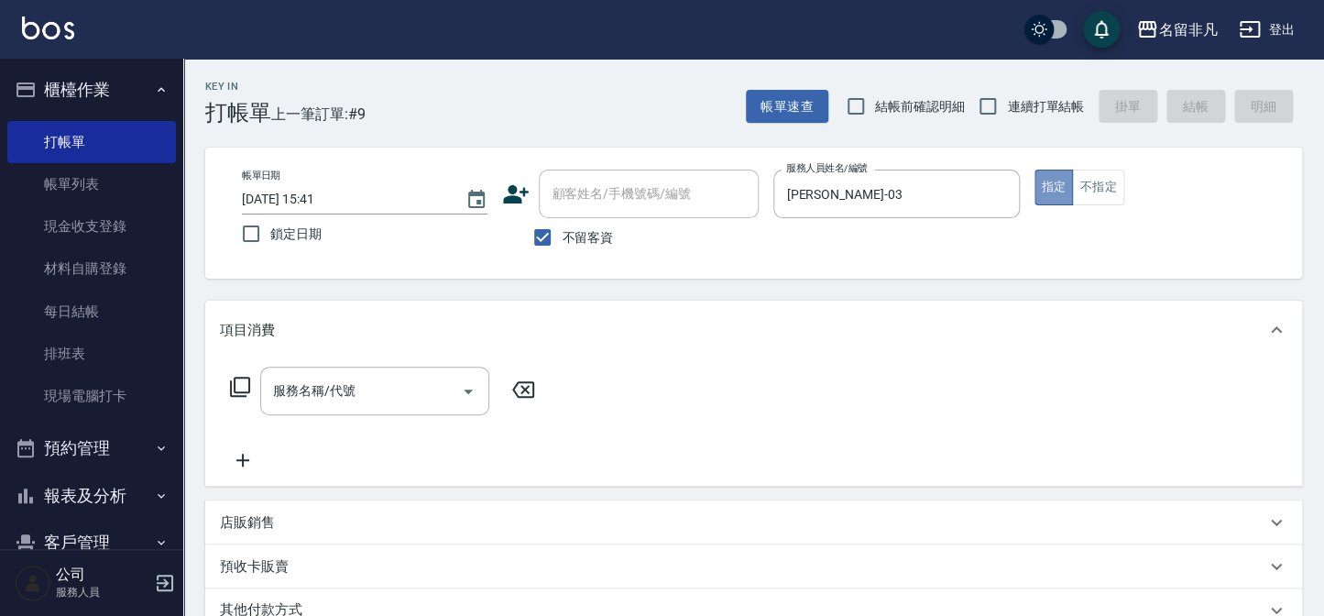
drag, startPoint x: 1055, startPoint y: 188, endPoint x: 622, endPoint y: 229, distance: 434.5
click at [1051, 192] on button "指定" at bounding box center [1054, 188] width 39 height 36
click at [239, 383] on icon at bounding box center [240, 387] width 22 height 22
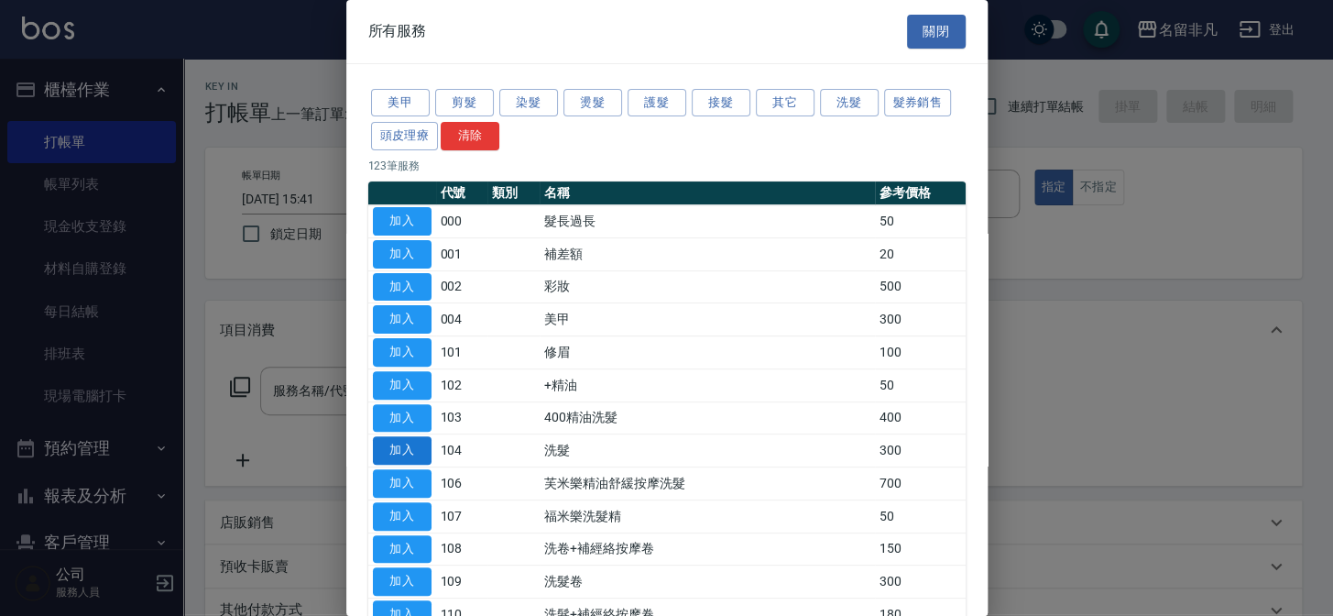
click at [391, 448] on button "加入" at bounding box center [402, 450] width 59 height 28
type input "洗髮(104)"
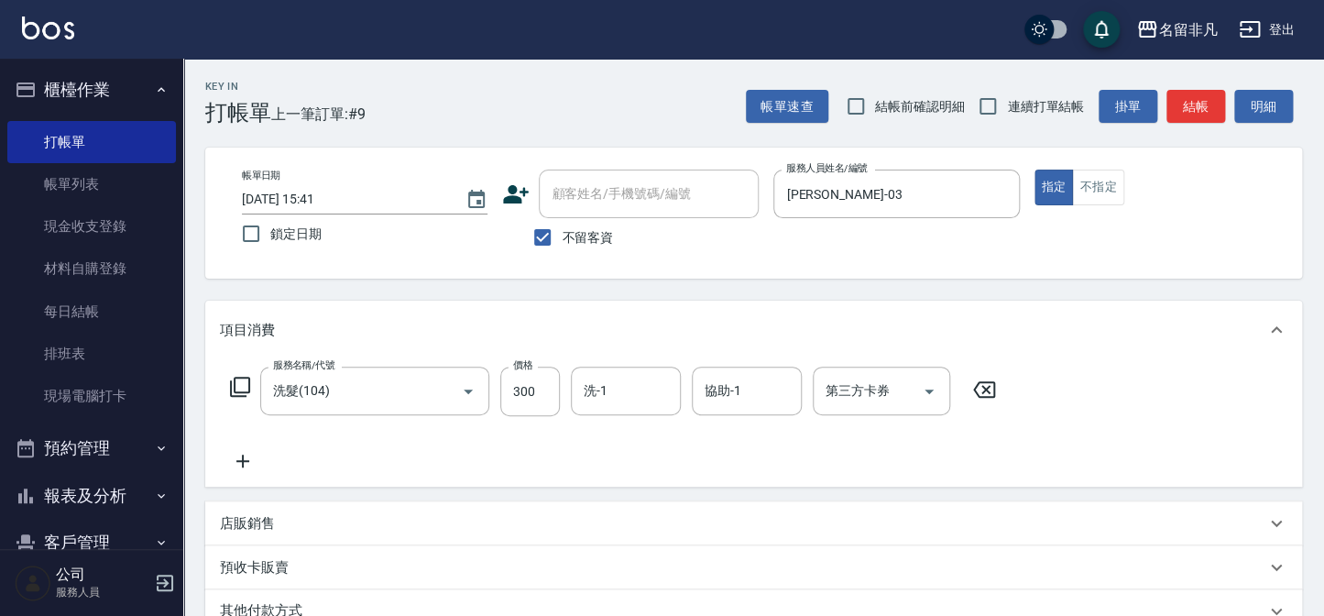
click at [241, 462] on icon at bounding box center [243, 461] width 46 height 22
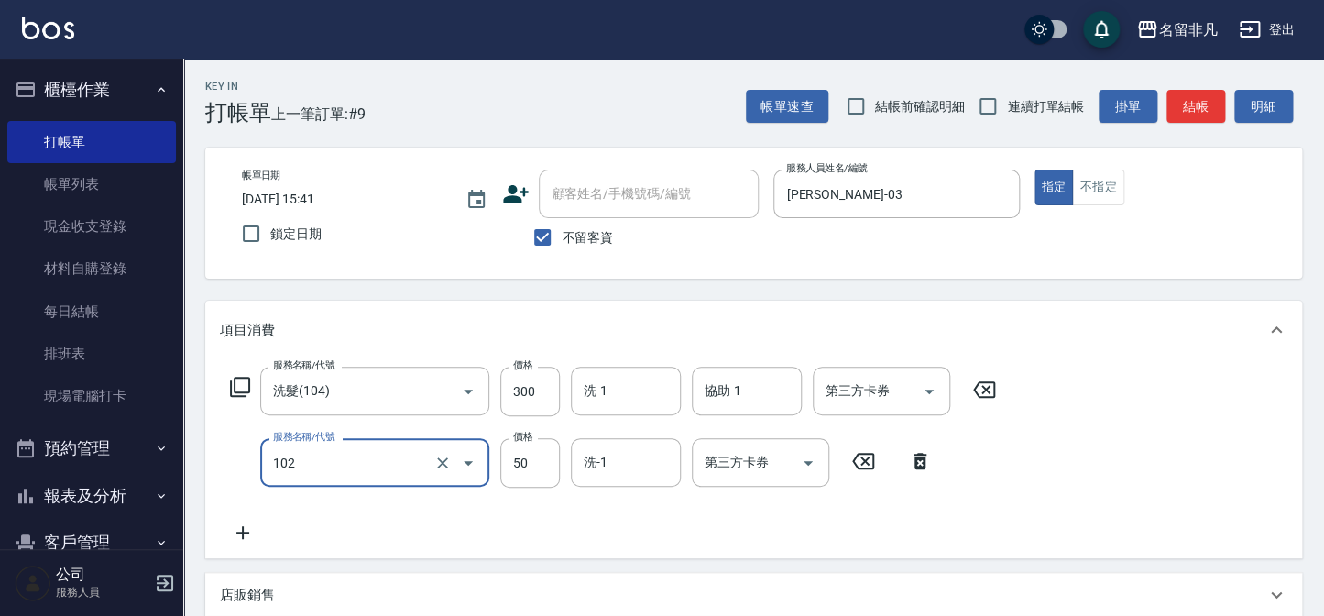
type input "+精油(102)"
click at [239, 533] on icon at bounding box center [243, 532] width 46 height 22
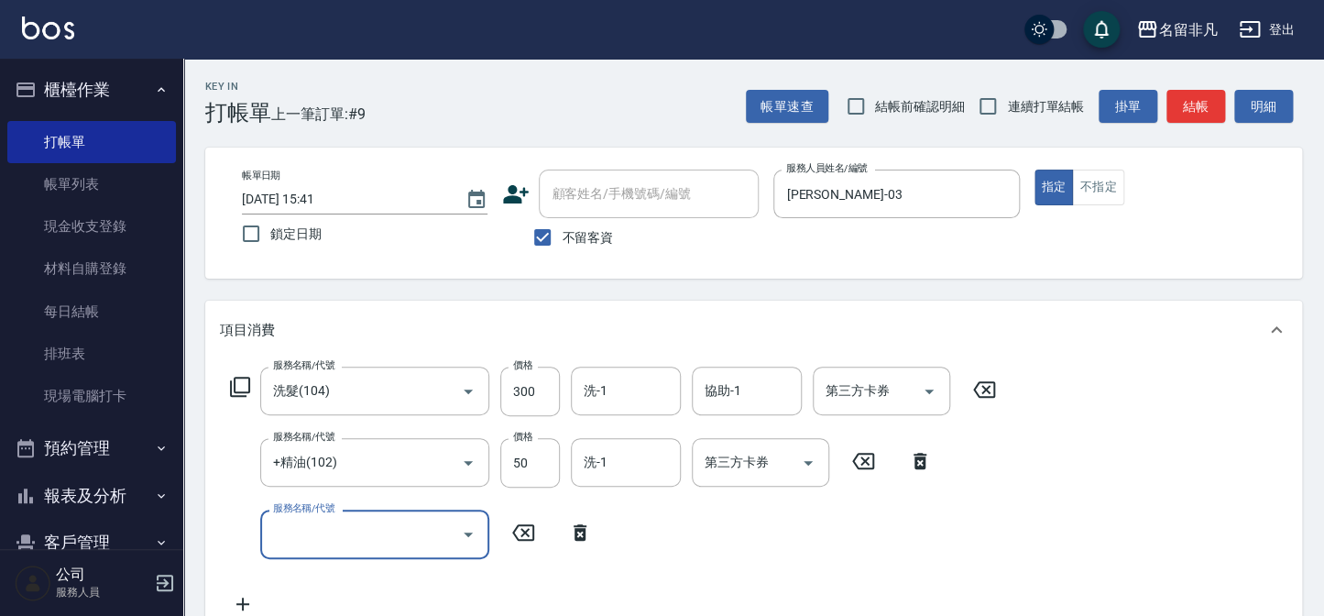
click at [243, 385] on icon at bounding box center [240, 387] width 22 height 22
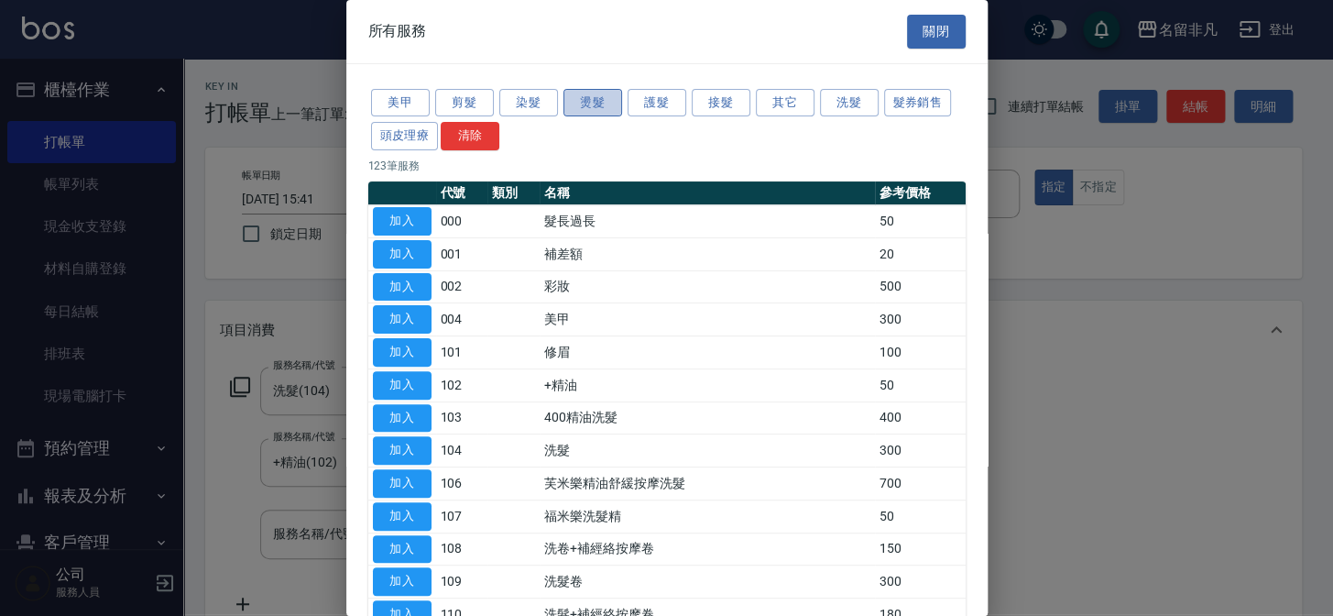
click at [586, 98] on button "燙髮" at bounding box center [593, 103] width 59 height 28
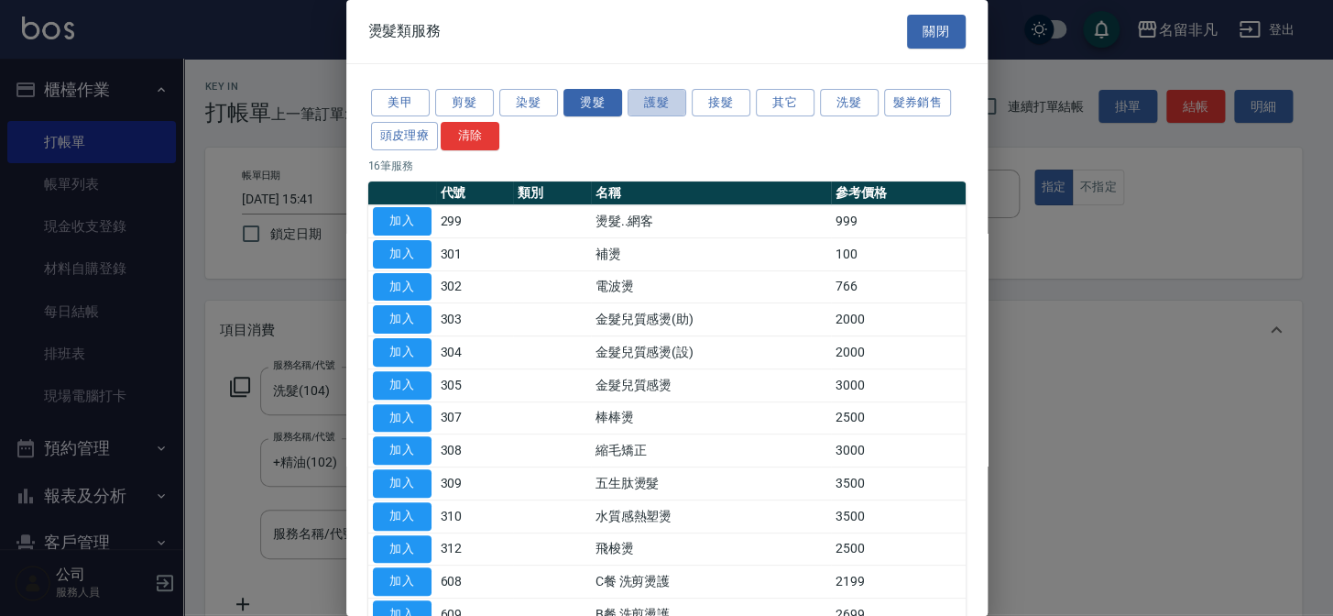
drag, startPoint x: 645, startPoint y: 103, endPoint x: 602, endPoint y: 139, distance: 56.6
click at [645, 104] on button "護髮" at bounding box center [657, 103] width 59 height 28
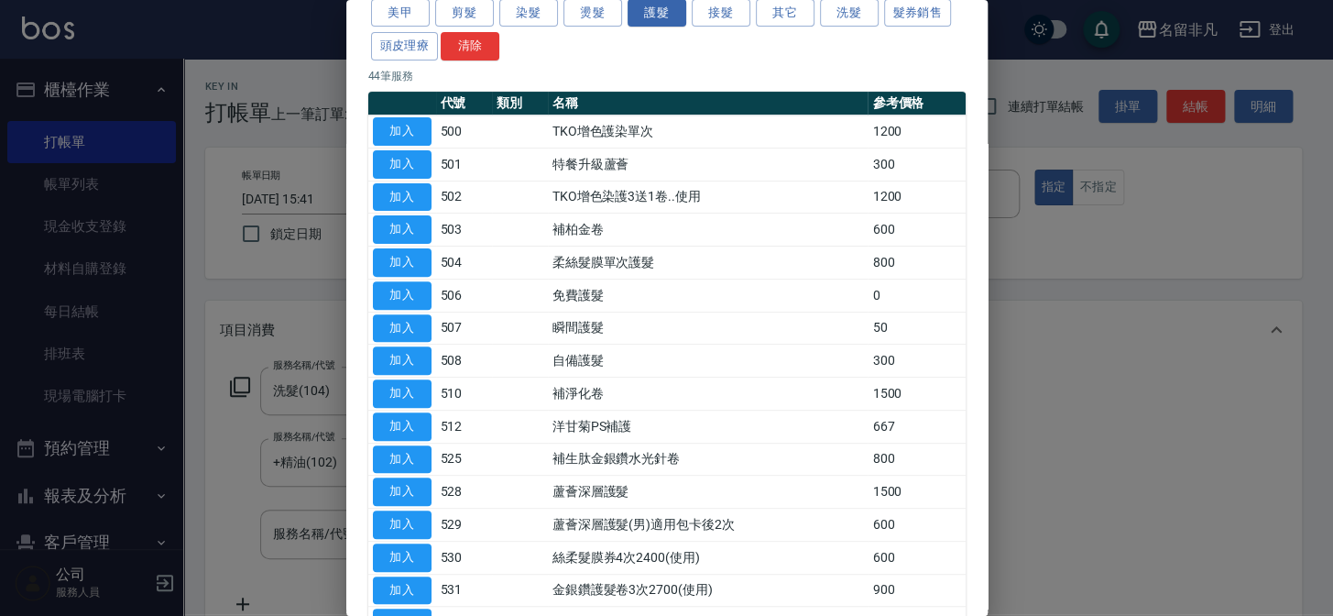
scroll to position [166, 0]
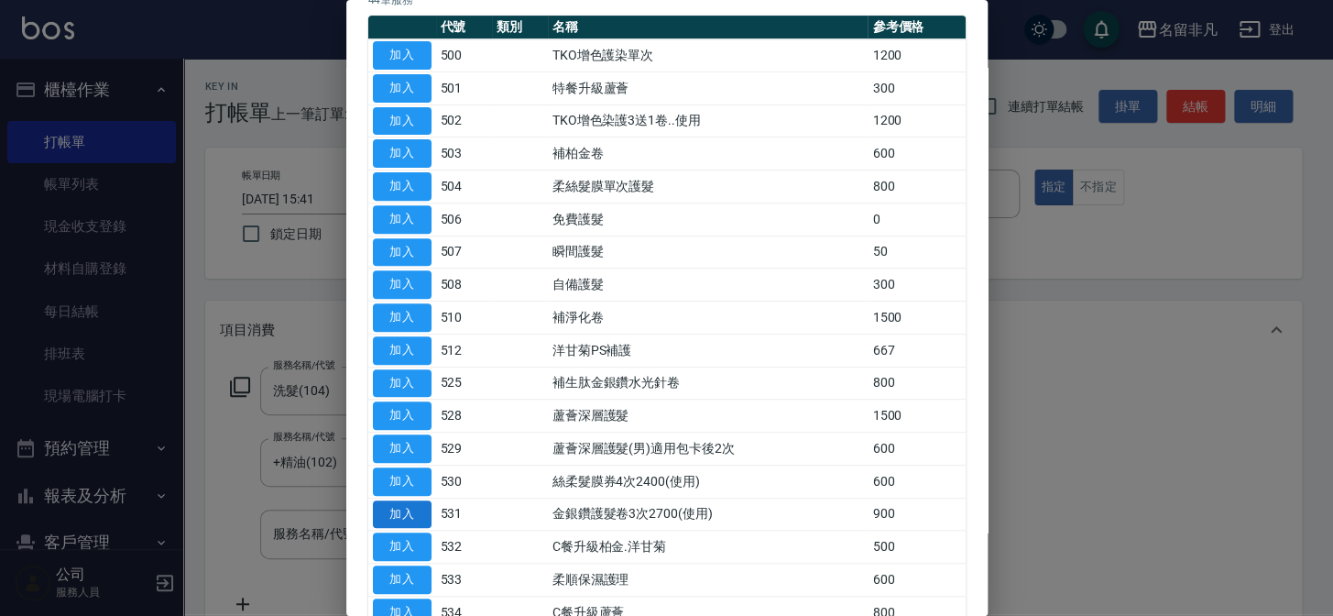
click at [415, 504] on button "加入" at bounding box center [402, 514] width 59 height 28
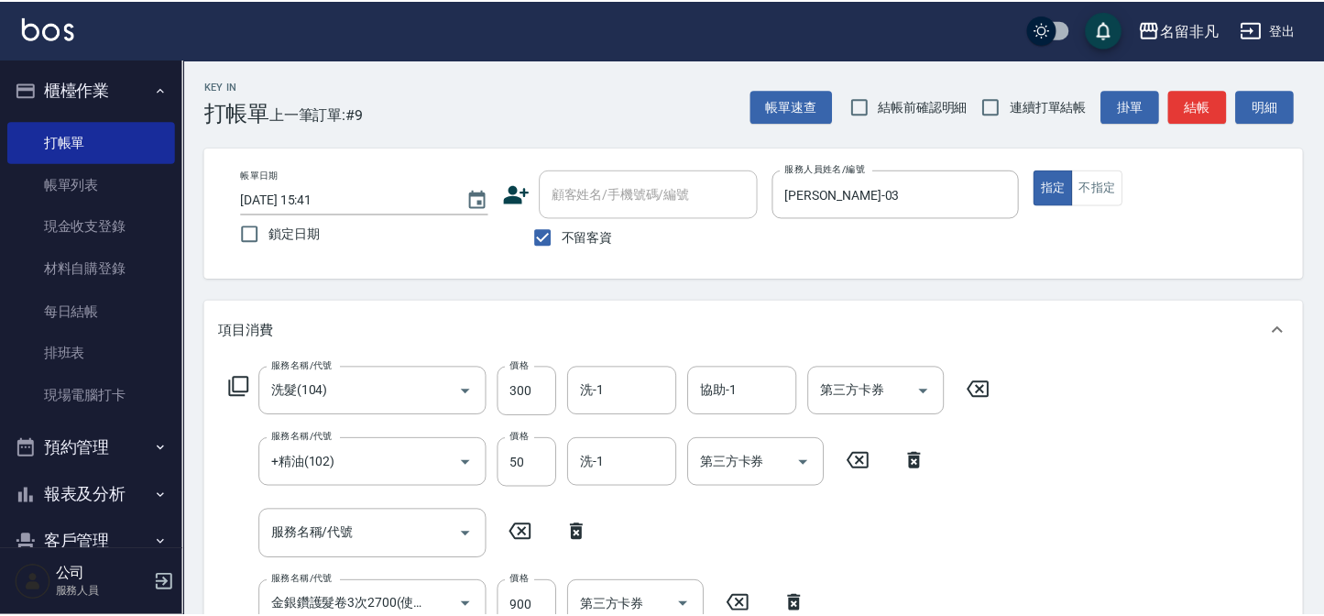
scroll to position [5, 0]
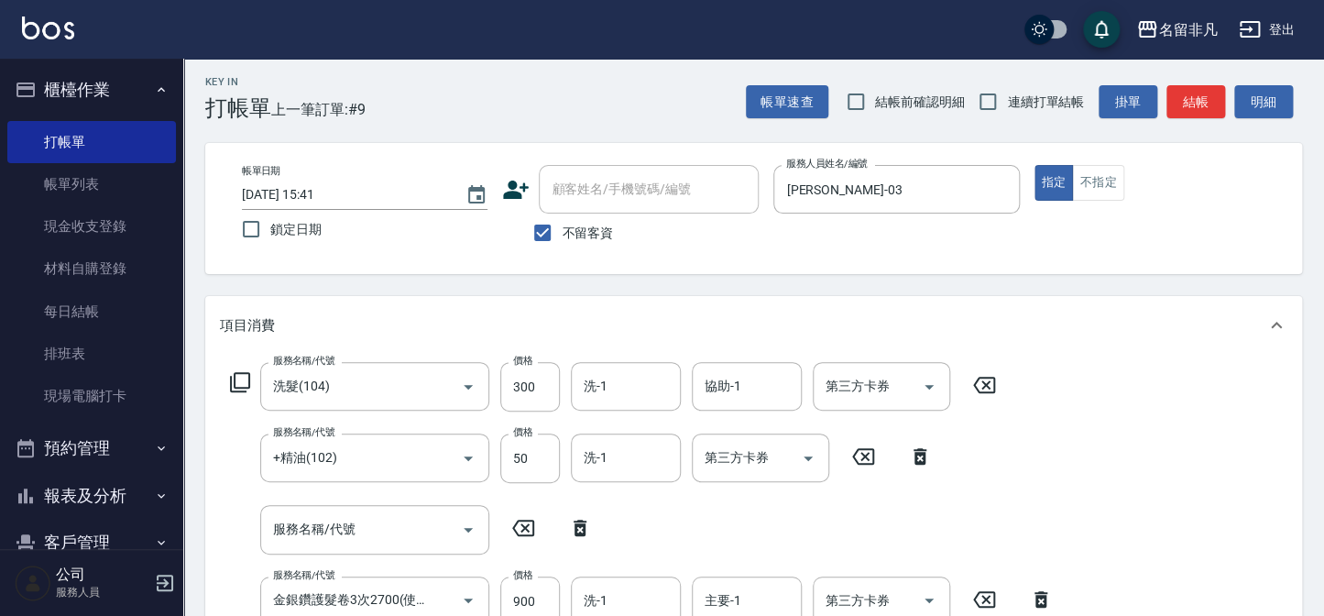
click at [573, 525] on icon at bounding box center [580, 528] width 46 height 22
type input "金銀鑽護髮卷3次2700(使用)(531)"
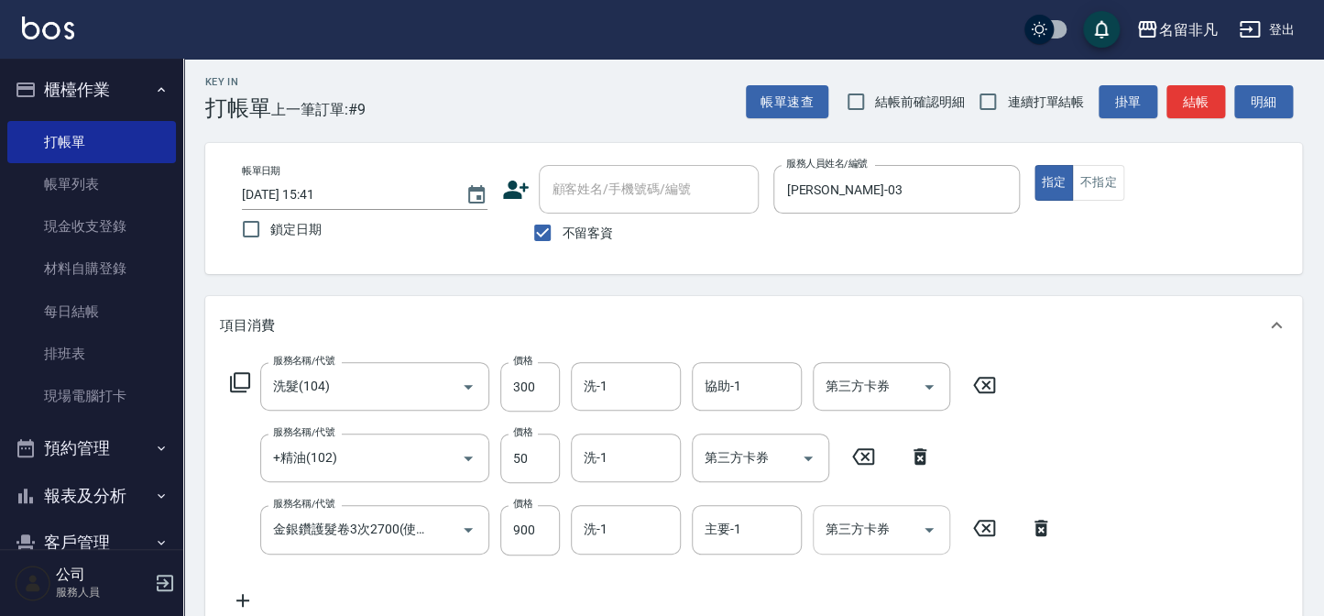
click at [881, 547] on div "第三方卡券" at bounding box center [881, 529] width 137 height 49
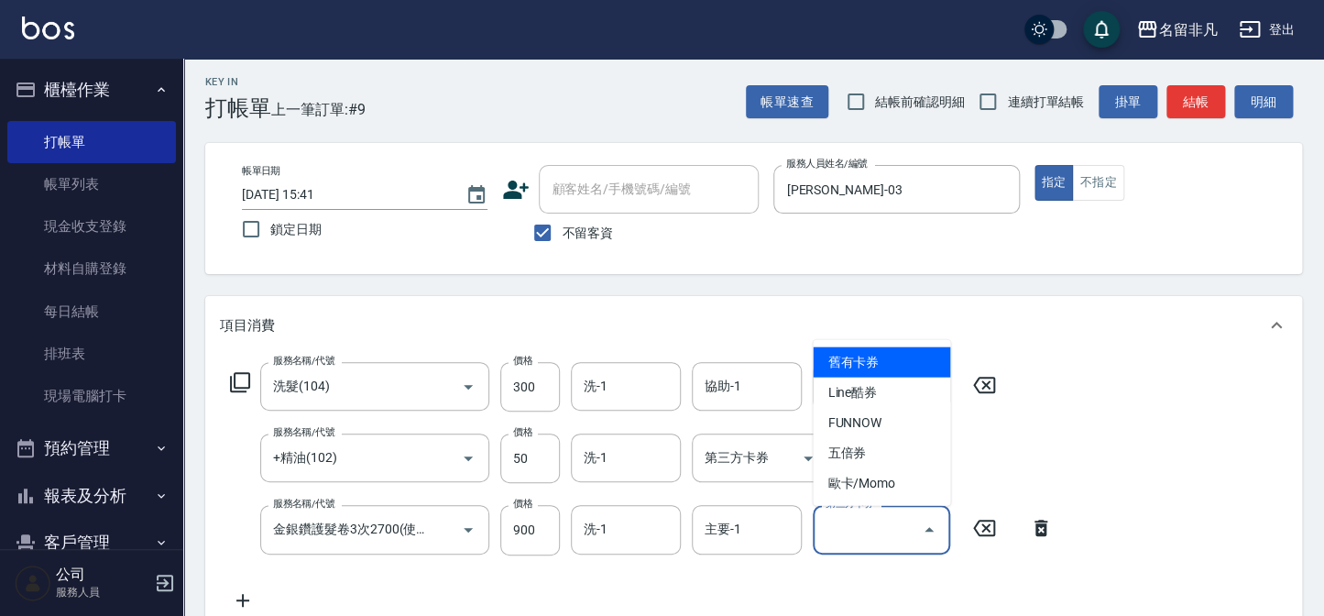
click at [892, 349] on span "舊有卡券" at bounding box center [881, 362] width 137 height 30
type input "舊有卡券"
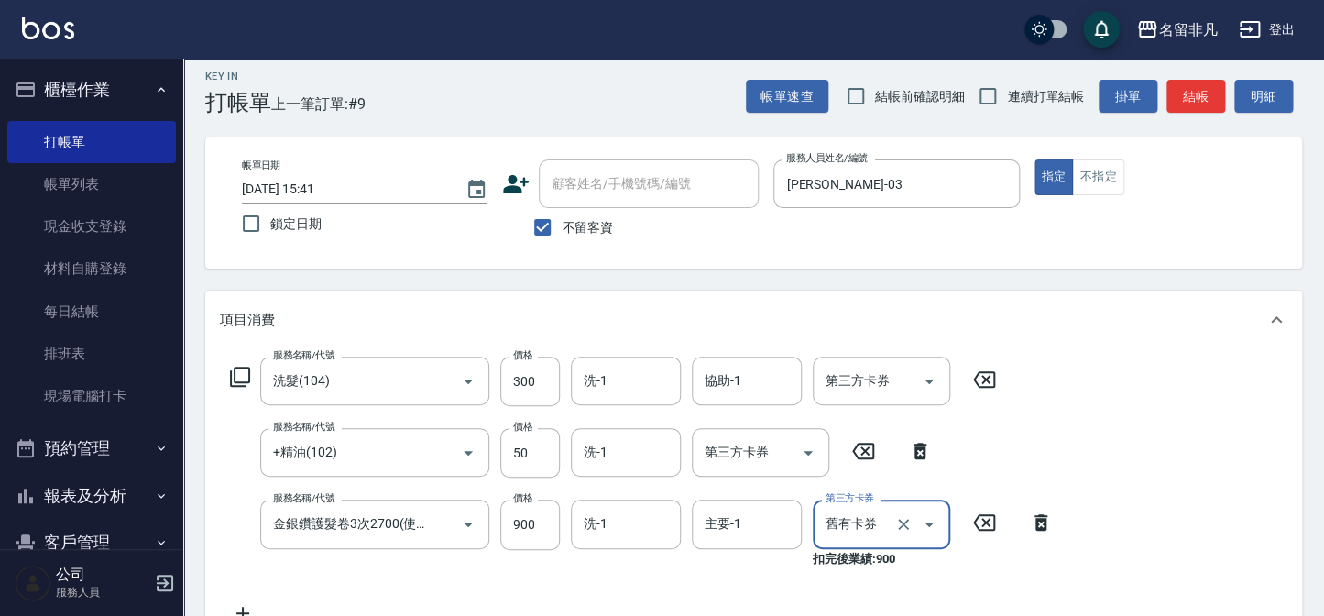
scroll to position [0, 0]
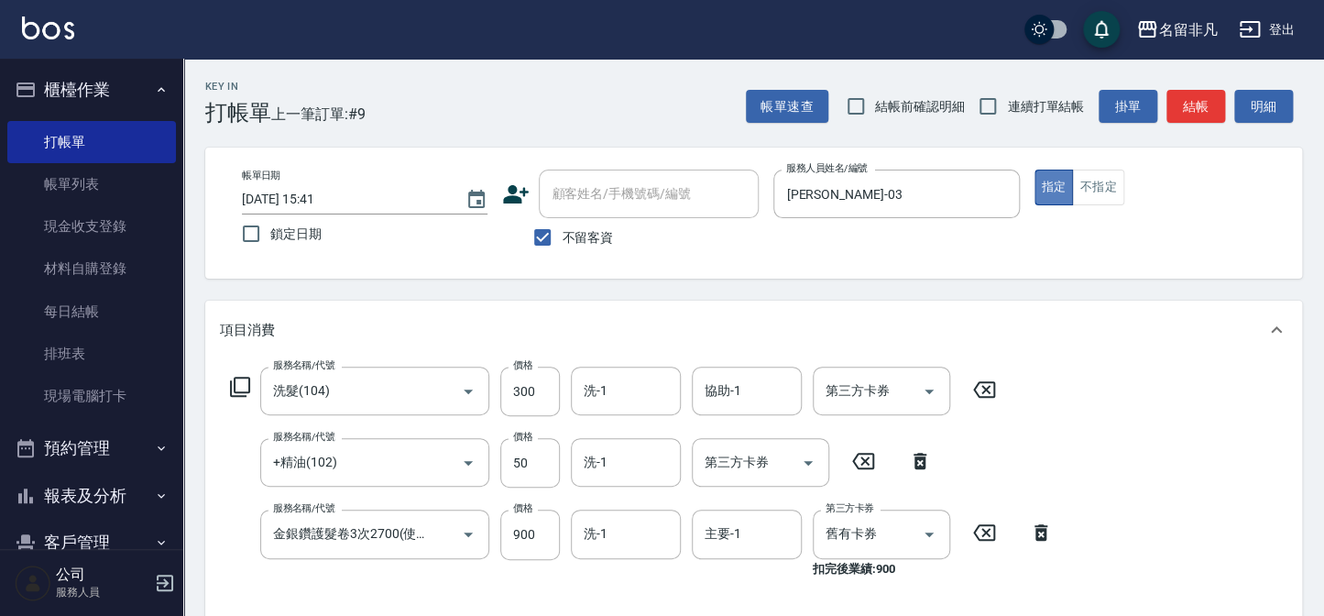
click at [1062, 191] on button "指定" at bounding box center [1054, 188] width 39 height 36
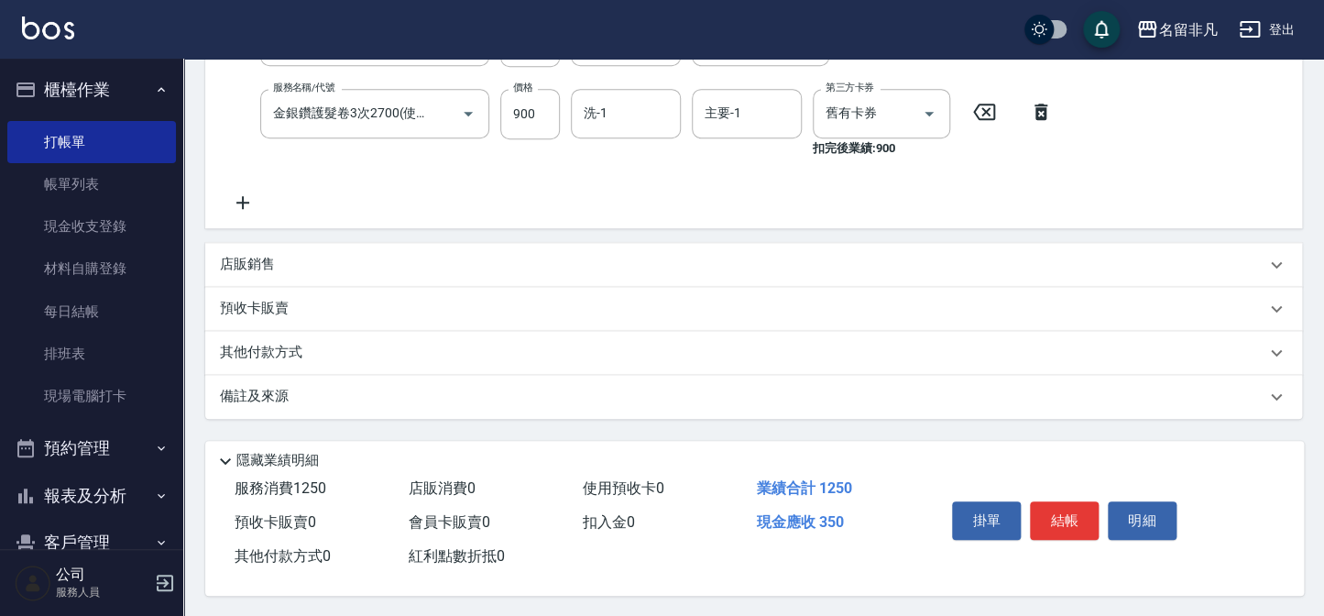
scroll to position [426, 0]
click at [1055, 509] on button "結帳" at bounding box center [1064, 518] width 69 height 38
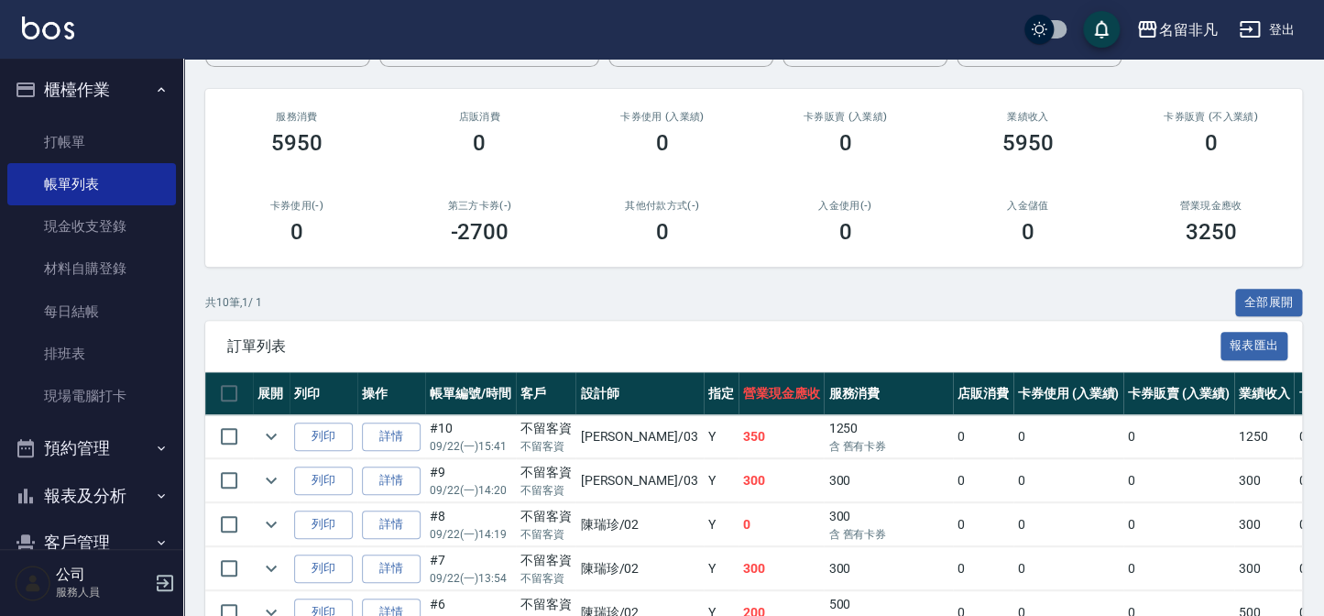
scroll to position [249, 0]
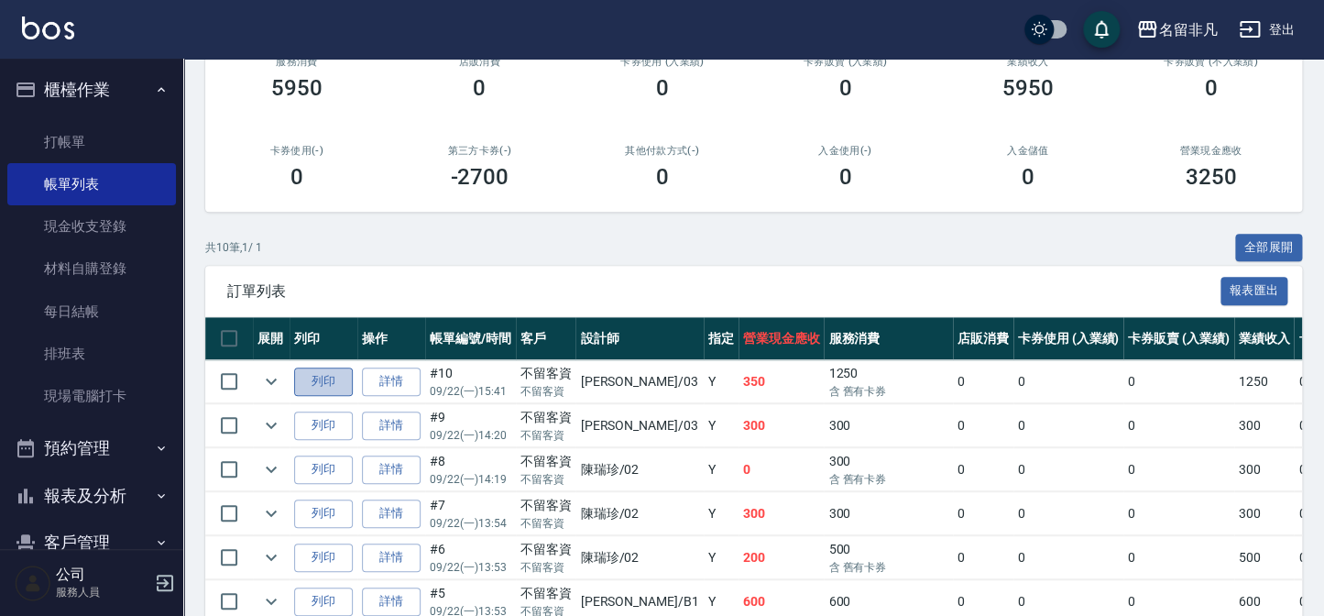
click at [325, 378] on button "列印" at bounding box center [323, 381] width 59 height 28
